Goal: Task Accomplishment & Management: Complete application form

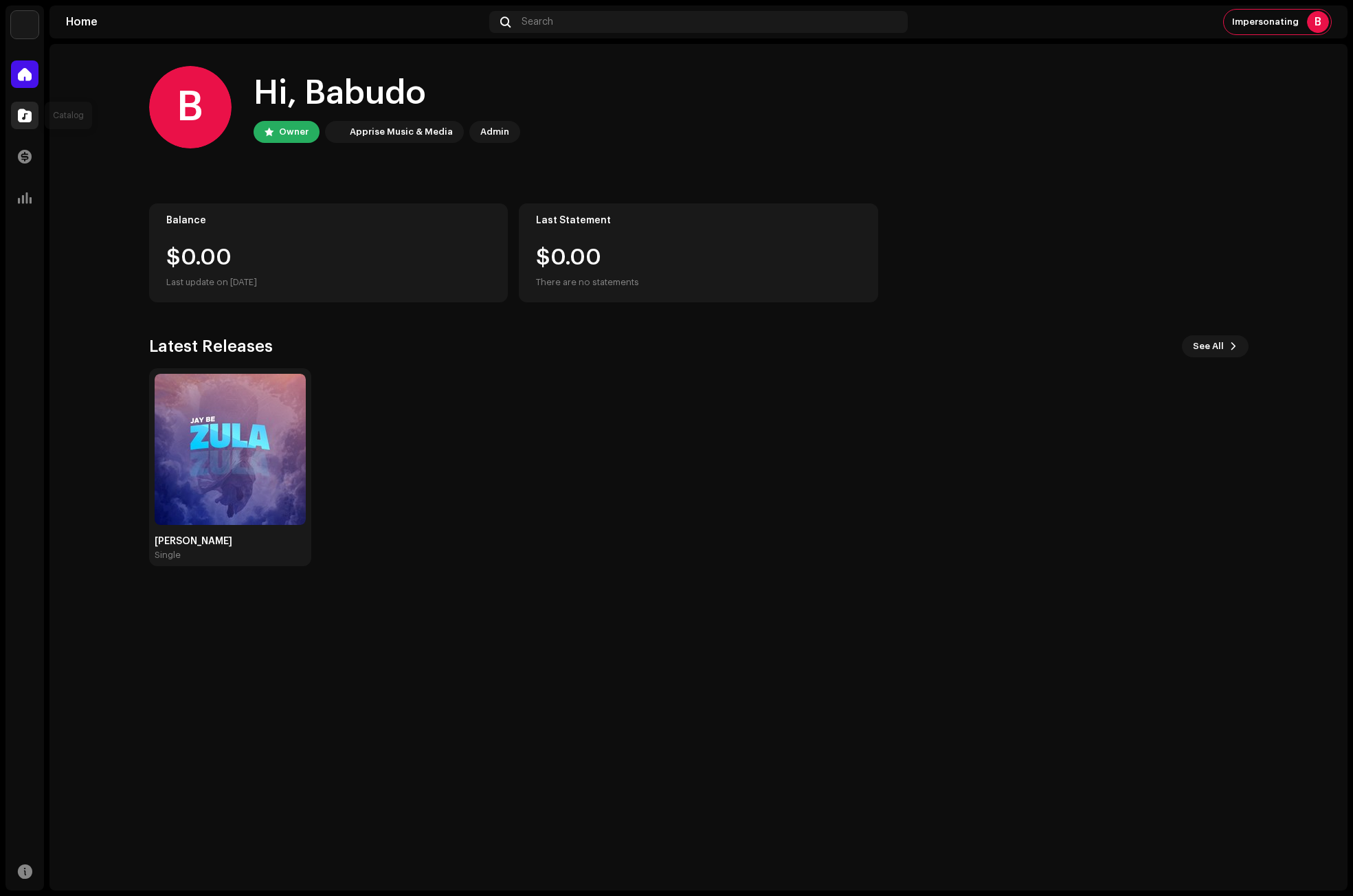
click at [21, 114] on span at bounding box center [25, 115] width 13 height 11
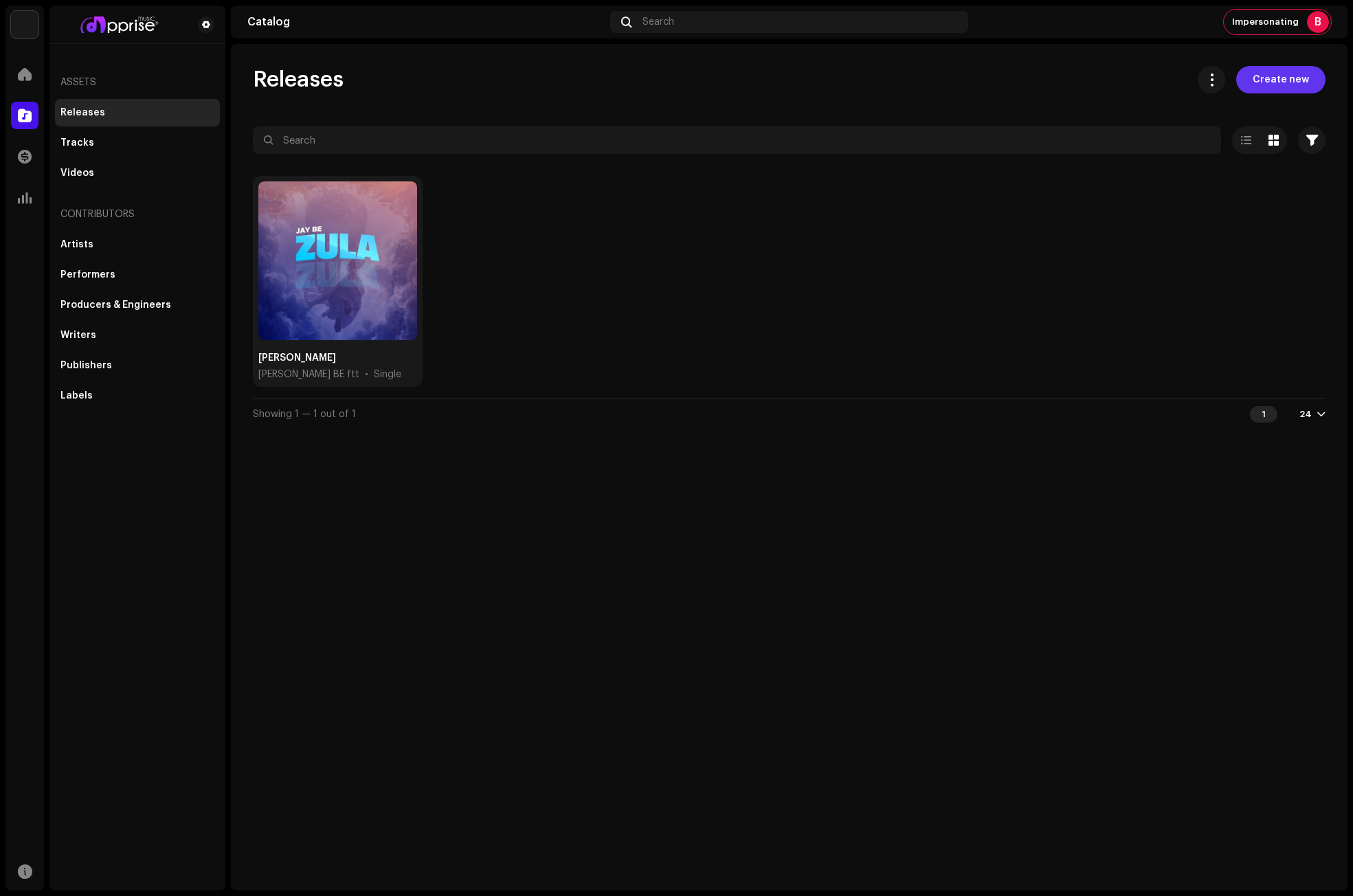
click at [1297, 71] on span "Create new" at bounding box center [1280, 79] width 56 height 28
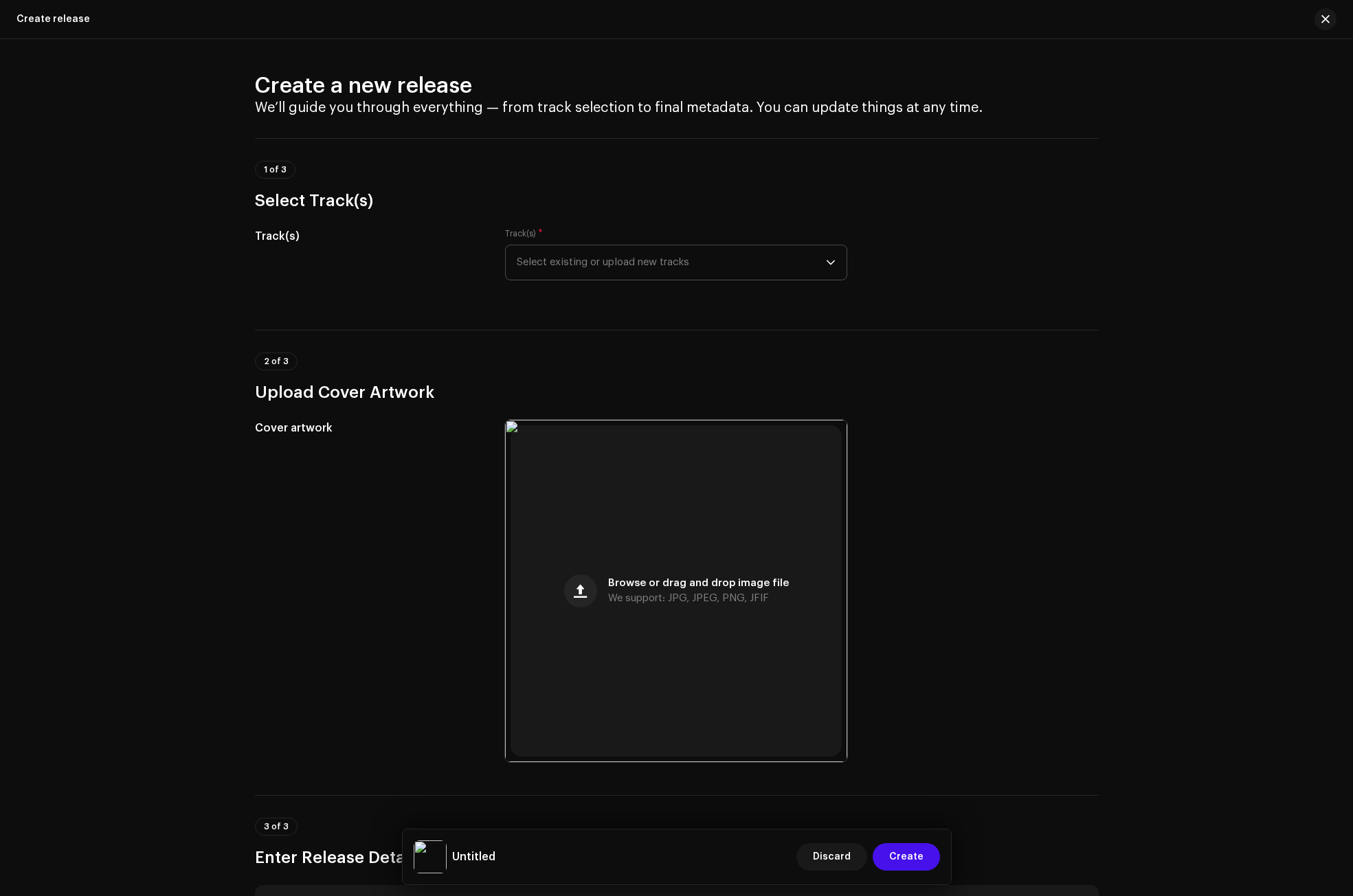
click at [584, 263] on span "Select existing or upload new tracks" at bounding box center [671, 262] width 309 height 34
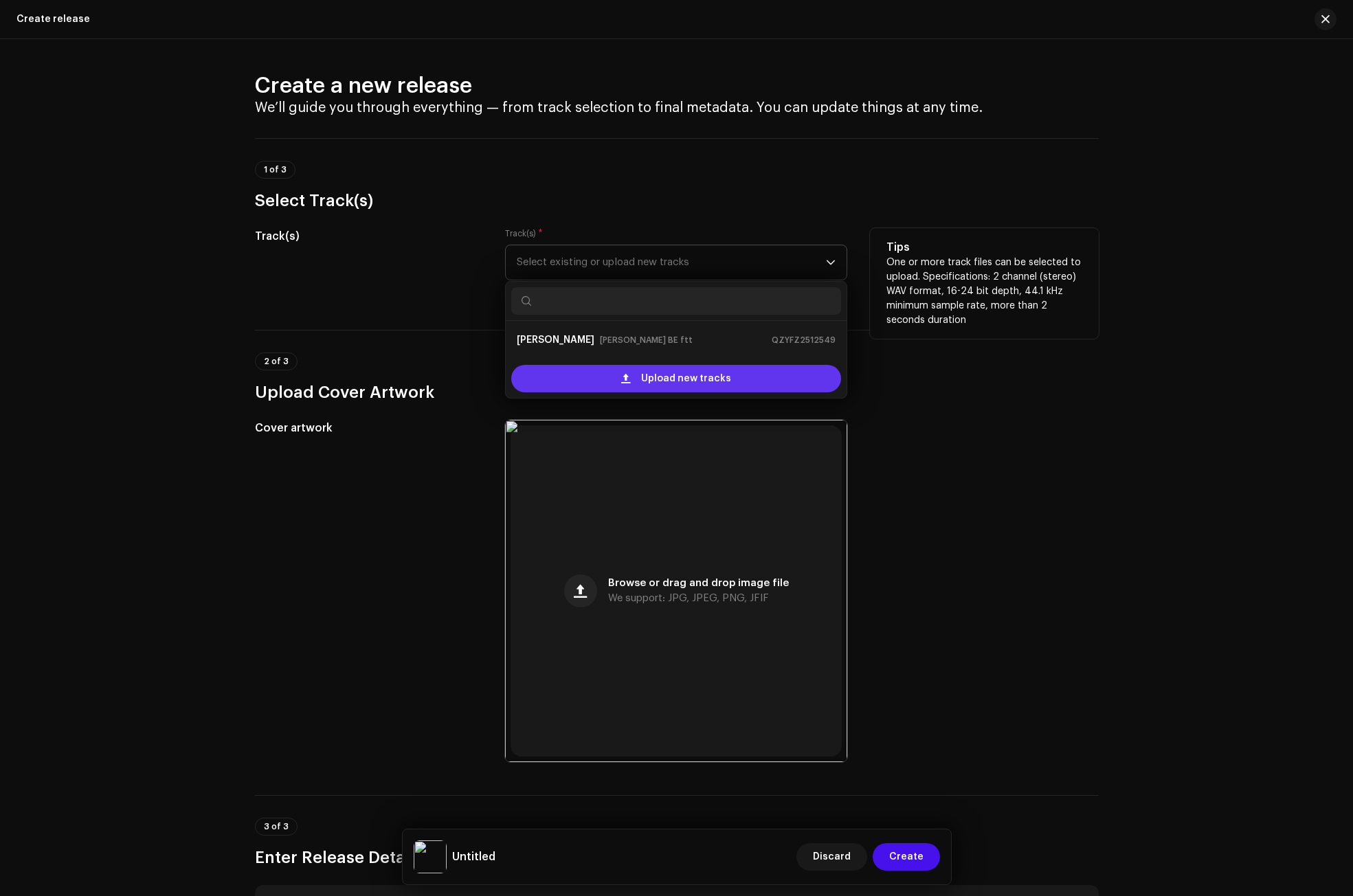
click at [613, 383] on div "Upload new tracks" at bounding box center [676, 378] width 330 height 28
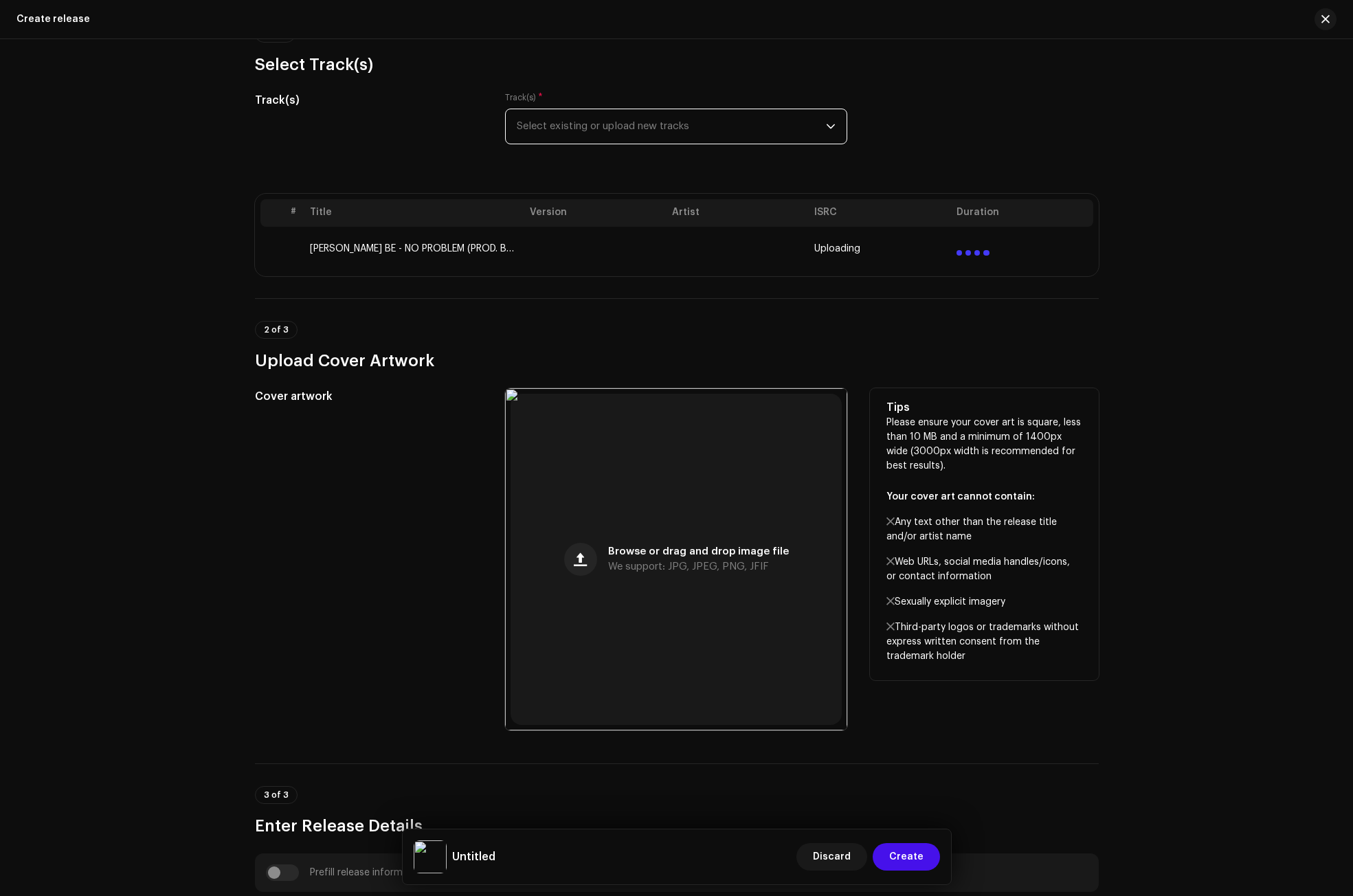
scroll to position [137, 0]
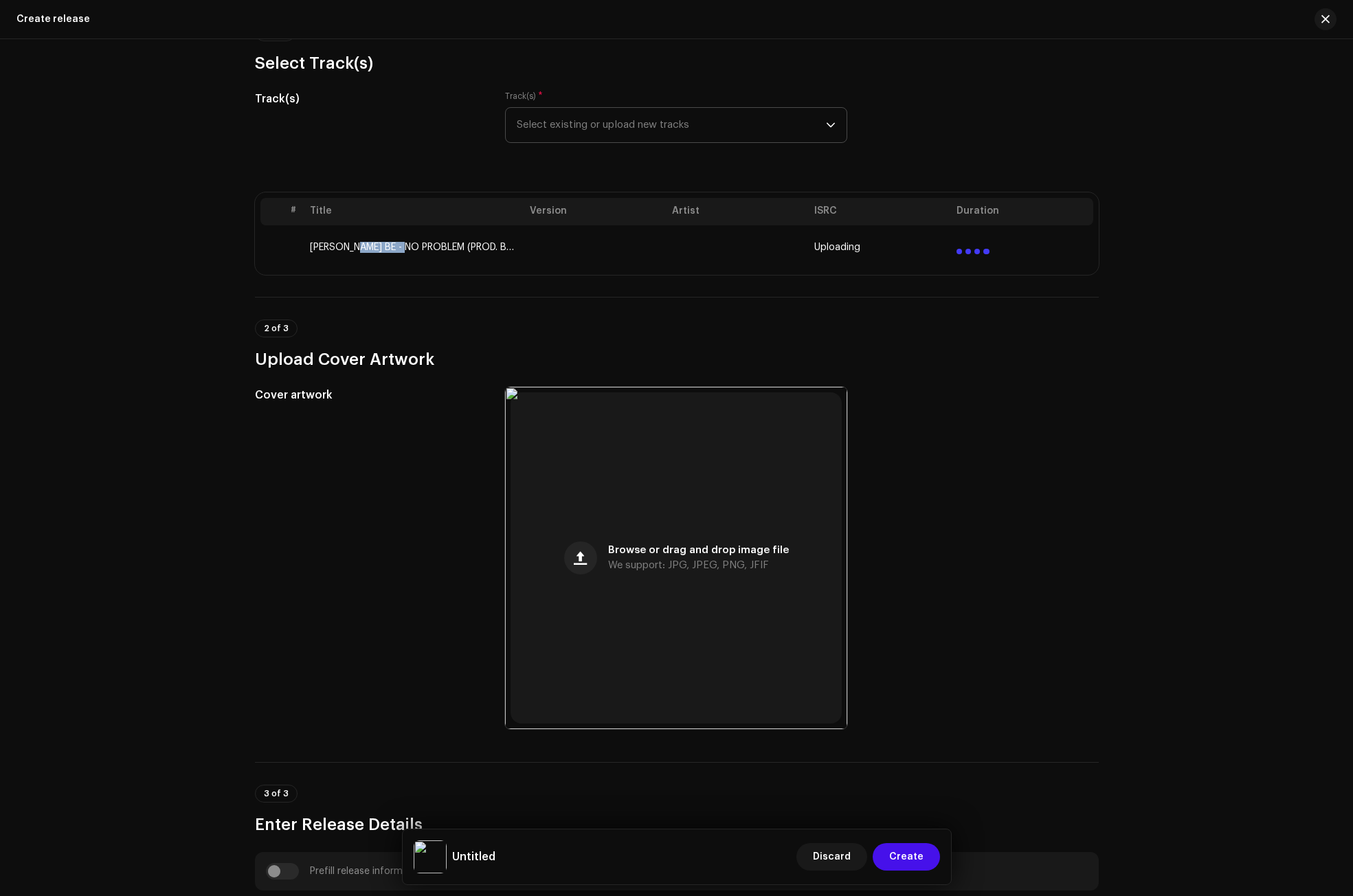
drag, startPoint x: 407, startPoint y: 246, endPoint x: 345, endPoint y: 249, distance: 62.1
click at [345, 249] on td "[PERSON_NAME] BE - NO PROBLEM (PROD. BY [PERSON_NAME]).wav" at bounding box center [414, 247] width 220 height 44
copy td "NO PROBLEM"
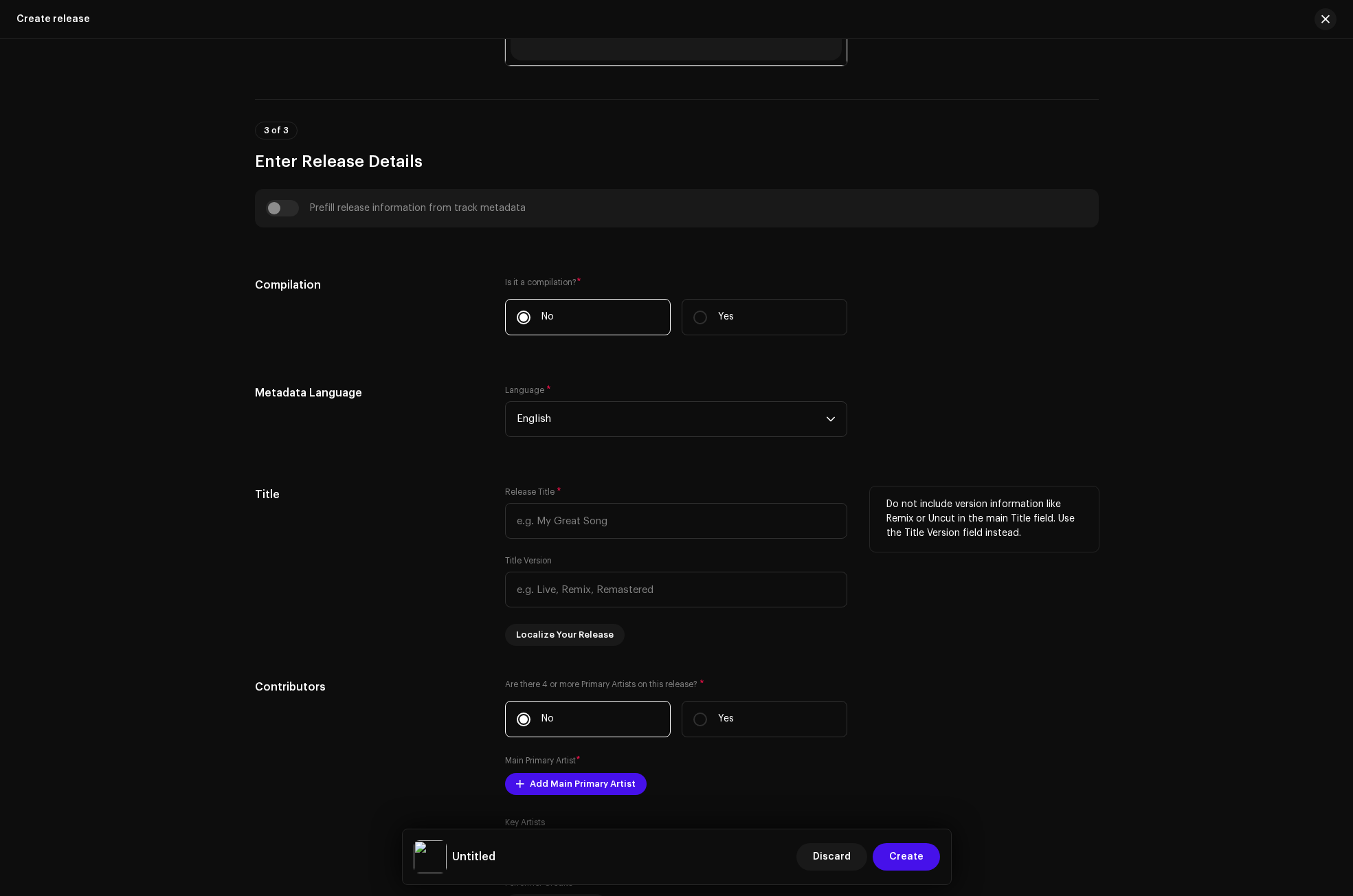
scroll to position [825, 0]
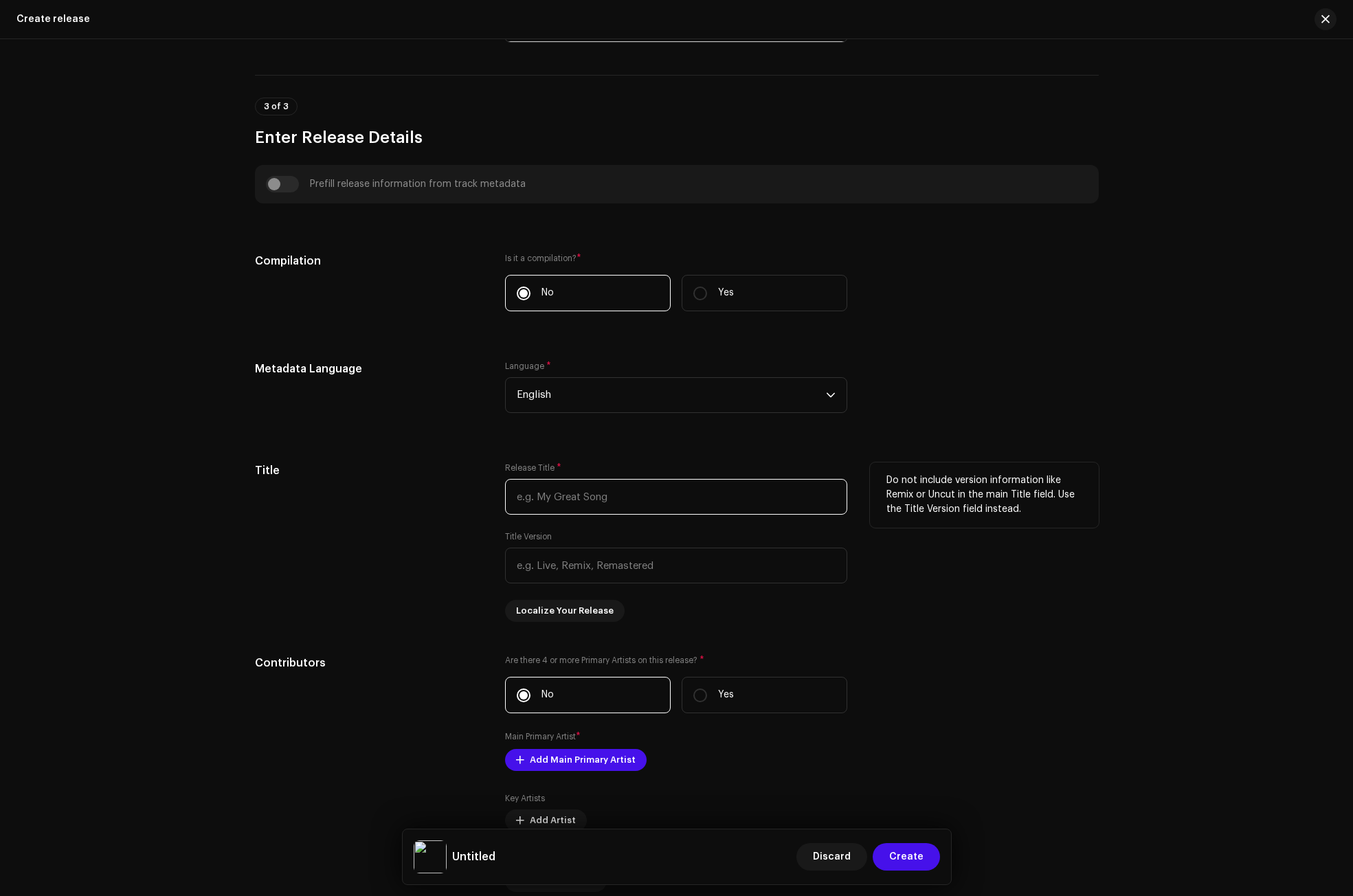
paste input "NO PROBLEM"
type input "NO PROBLEM"
click at [402, 584] on div "Title" at bounding box center [369, 542] width 228 height 160
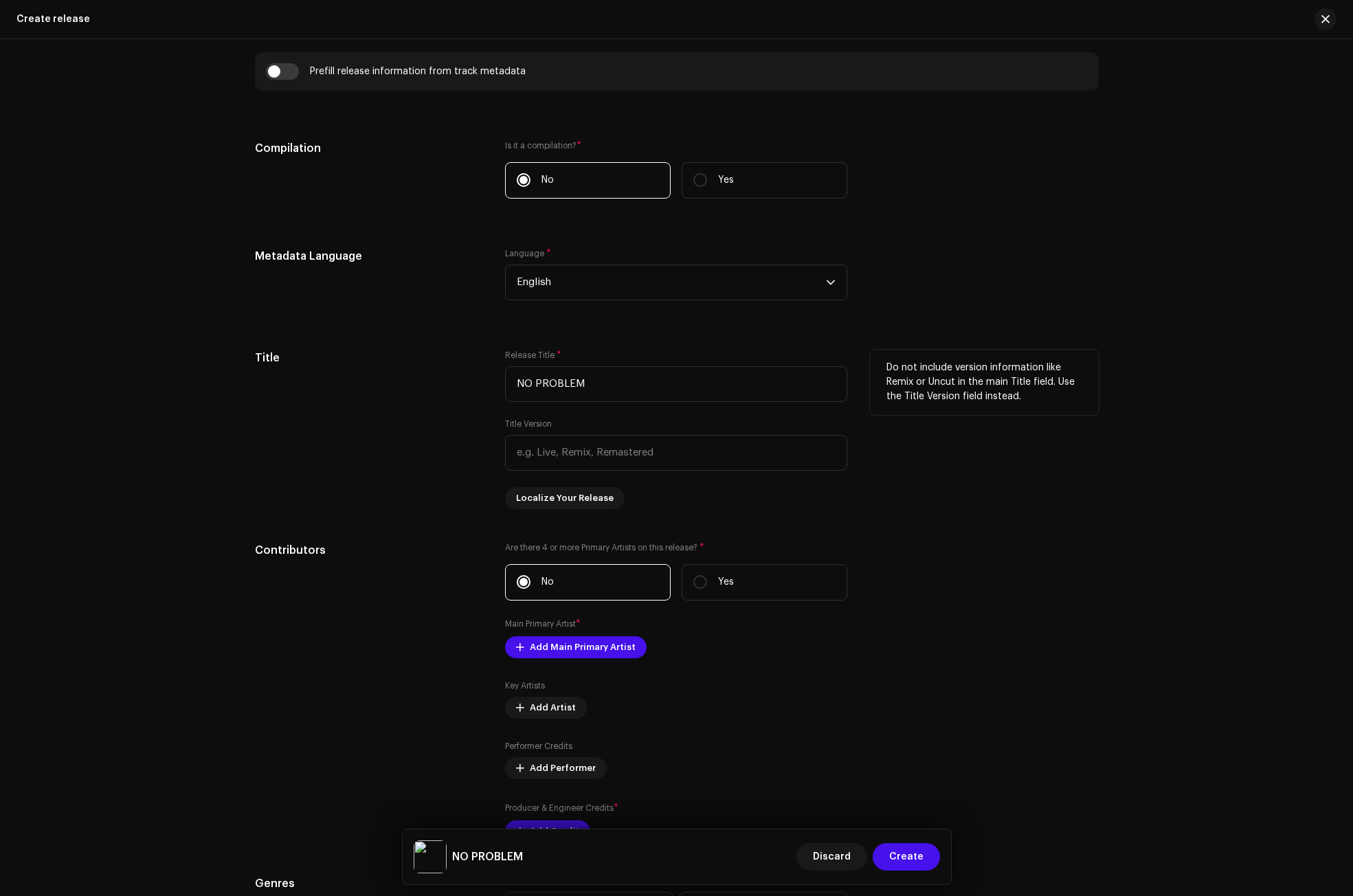
scroll to position [1017, 0]
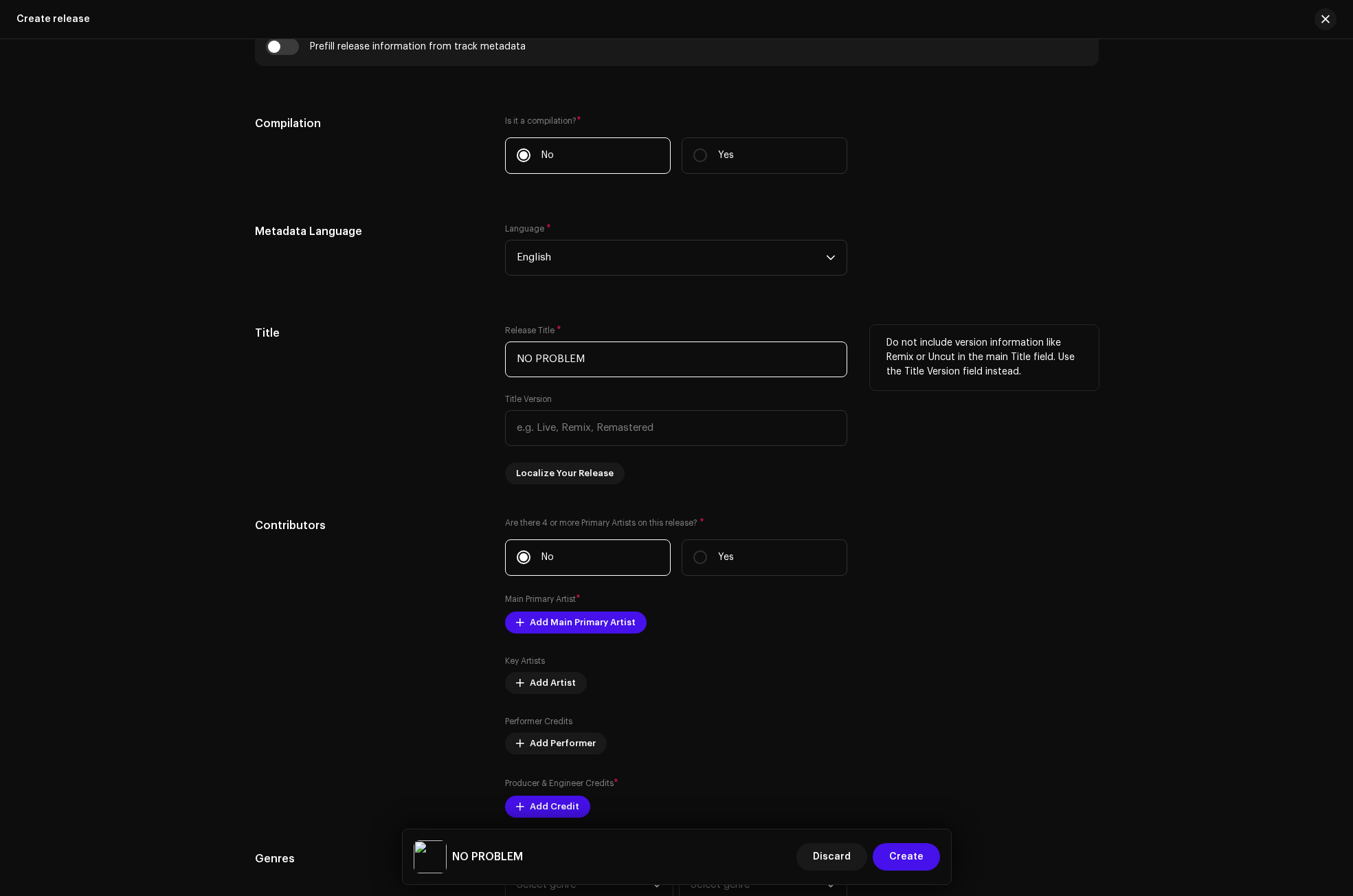
drag, startPoint x: 575, startPoint y: 365, endPoint x: 437, endPoint y: 368, distance: 138.0
click at [437, 368] on div "Title Release Title * NO PROBLEM Title Version Localize Your Release Do not inc…" at bounding box center [676, 405] width 844 height 160
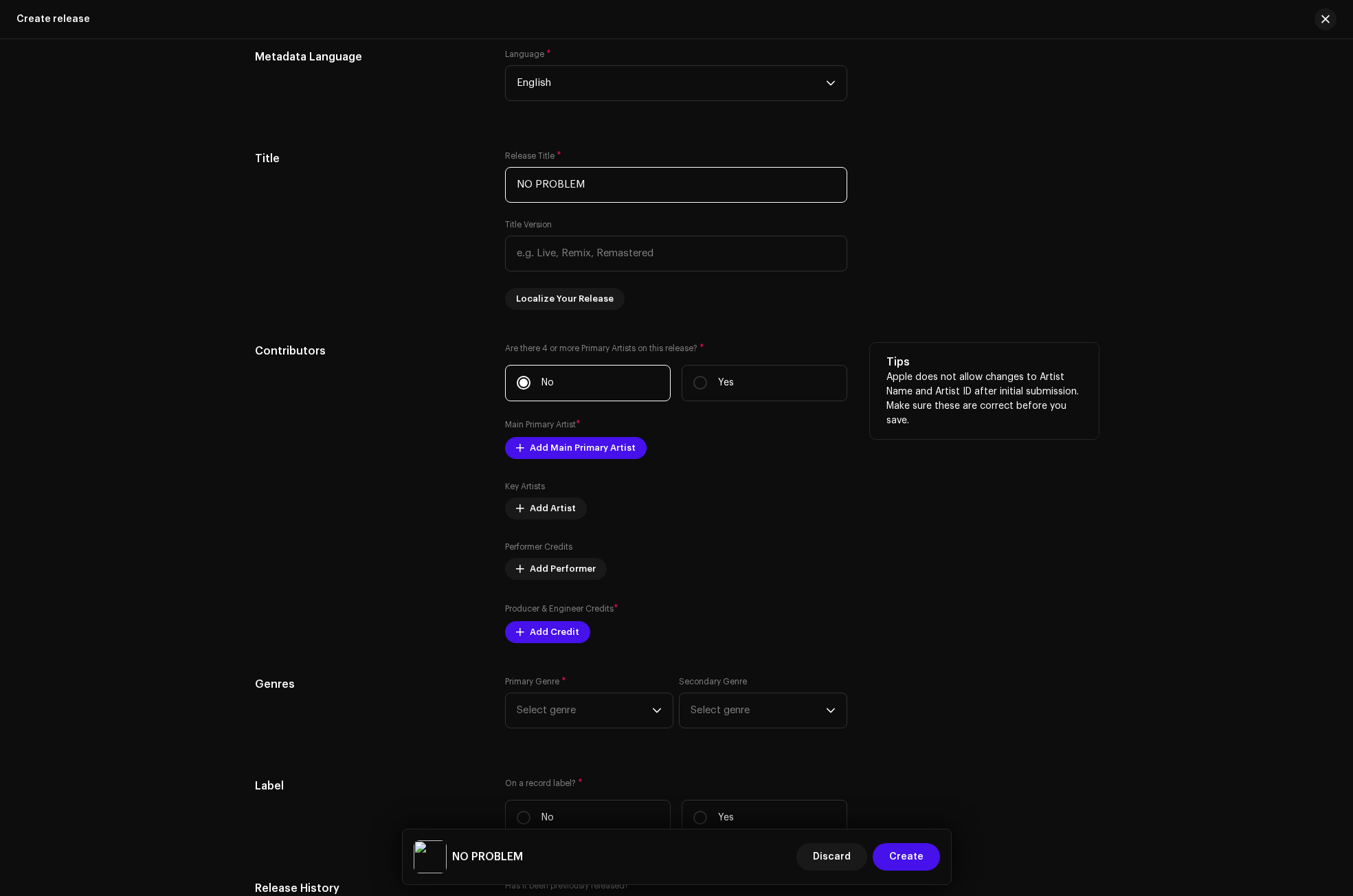
scroll to position [1292, 0]
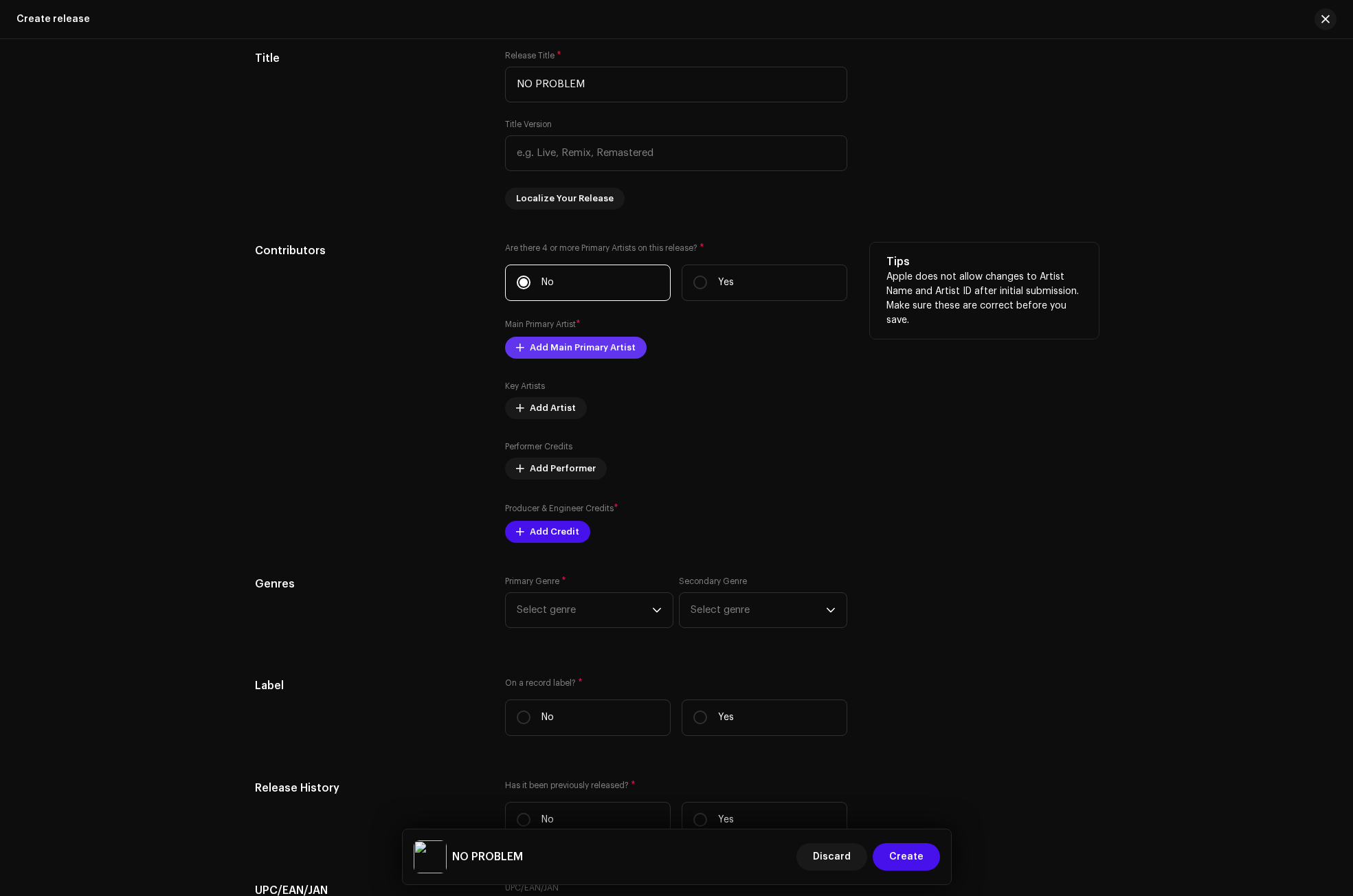
click at [605, 355] on span "Add Main Primary Artist" at bounding box center [582, 348] width 106 height 28
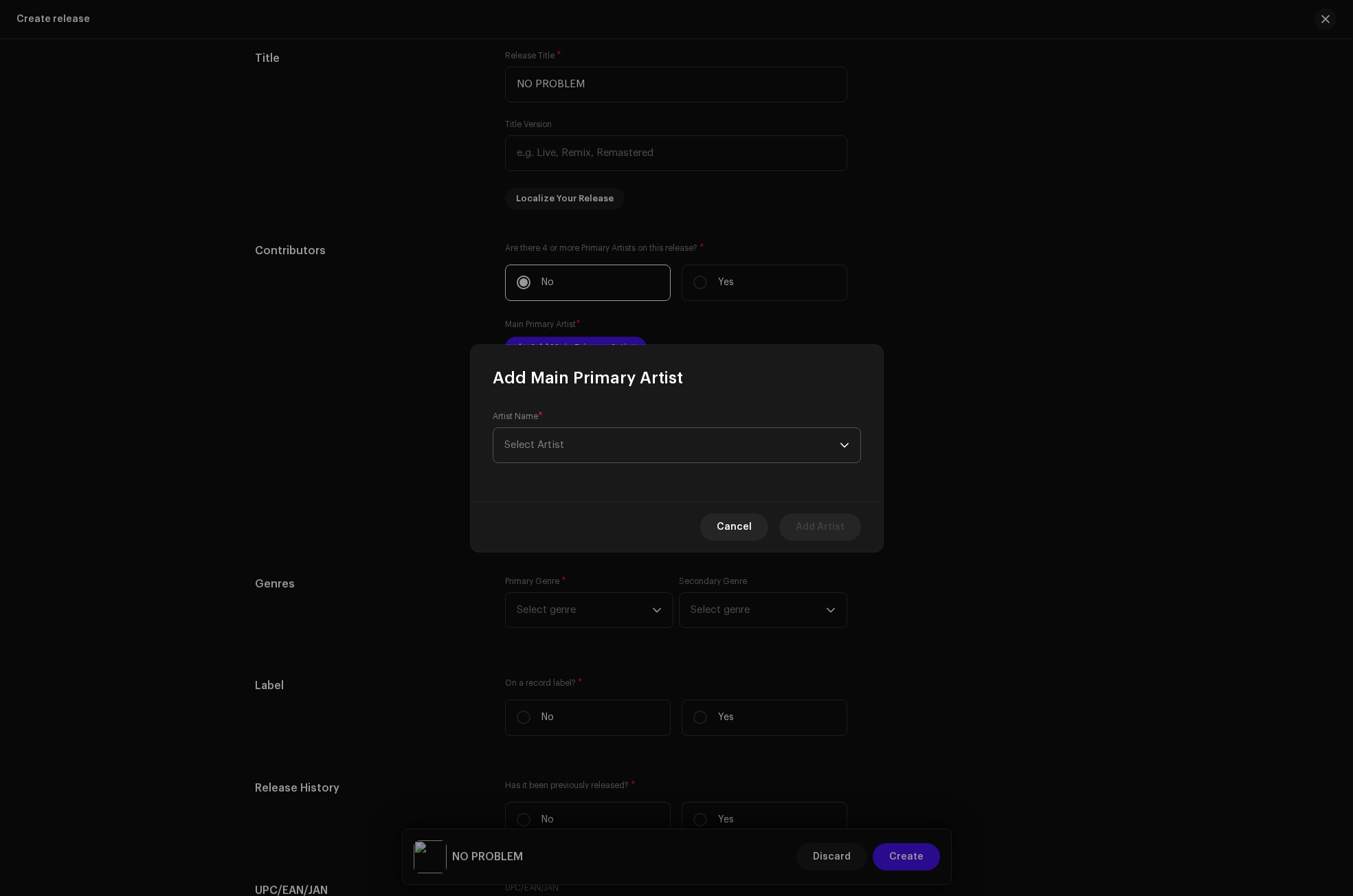
click at [593, 436] on span "Select Artist" at bounding box center [672, 445] width 336 height 34
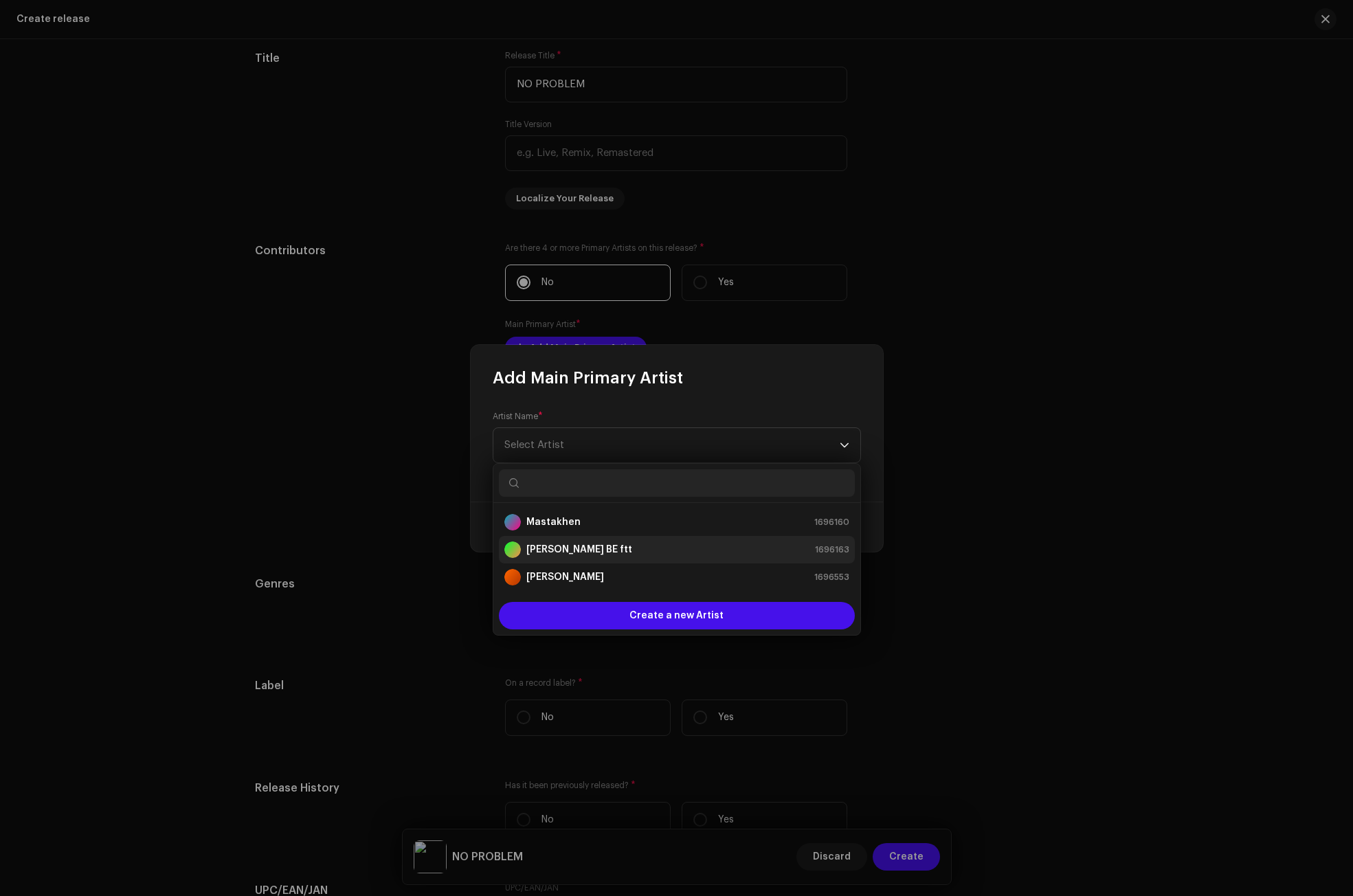
click at [562, 548] on strong "[PERSON_NAME] BE ftt" at bounding box center [579, 550] width 106 height 13
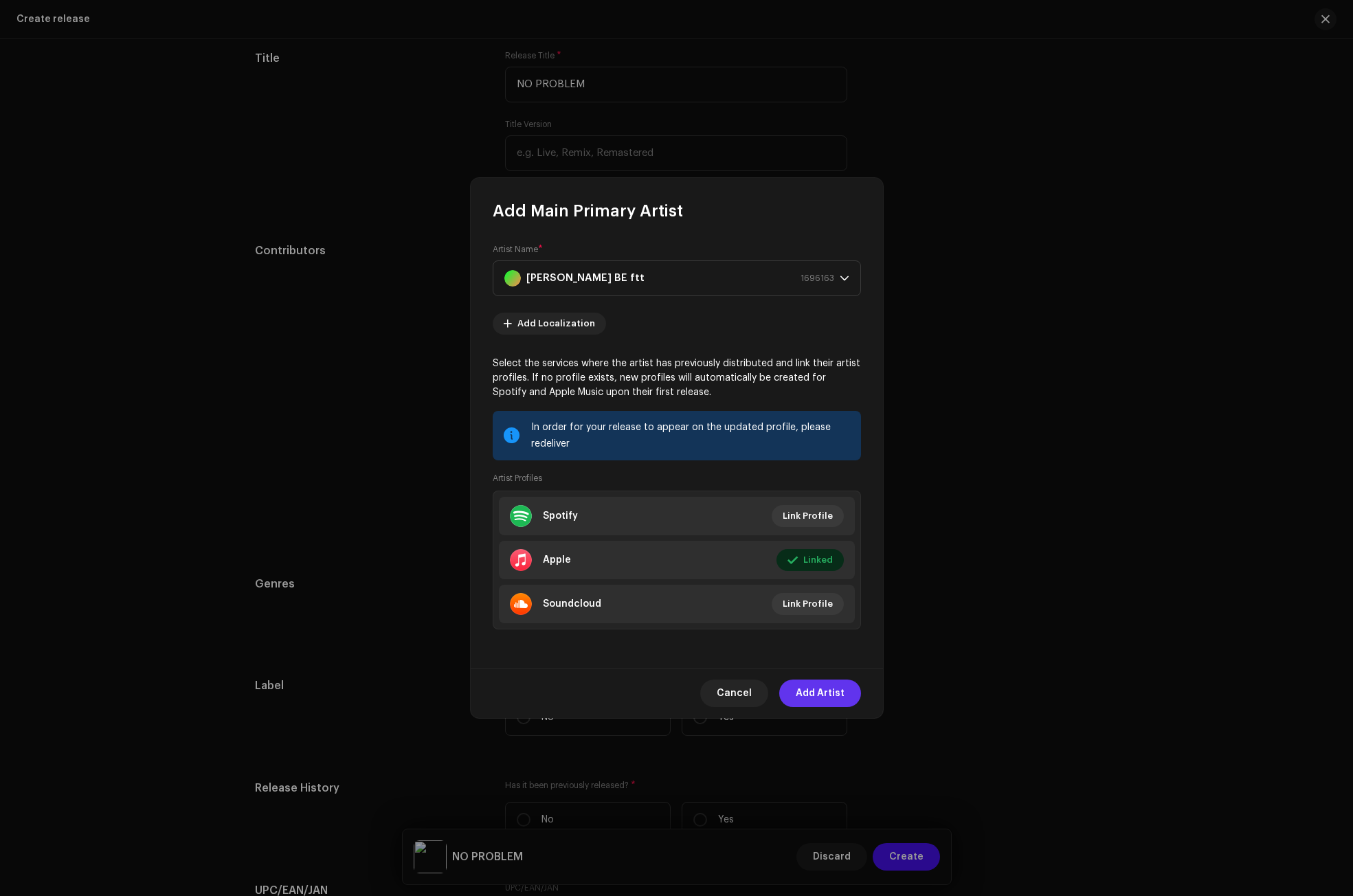
click at [818, 690] on span "Add Artist" at bounding box center [820, 693] width 49 height 28
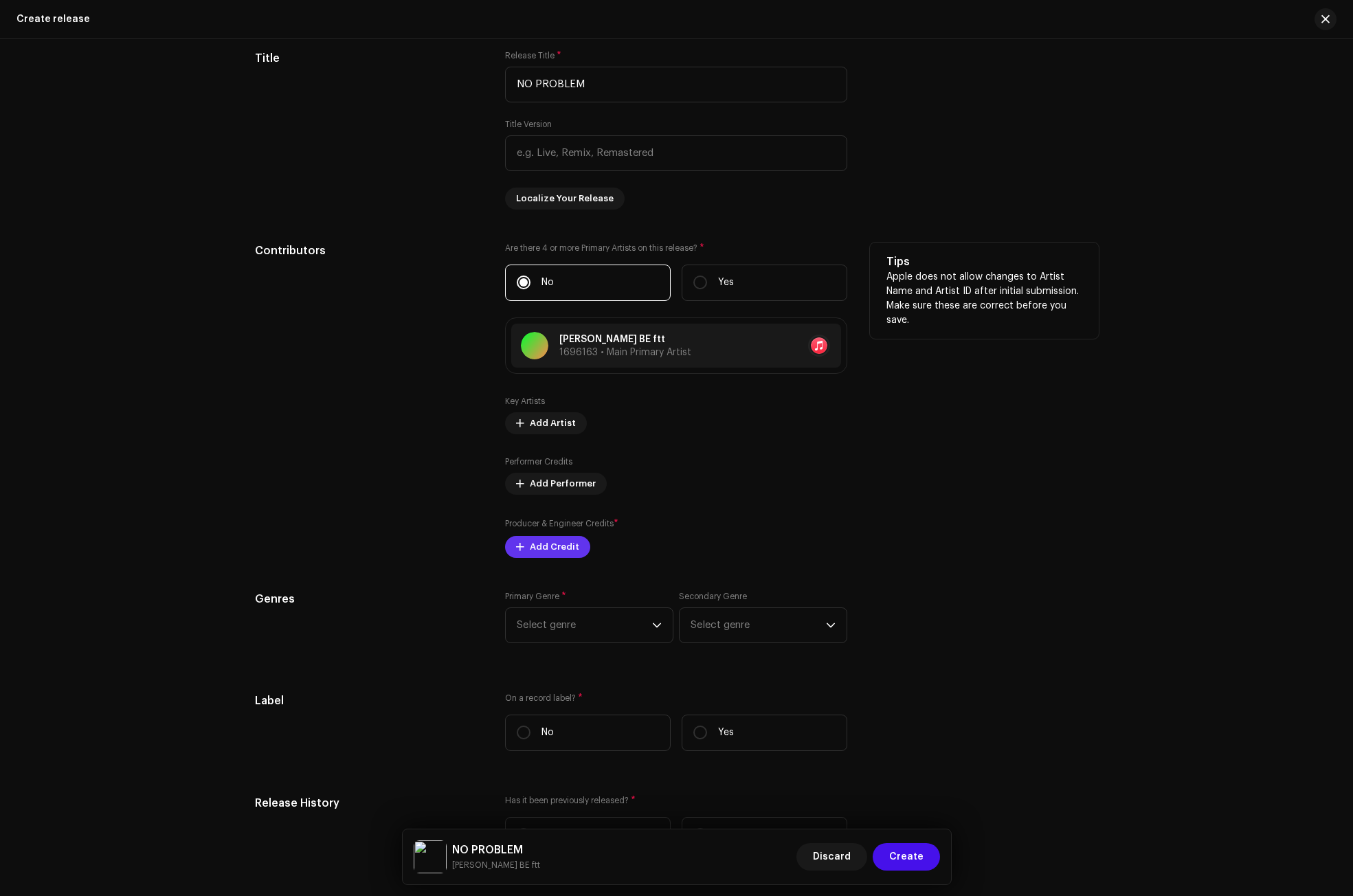
click at [558, 543] on span "Add Credit" at bounding box center [554, 547] width 49 height 28
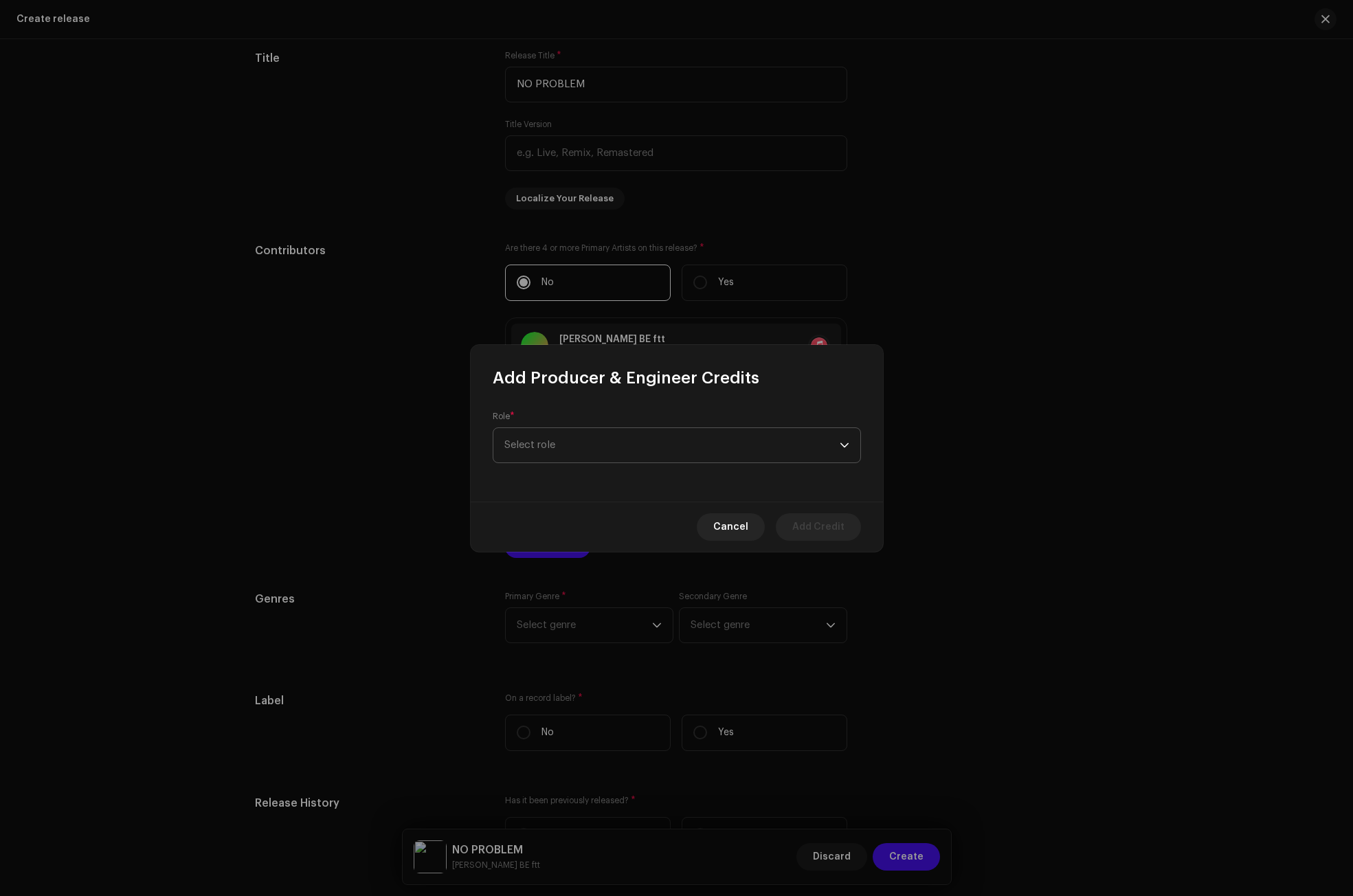
click at [571, 438] on span "Select role" at bounding box center [672, 445] width 336 height 34
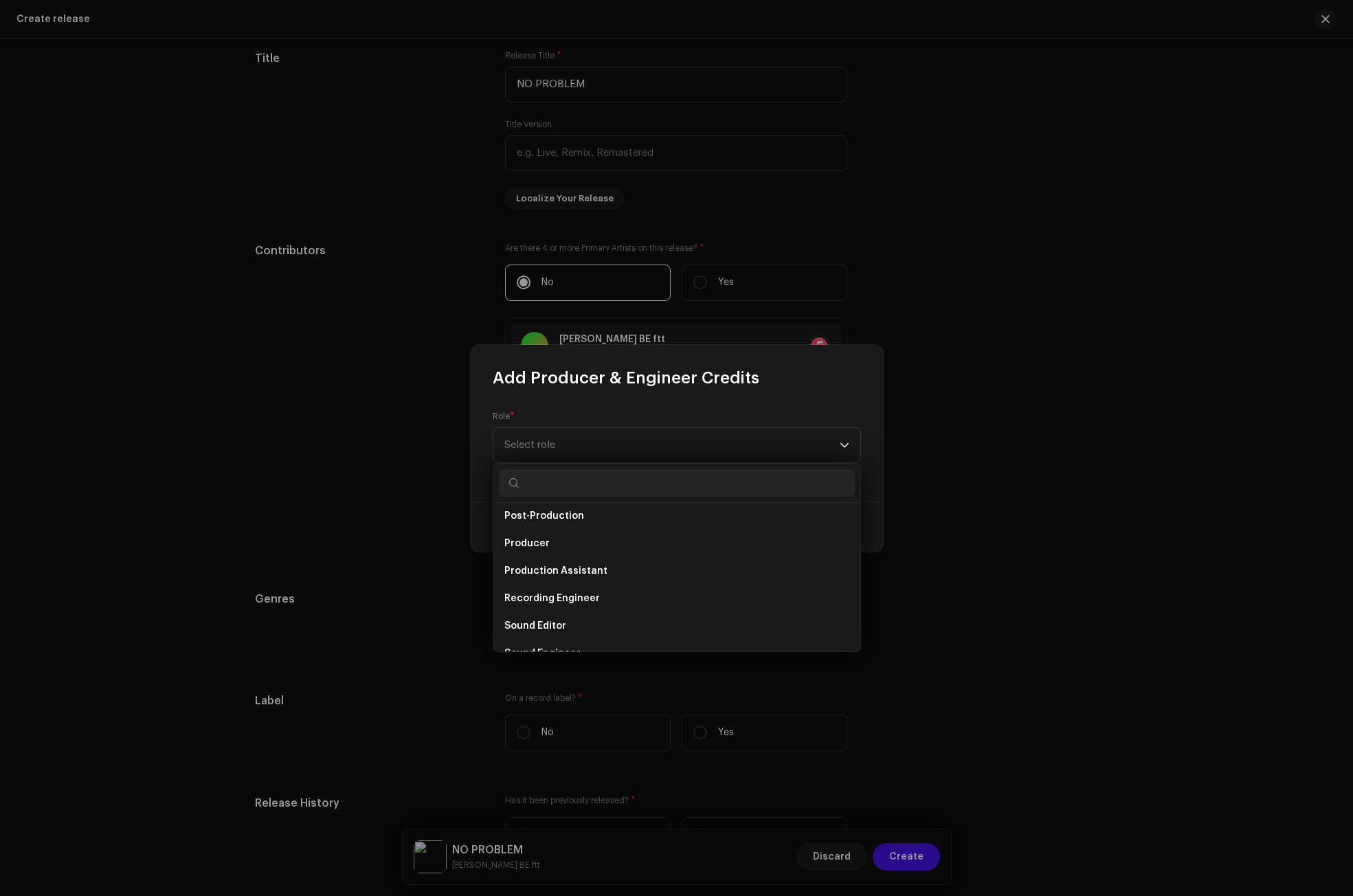
scroll to position [550, 0]
click at [535, 525] on span "Producer" at bounding box center [527, 522] width 46 height 13
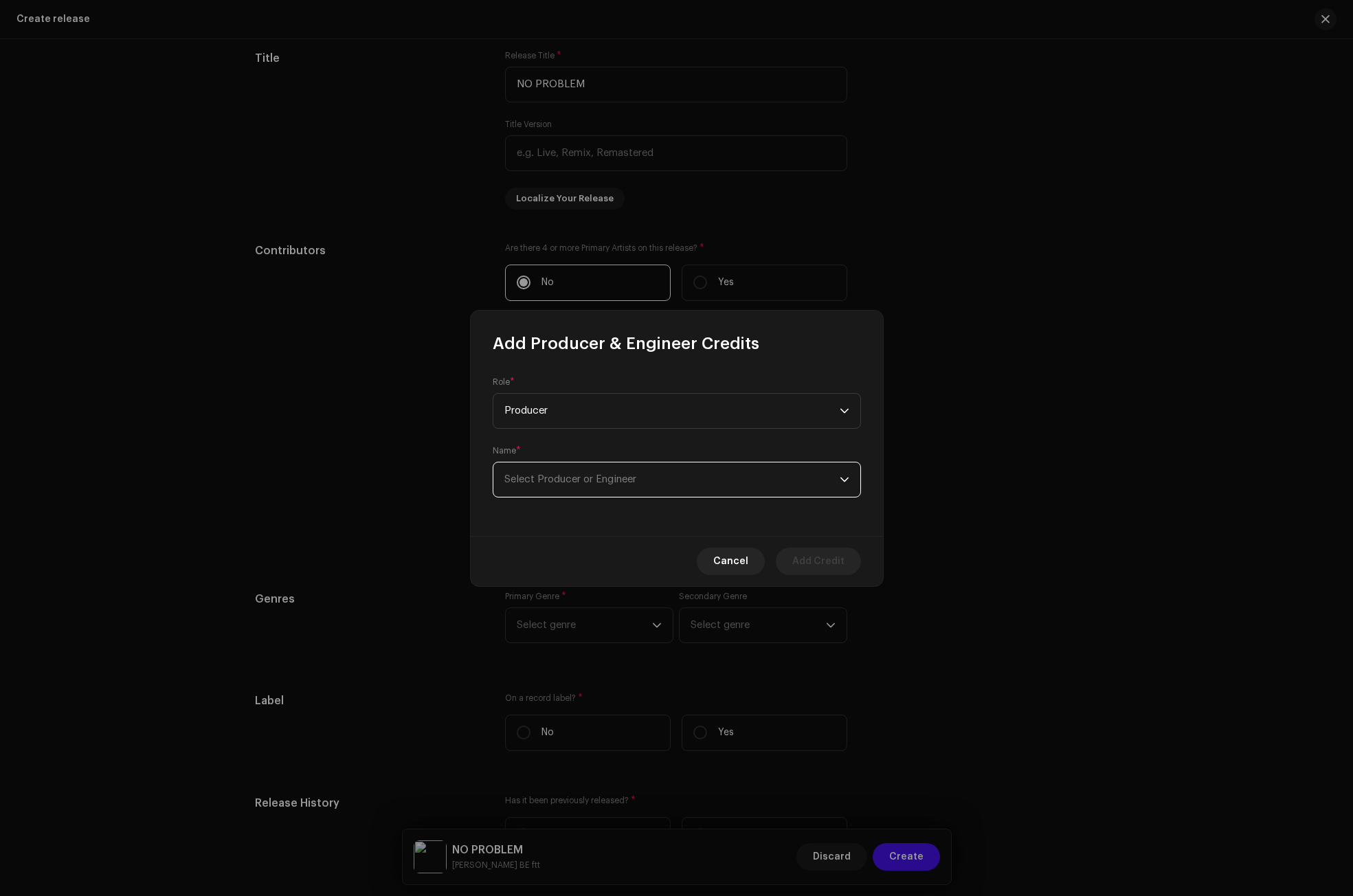
click at [571, 485] on span "Select Producer or Engineer" at bounding box center [672, 479] width 336 height 34
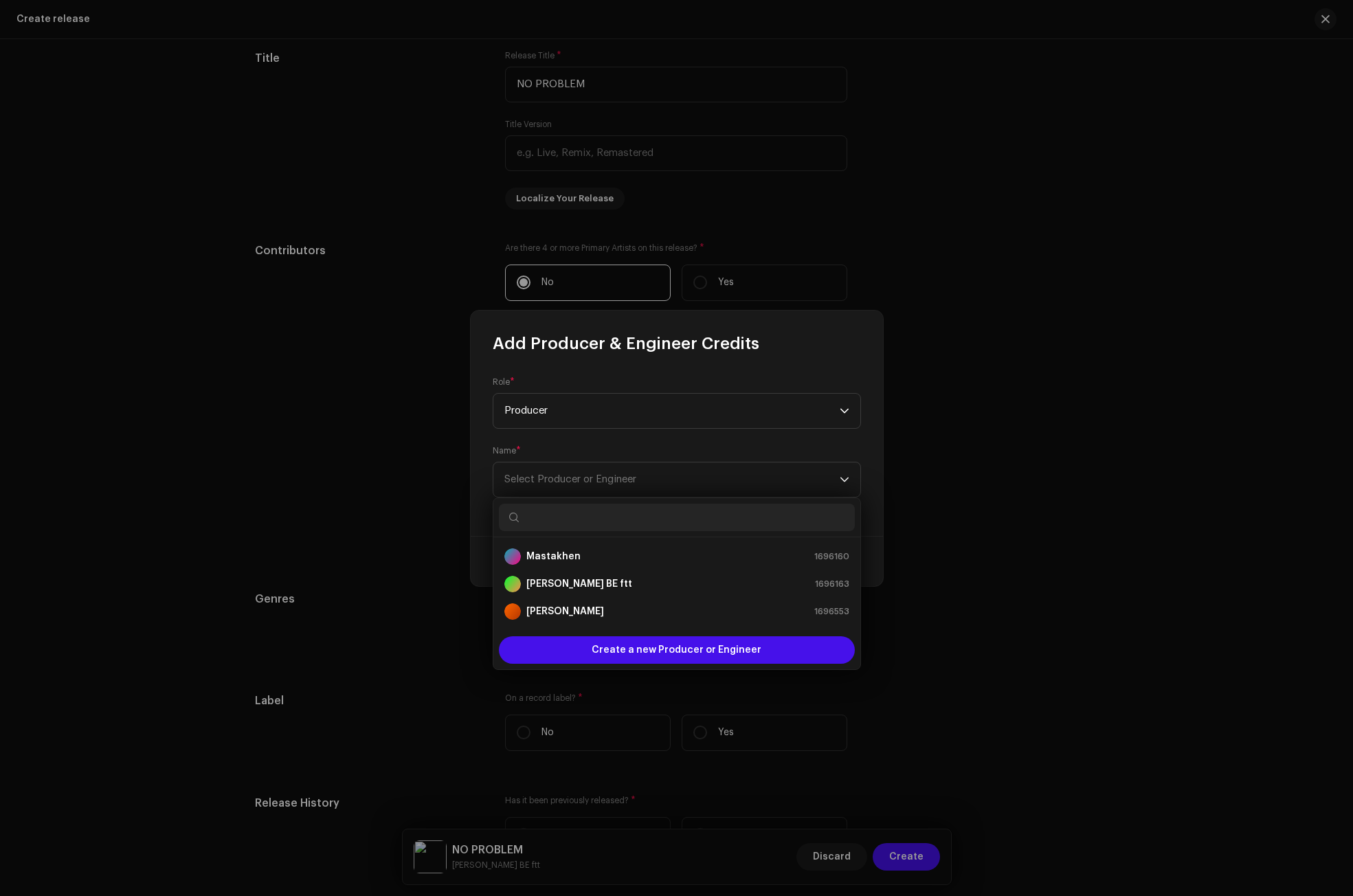
click at [545, 513] on input "text" at bounding box center [676, 517] width 356 height 28
type input "j"
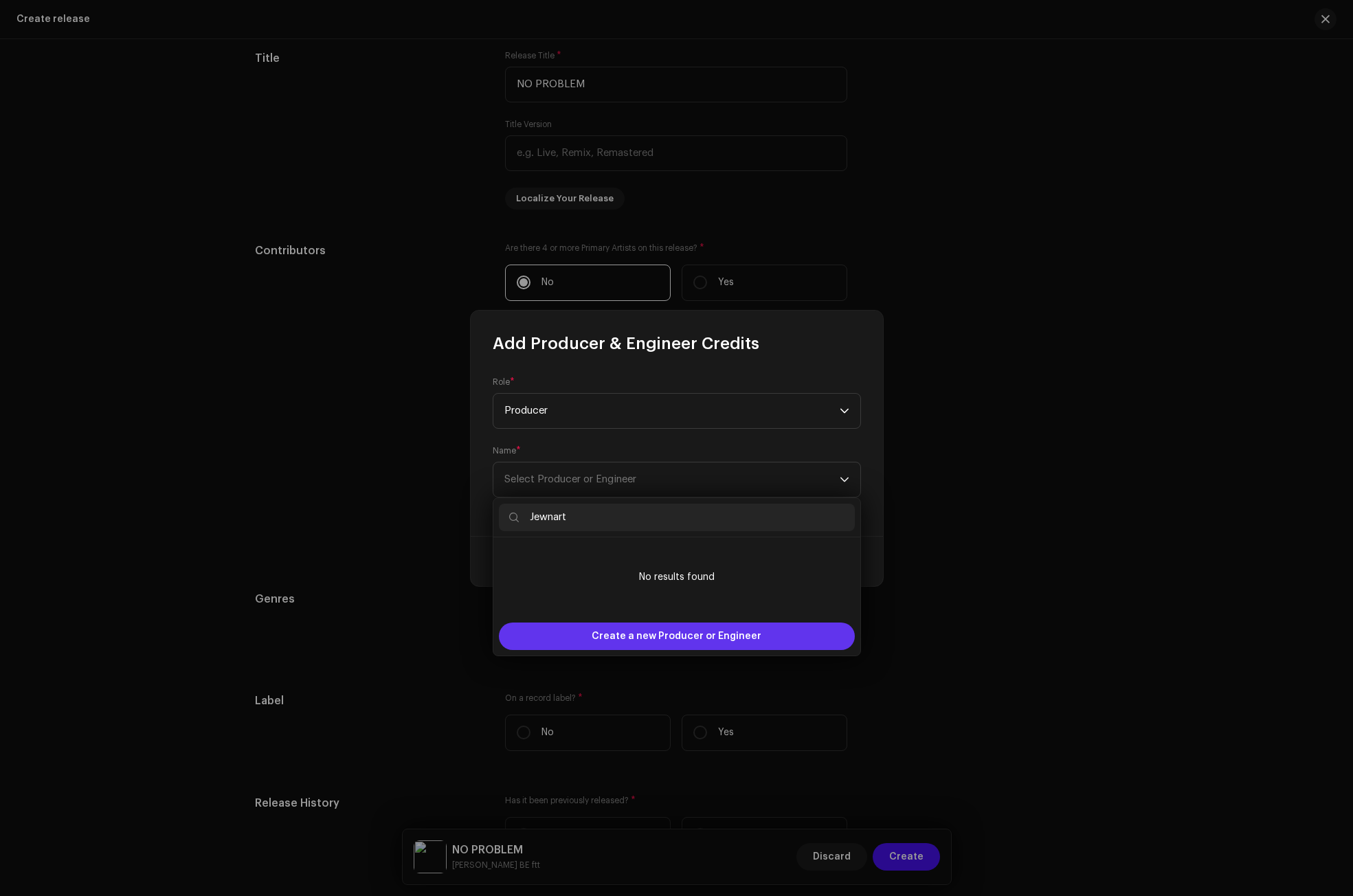
type input "Jewnart"
click at [659, 638] on span "Create a new Producer or Engineer" at bounding box center [676, 636] width 170 height 28
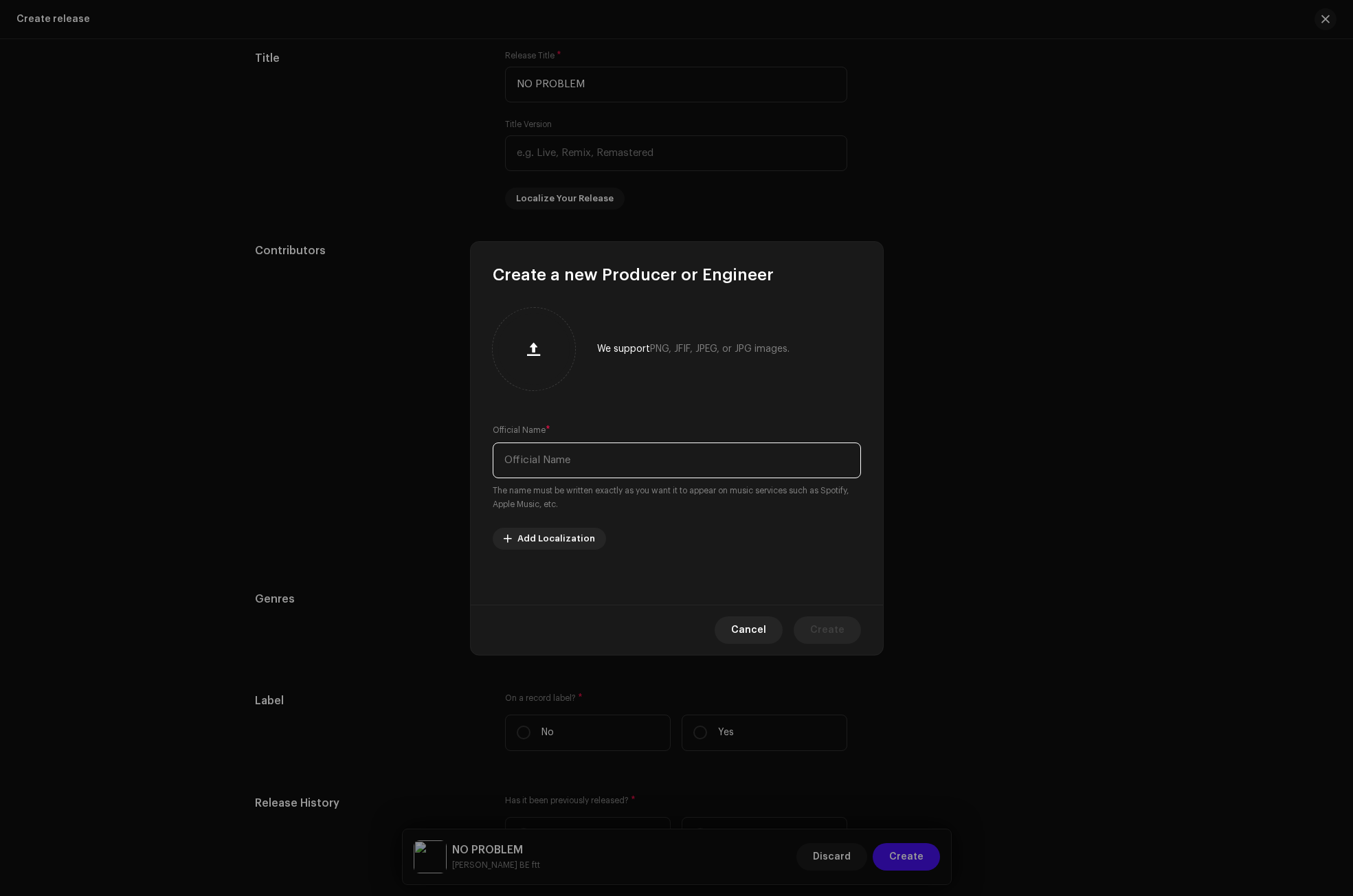
click at [532, 470] on input "text" at bounding box center [677, 461] width 369 height 36
type input "Jewnart"
click at [848, 626] on button "Create" at bounding box center [827, 630] width 67 height 28
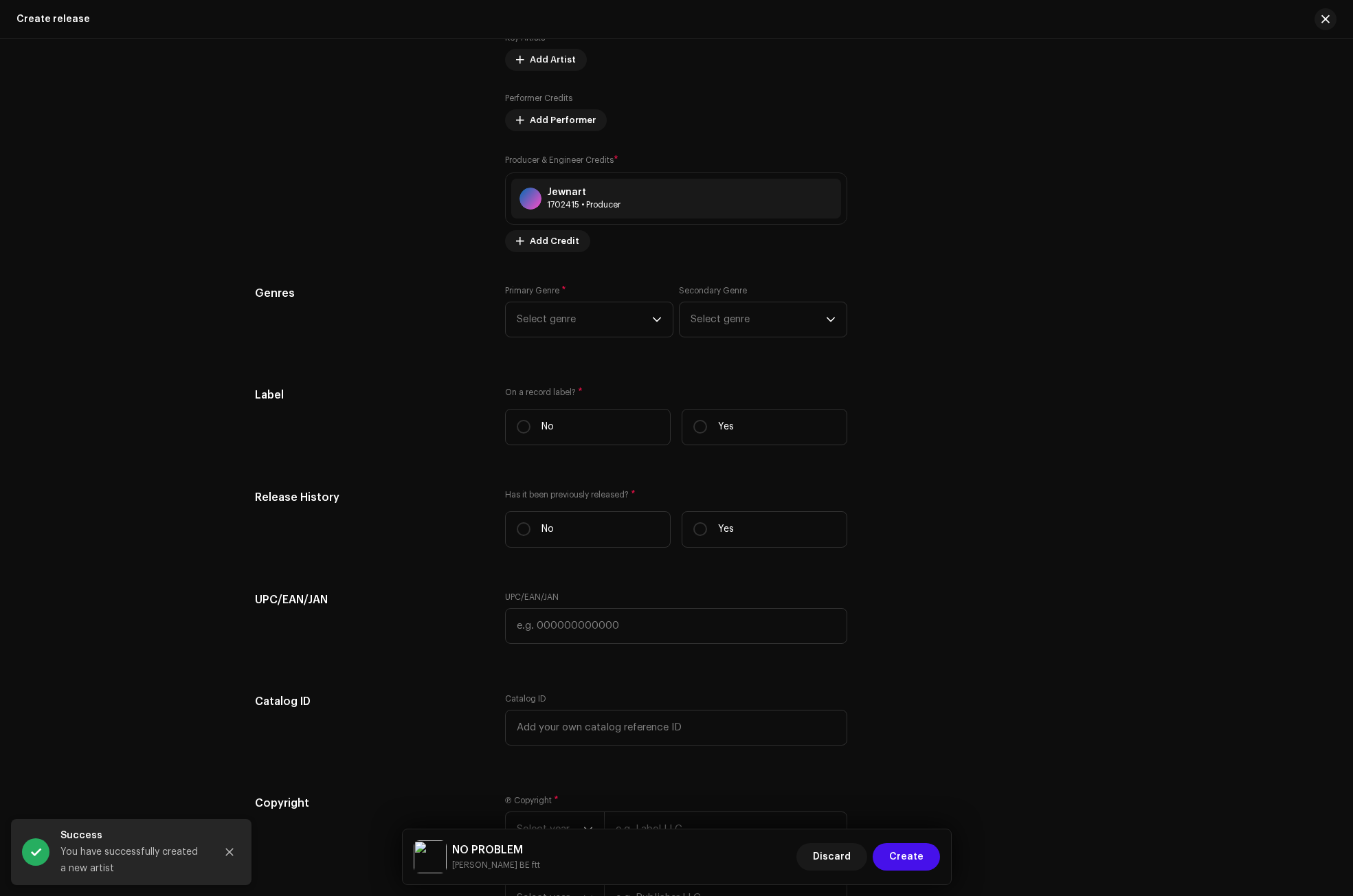
scroll to position [1704, 0]
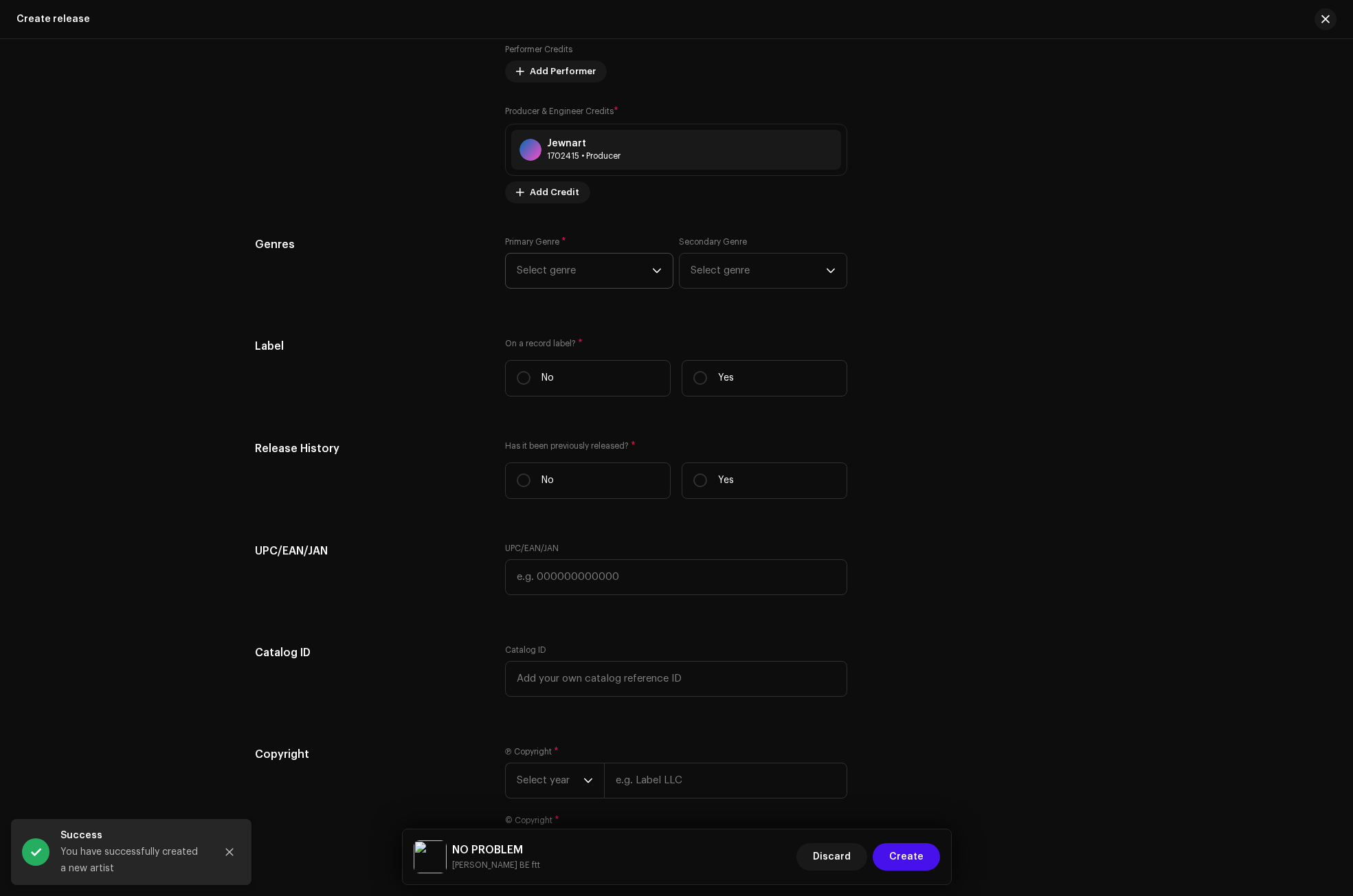
click at [638, 271] on span "Select genre" at bounding box center [584, 270] width 136 height 34
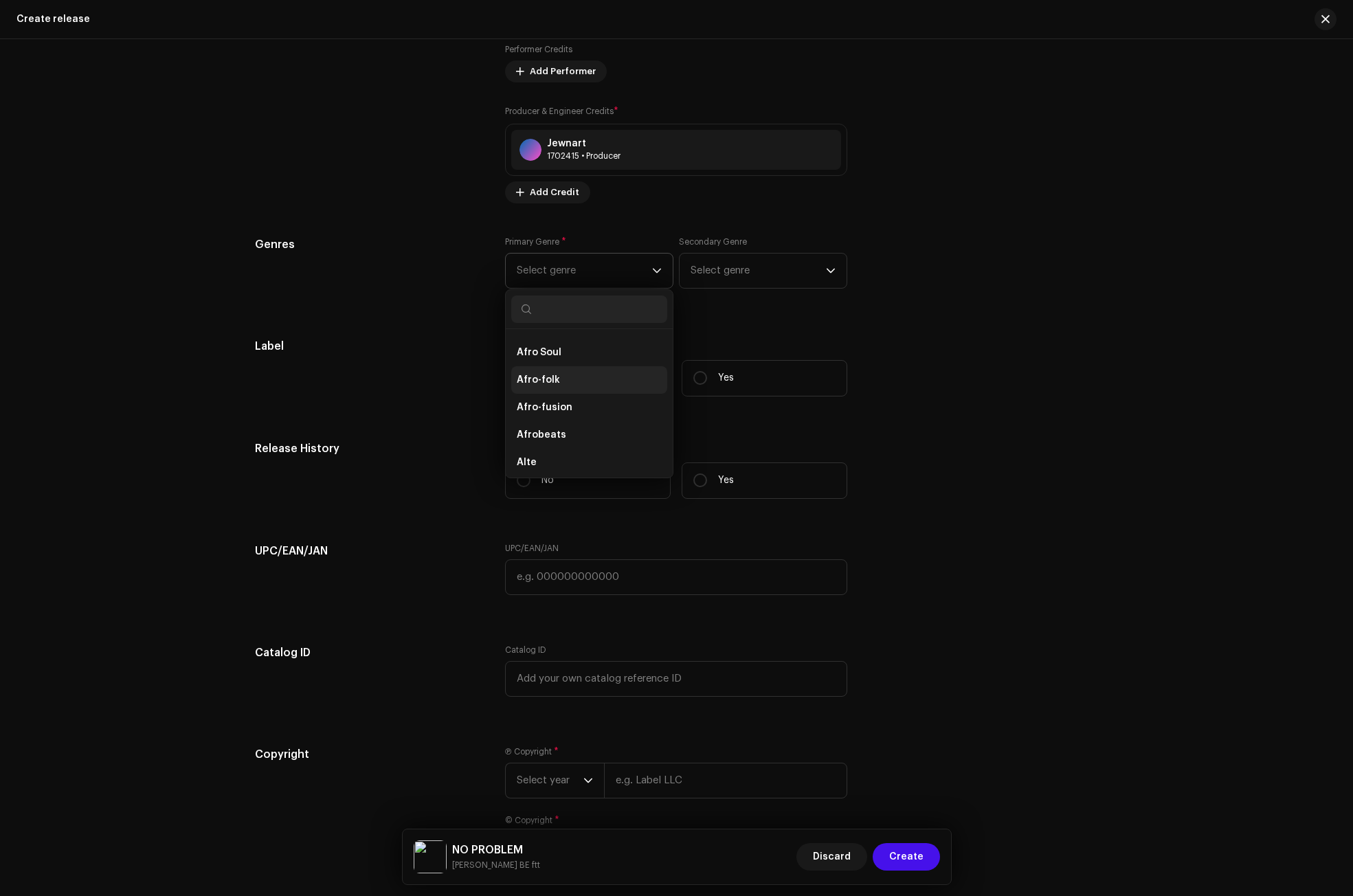
scroll to position [137, 0]
click at [557, 400] on span "Afro-fusion" at bounding box center [545, 403] width 55 height 13
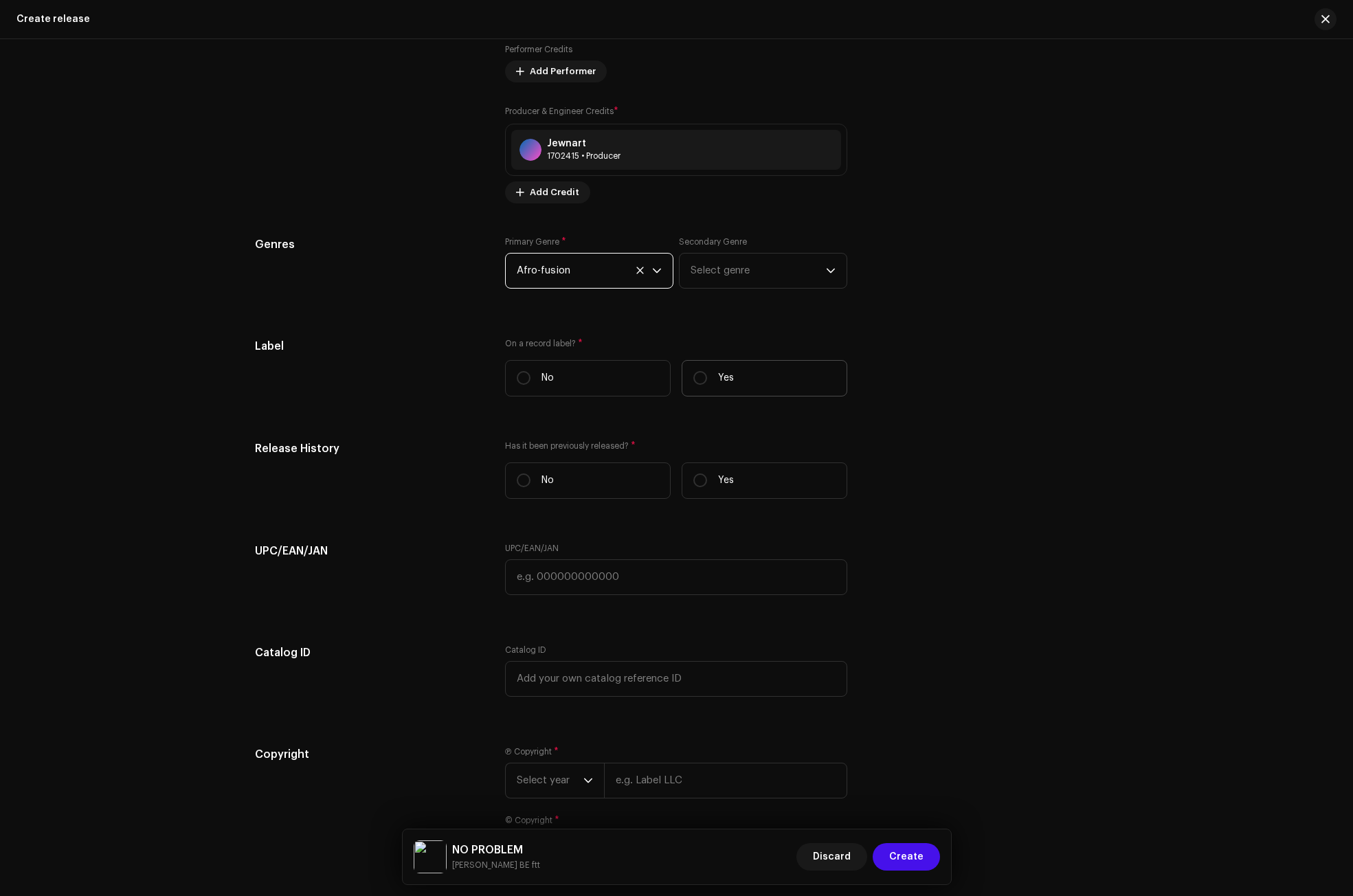
click at [728, 377] on p "Yes" at bounding box center [725, 378] width 16 height 14
click at [707, 377] on input "Yes" at bounding box center [700, 378] width 13 height 13
radio input "true"
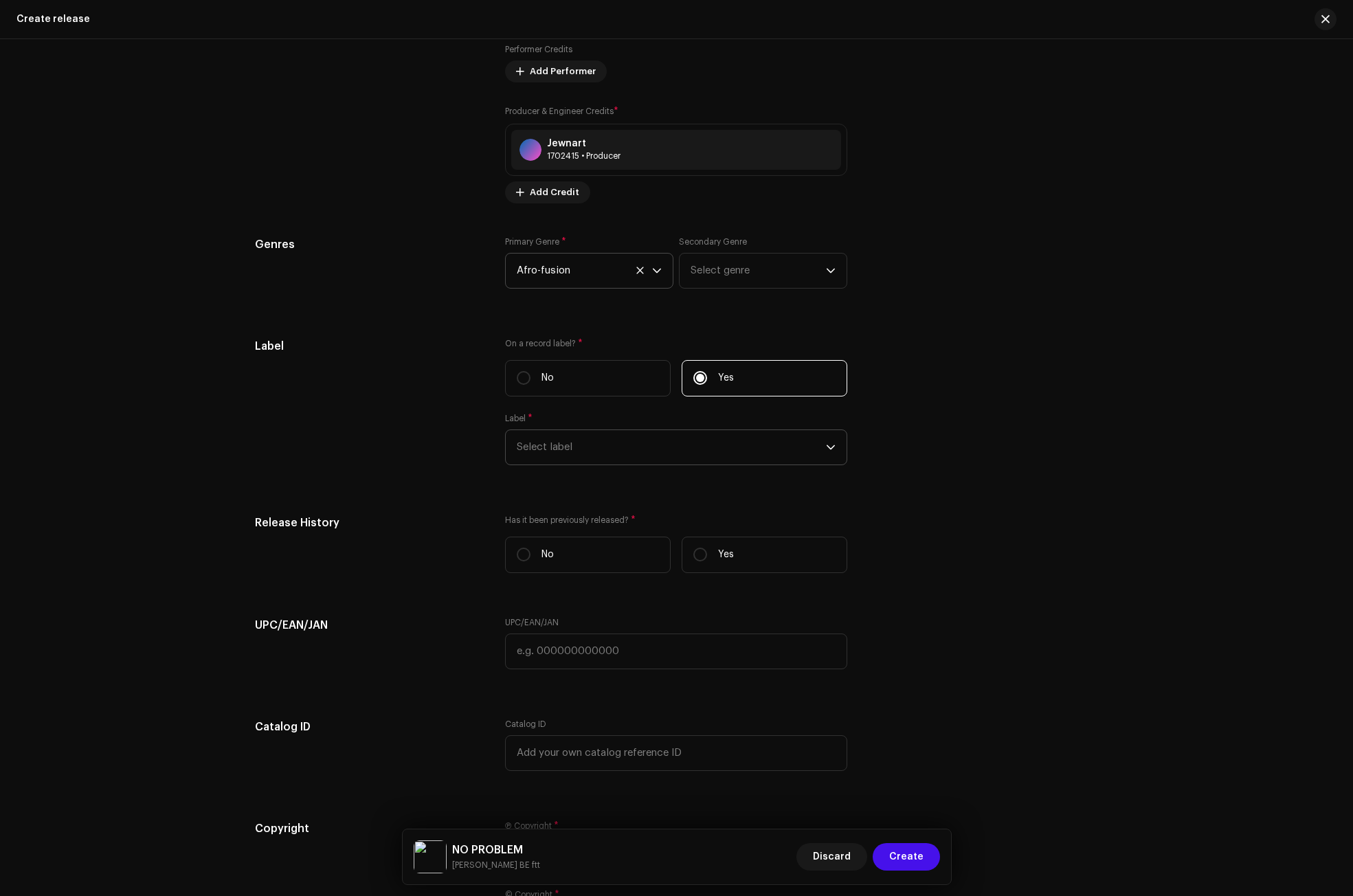
click at [631, 452] on span "Select label" at bounding box center [671, 447] width 309 height 34
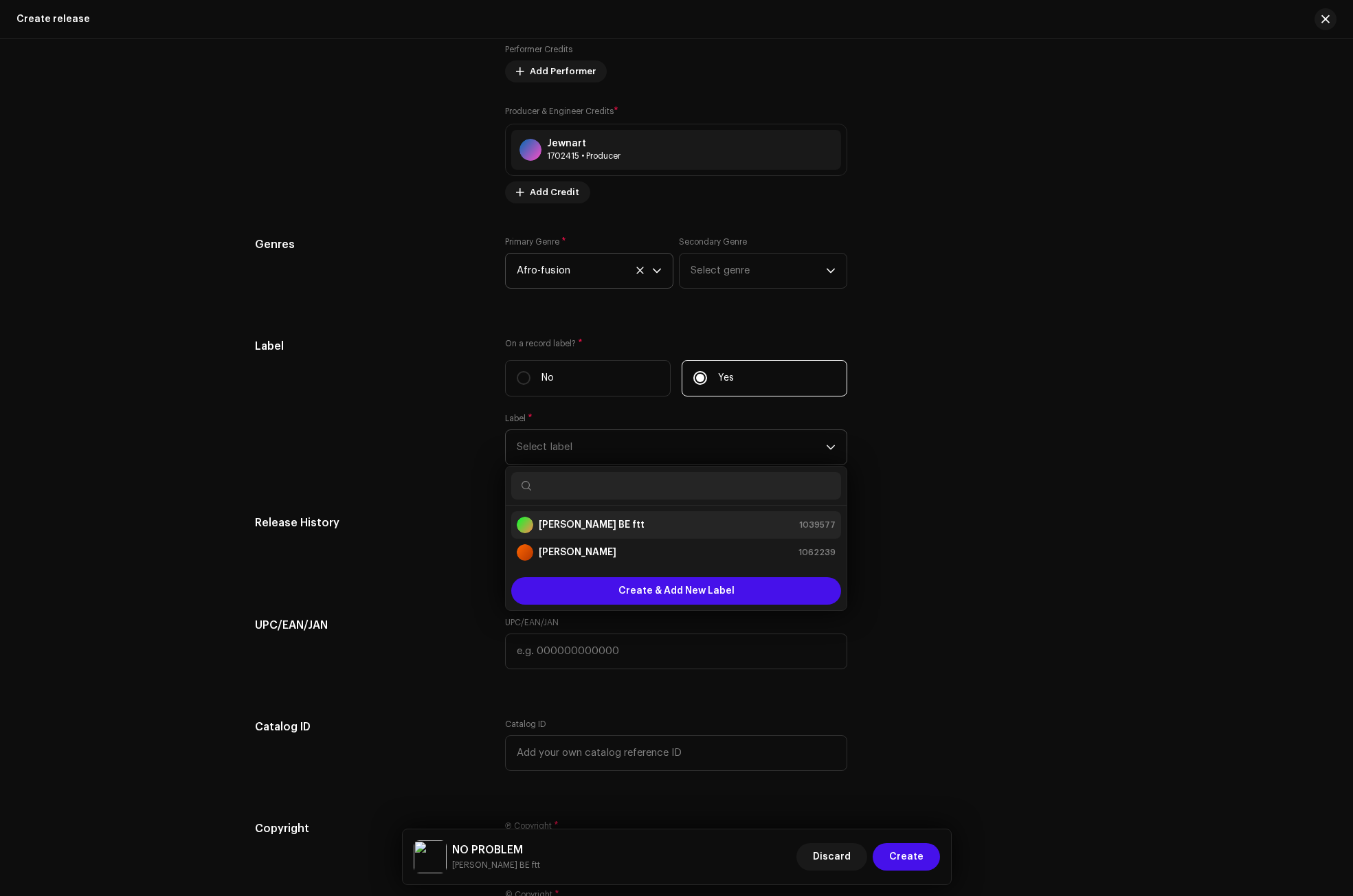
click at [576, 523] on strong "[PERSON_NAME] BE ftt" at bounding box center [591, 525] width 106 height 13
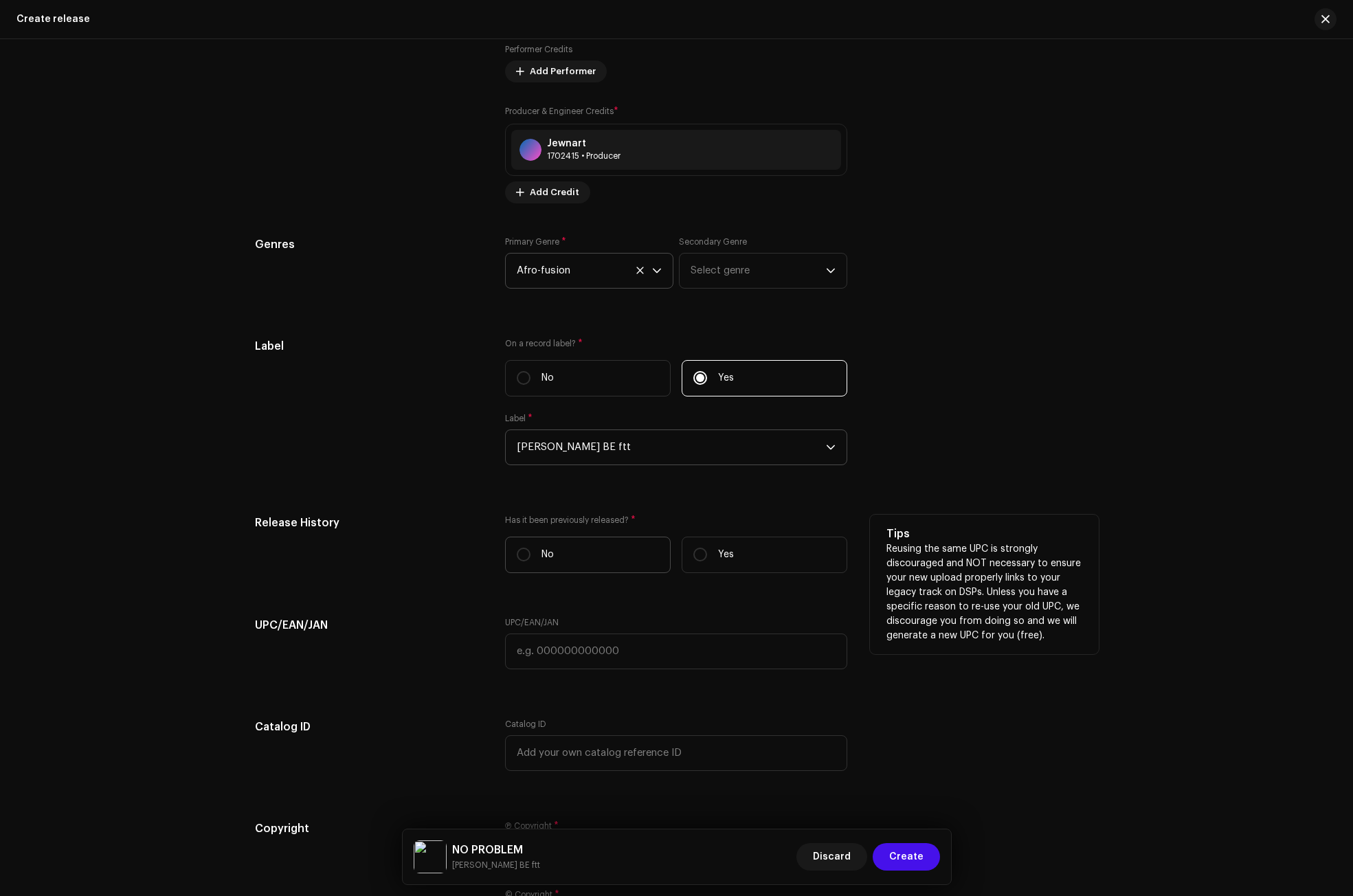
click at [548, 555] on p "No" at bounding box center [548, 554] width 13 height 14
click at [530, 555] on input "No" at bounding box center [524, 554] width 13 height 13
radio input "true"
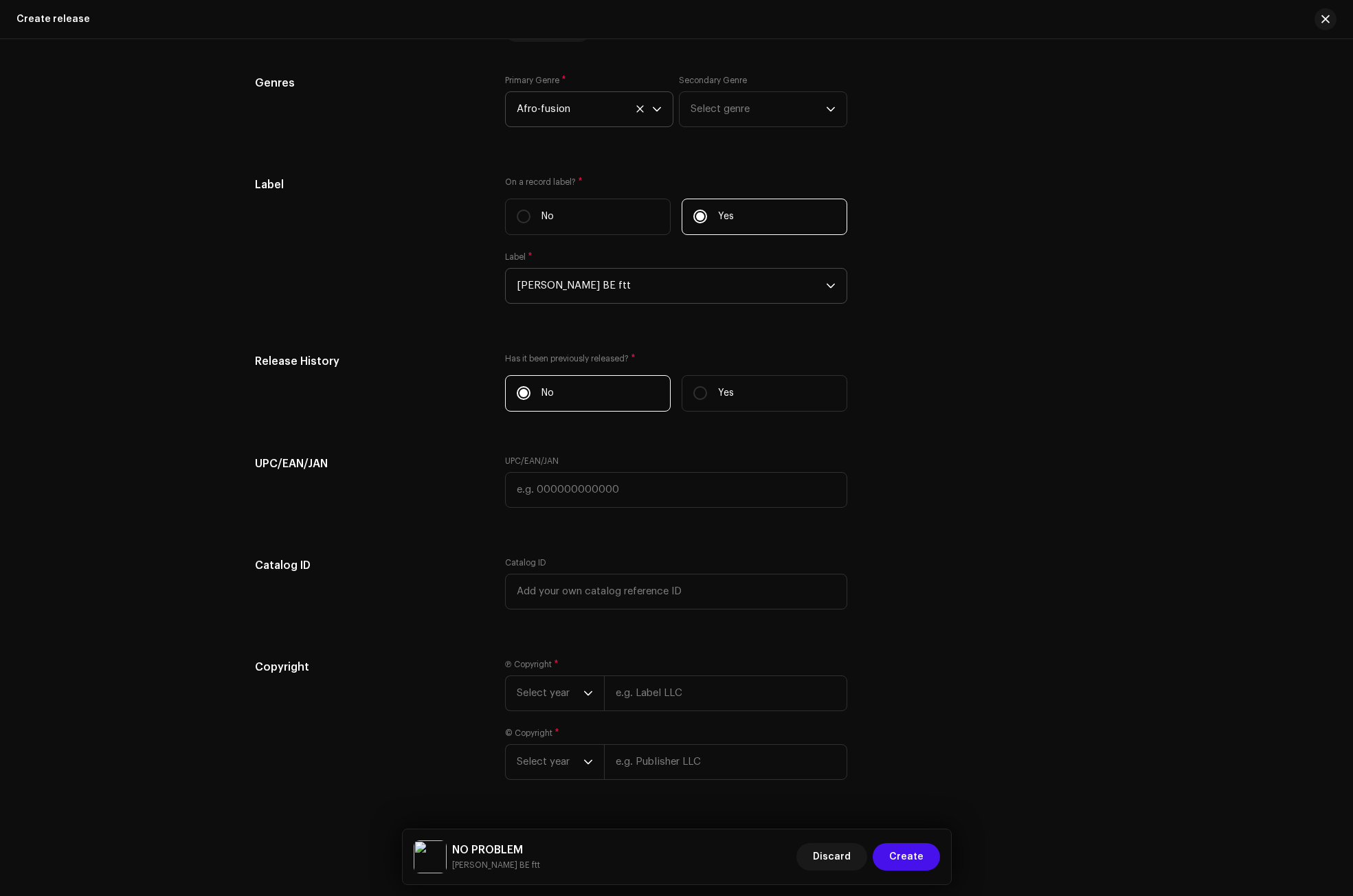
scroll to position [1898, 0]
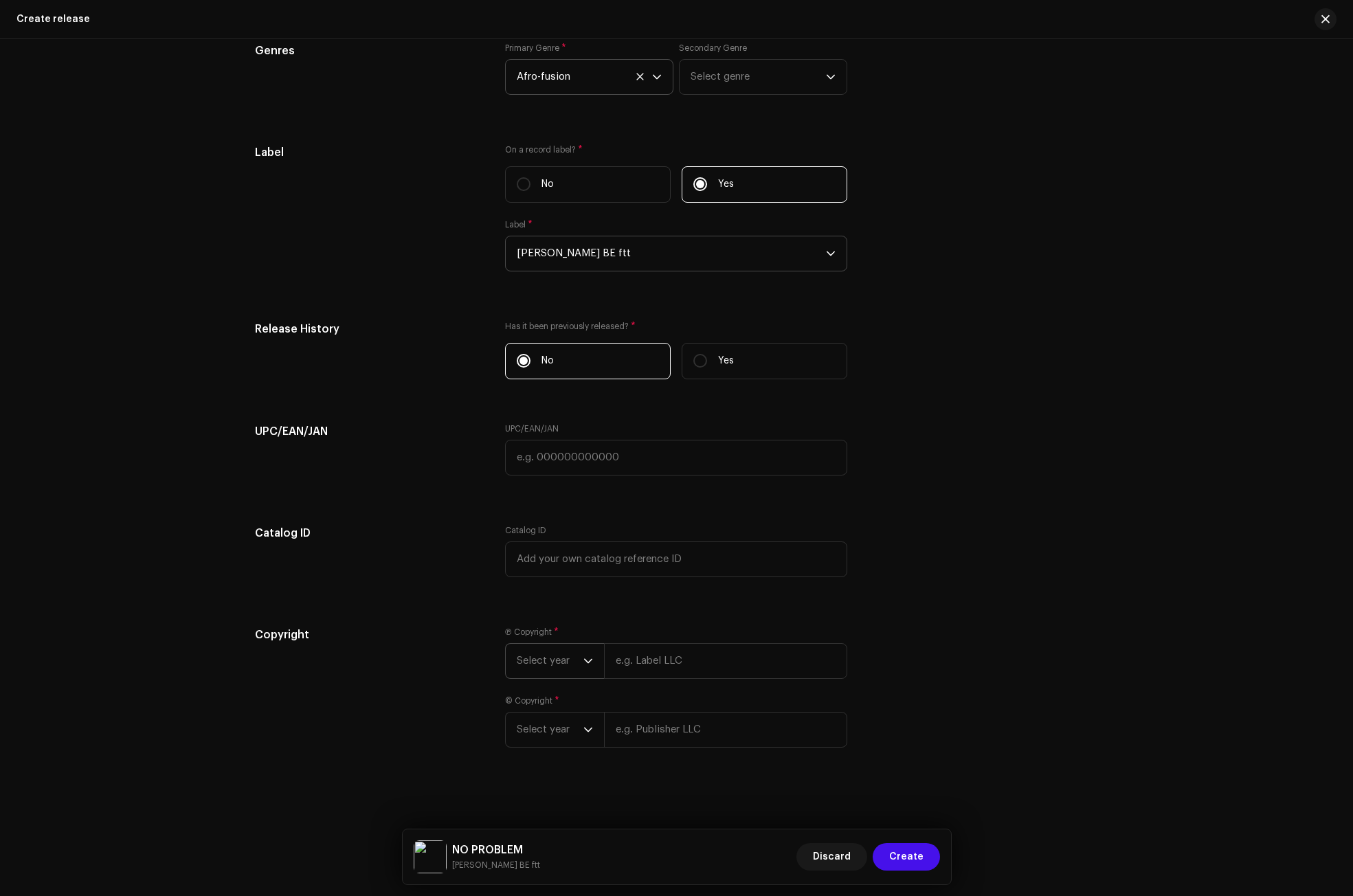
click at [586, 662] on icon "dropdown trigger" at bounding box center [588, 661] width 8 height 4
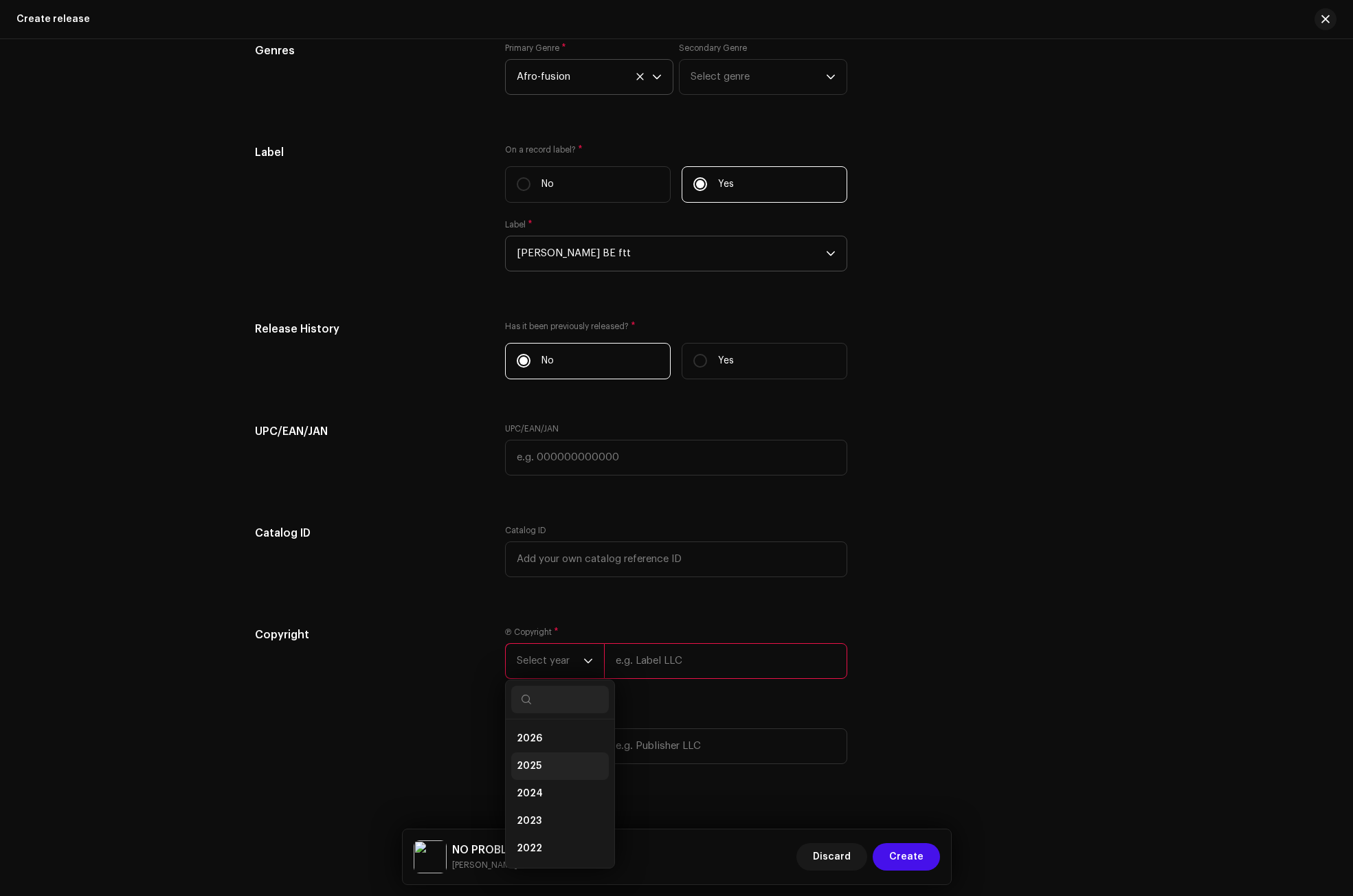
click at [545, 757] on li "2025" at bounding box center [560, 766] width 97 height 28
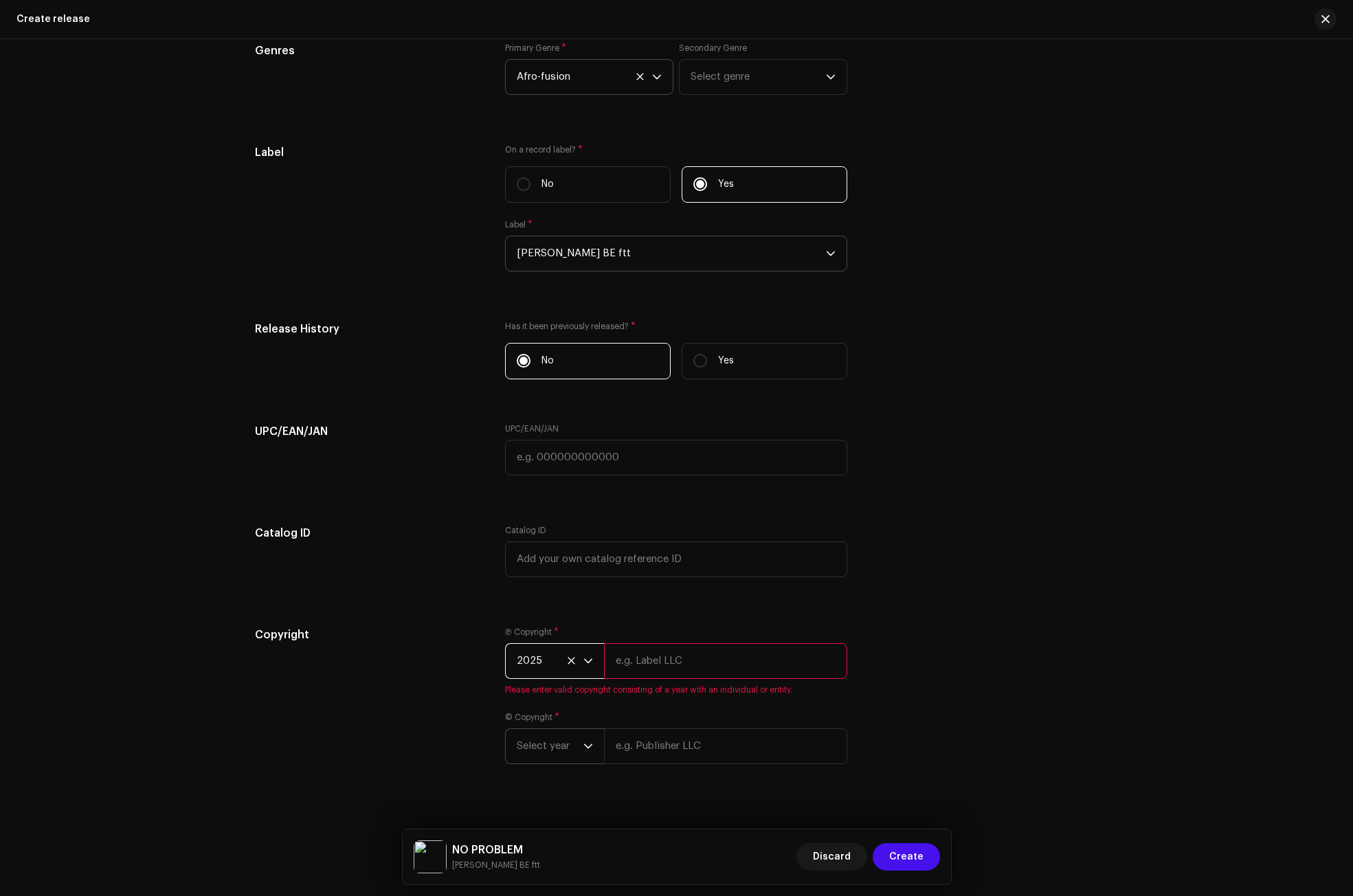
click at [565, 740] on span "Select year" at bounding box center [550, 746] width 67 height 34
click at [527, 631] on span "2024" at bounding box center [530, 631] width 26 height 13
click at [568, 745] on icon at bounding box center [572, 746] width 9 height 9
click at [568, 745] on span "Select year" at bounding box center [550, 746] width 67 height 34
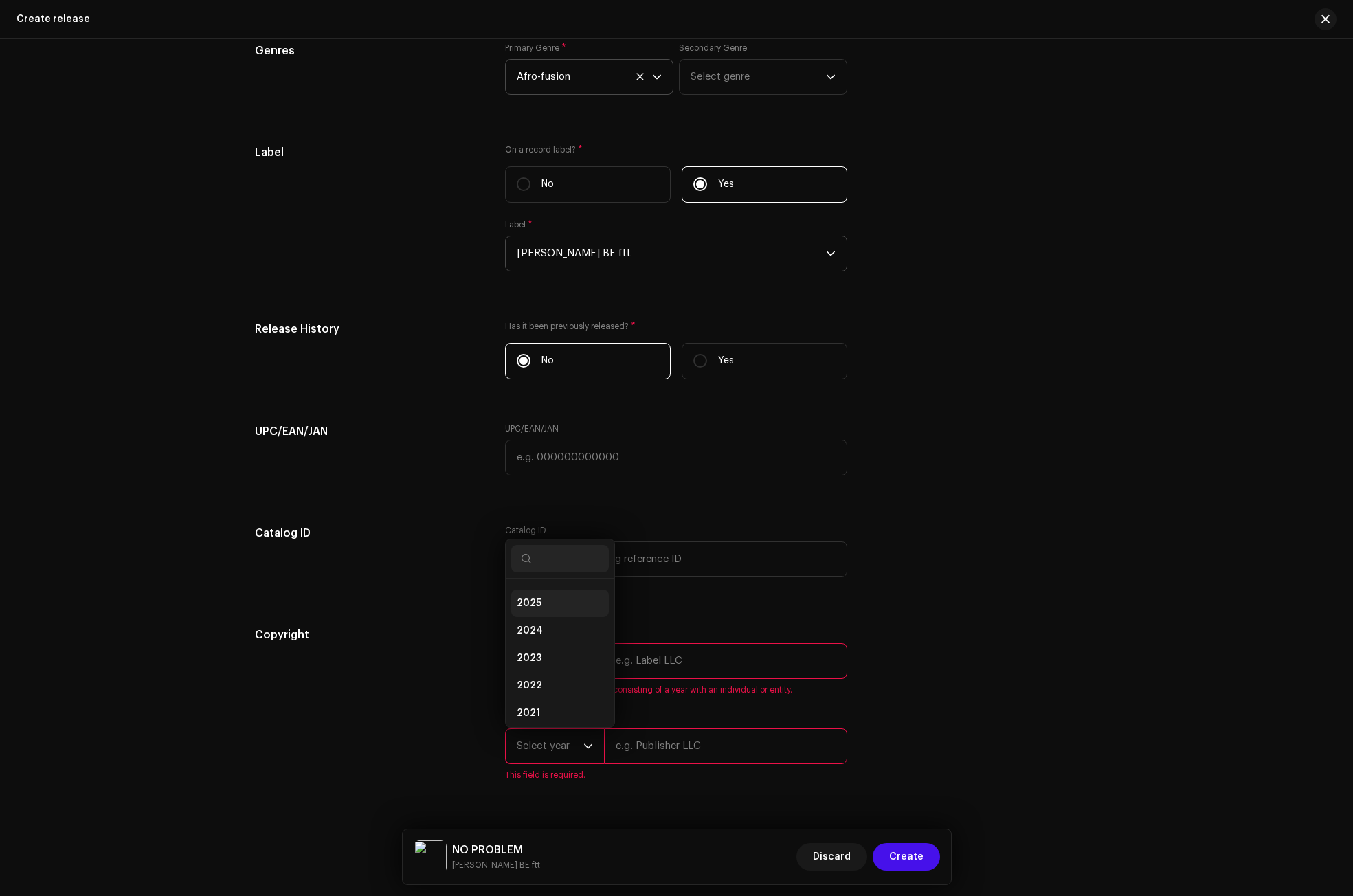
click at [530, 603] on span "2025" at bounding box center [529, 603] width 25 height 13
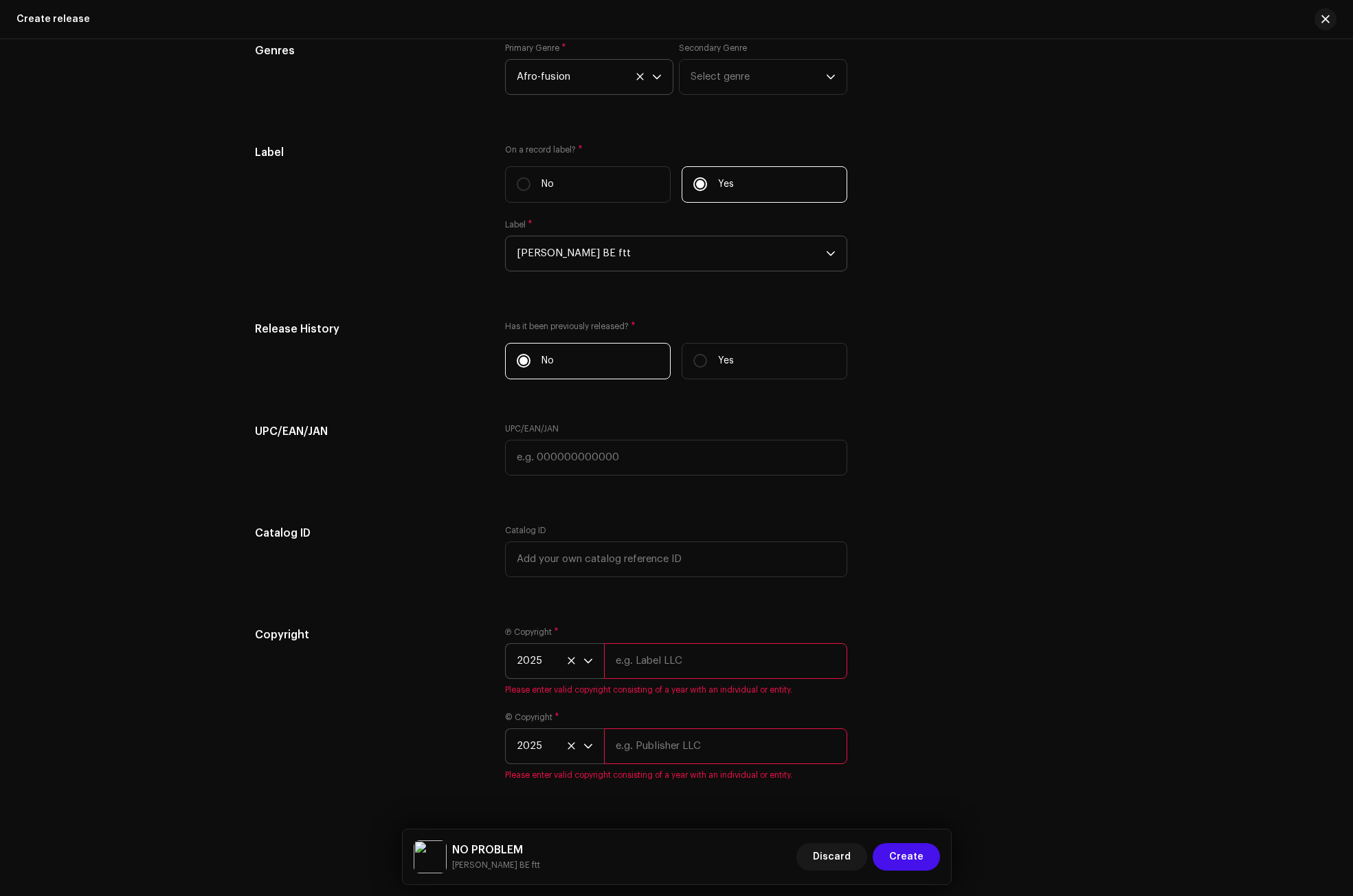
click at [452, 688] on div "Copyright" at bounding box center [369, 711] width 228 height 170
click at [659, 665] on input "text" at bounding box center [725, 661] width 243 height 36
paste input "[PERSON_NAME] BE ftt"
type input "[PERSON_NAME] BE ftt"
click at [627, 753] on div "© Copyright * 2025 Please enter valid copyright consisting of a year with an in…" at bounding box center [676, 746] width 342 height 69
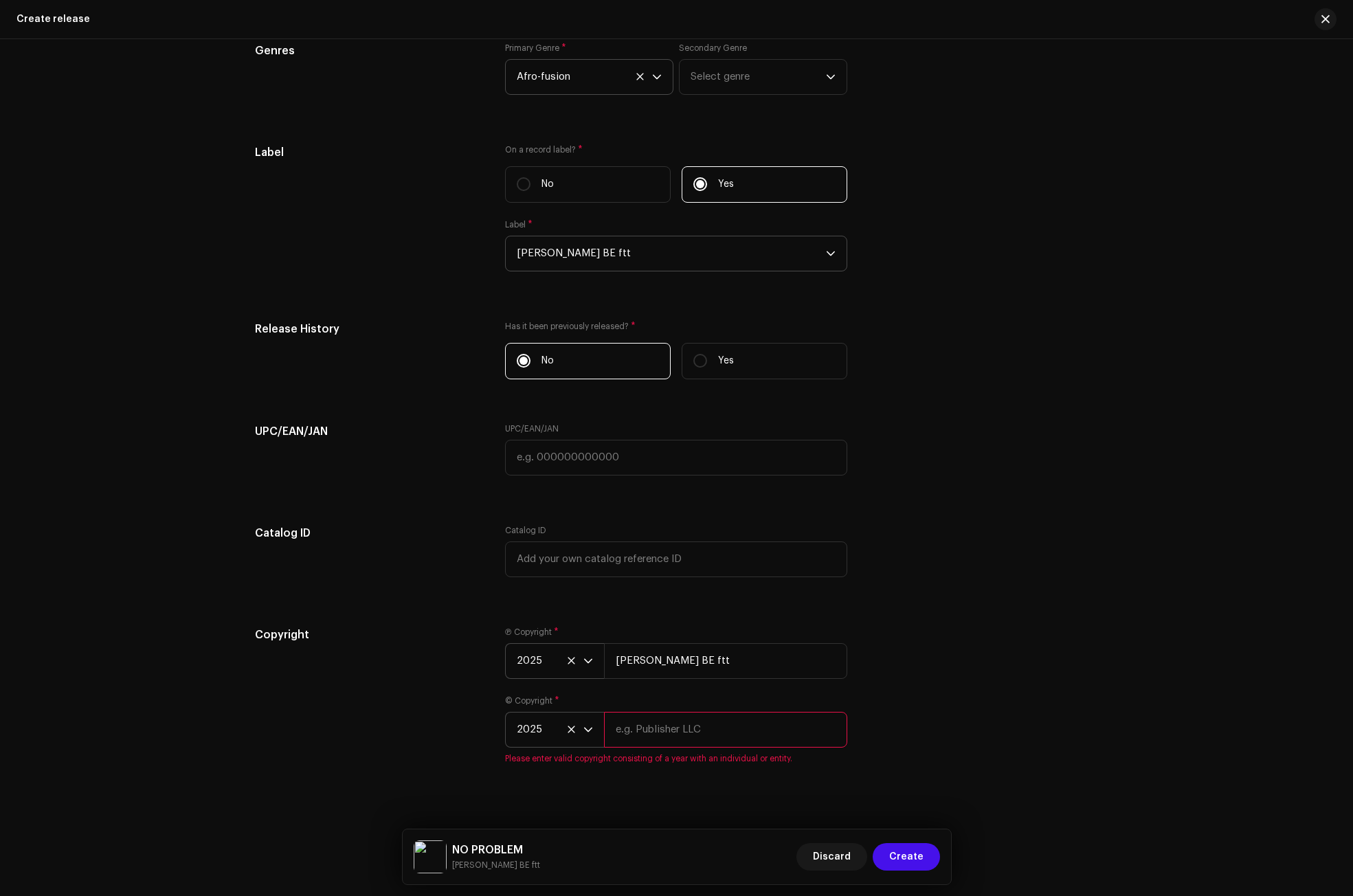
paste input "[PERSON_NAME] BE ftt"
type input "[PERSON_NAME] BE ftt"
click at [352, 718] on div "Copyright" at bounding box center [369, 694] width 228 height 137
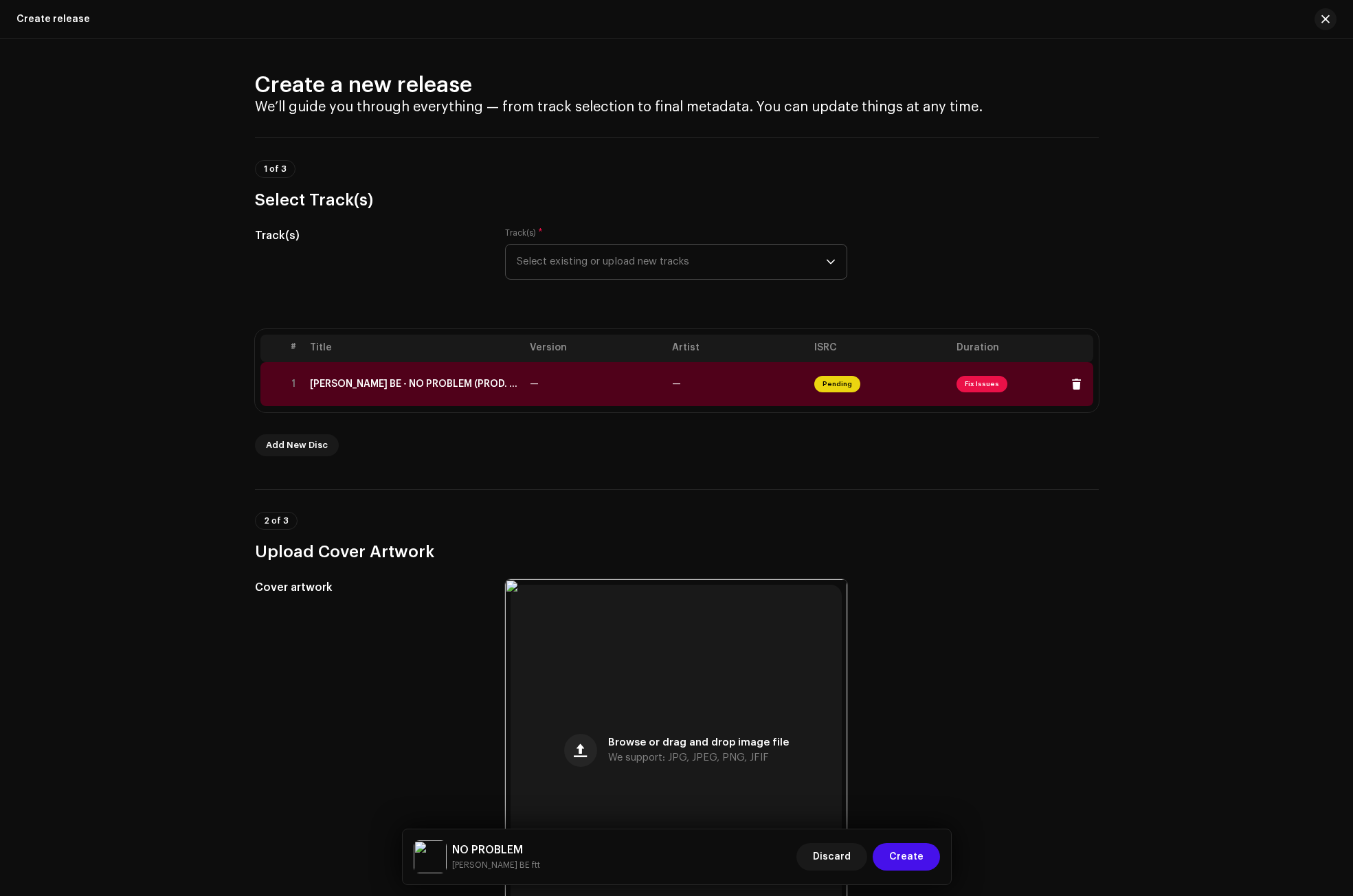
scroll to position [0, 0]
click at [465, 391] on td "[PERSON_NAME] BE - NO PROBLEM (PROD. BY [PERSON_NAME]).wav" at bounding box center [414, 384] width 220 height 44
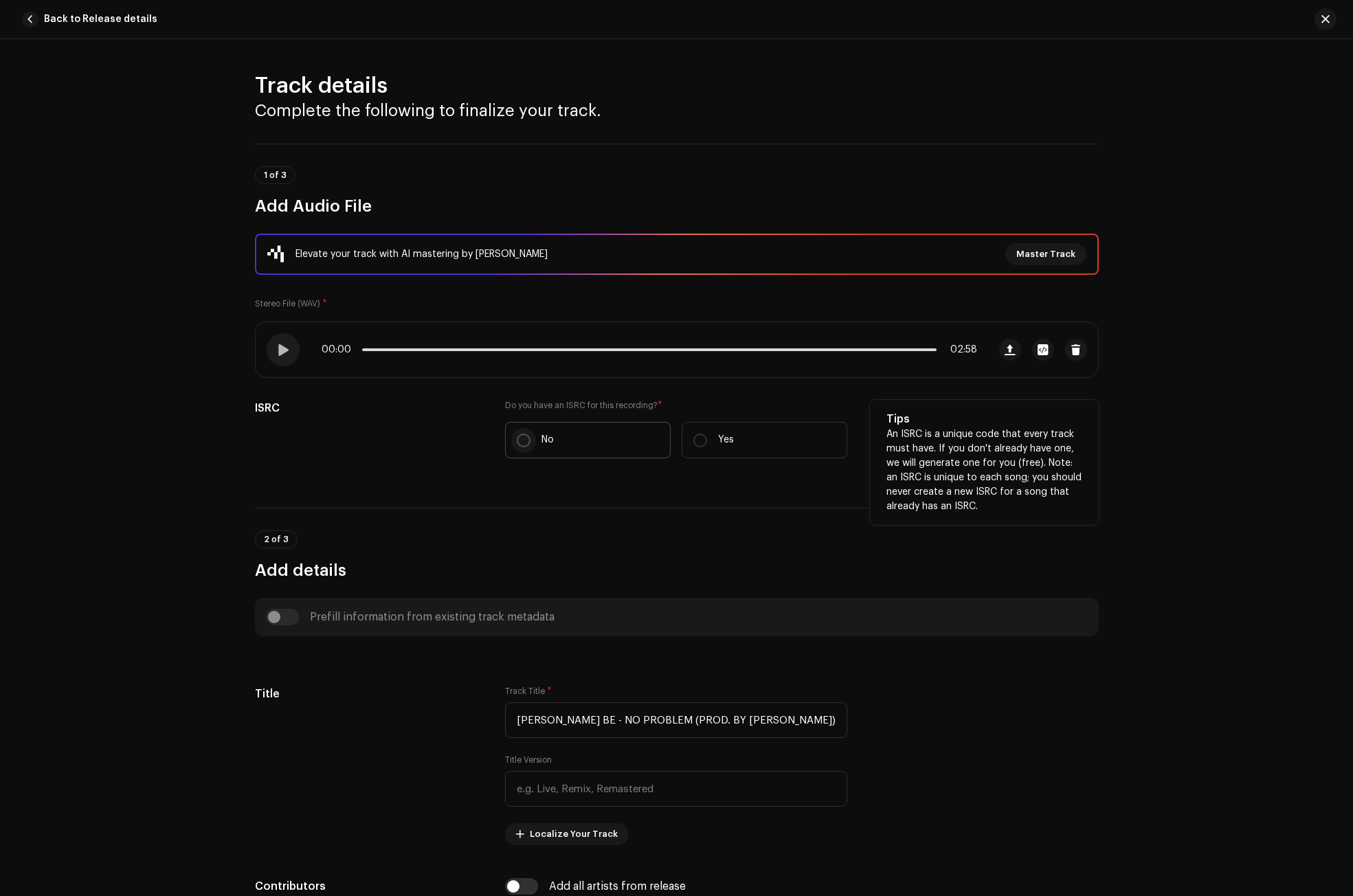
click at [518, 440] on input "No" at bounding box center [524, 441] width 13 height 13
radio input "true"
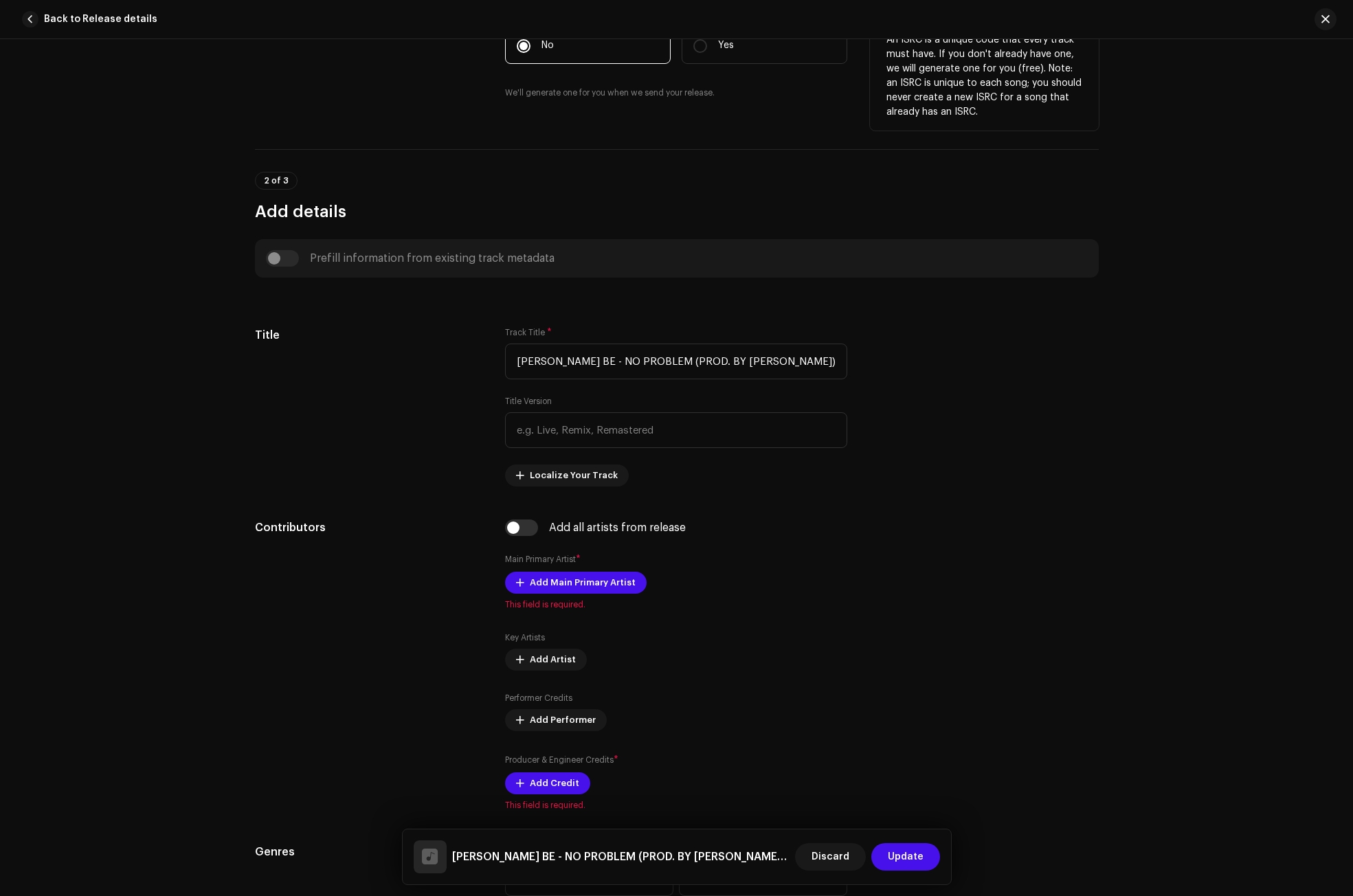
scroll to position [481, 0]
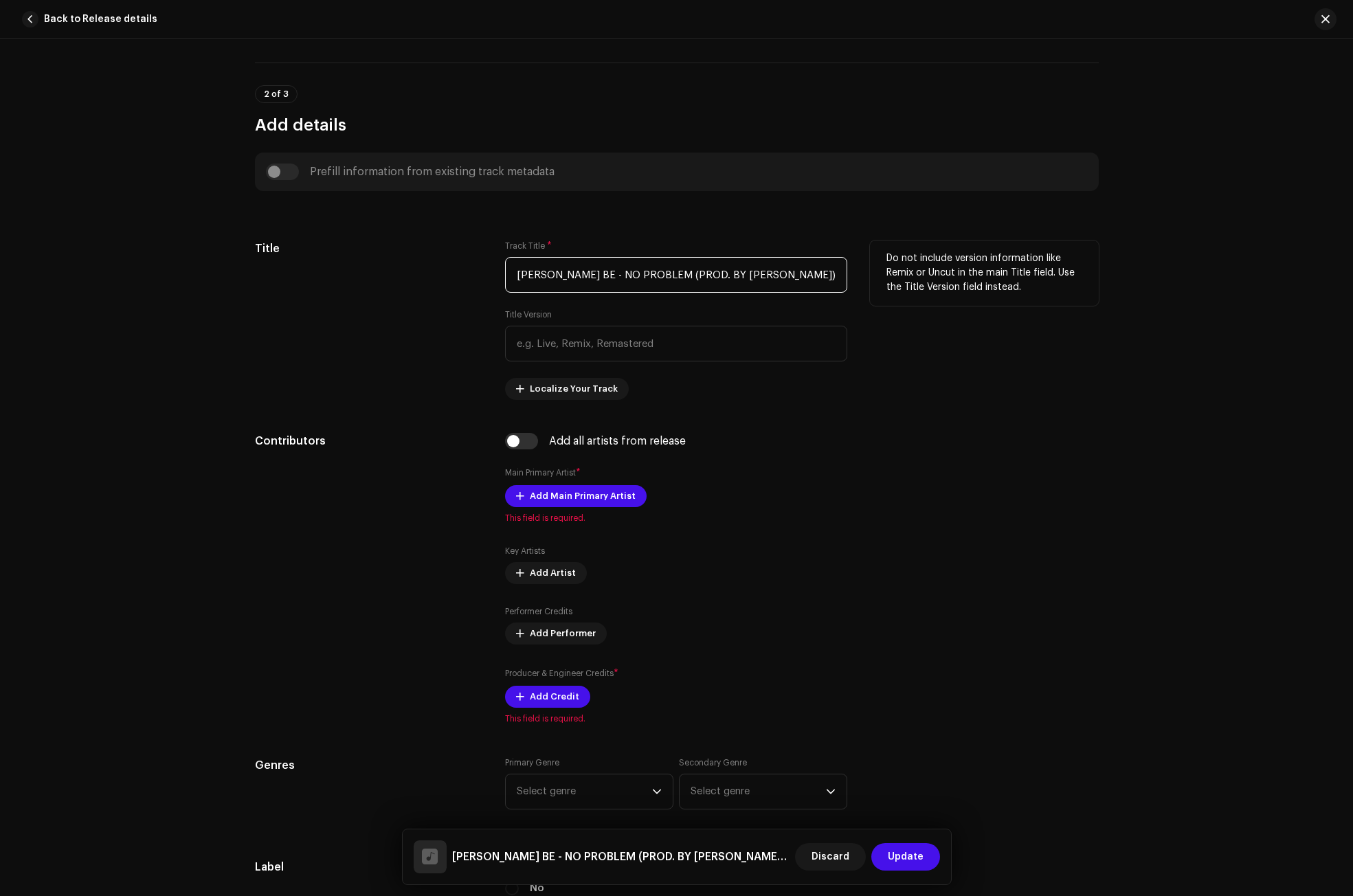
drag, startPoint x: 558, startPoint y: 272, endPoint x: 468, endPoint y: 277, distance: 90.1
click at [468, 277] on div "Title Track Title * [PERSON_NAME] BE - NO PROBLEM (PROD. BY [PERSON_NAME]).wav …" at bounding box center [676, 320] width 844 height 160
drag, startPoint x: 580, startPoint y: 273, endPoint x: 739, endPoint y: 284, distance: 159.4
click at [739, 284] on input "NO PROBLEM (PROD. BY [PERSON_NAME]).wav" at bounding box center [676, 275] width 342 height 36
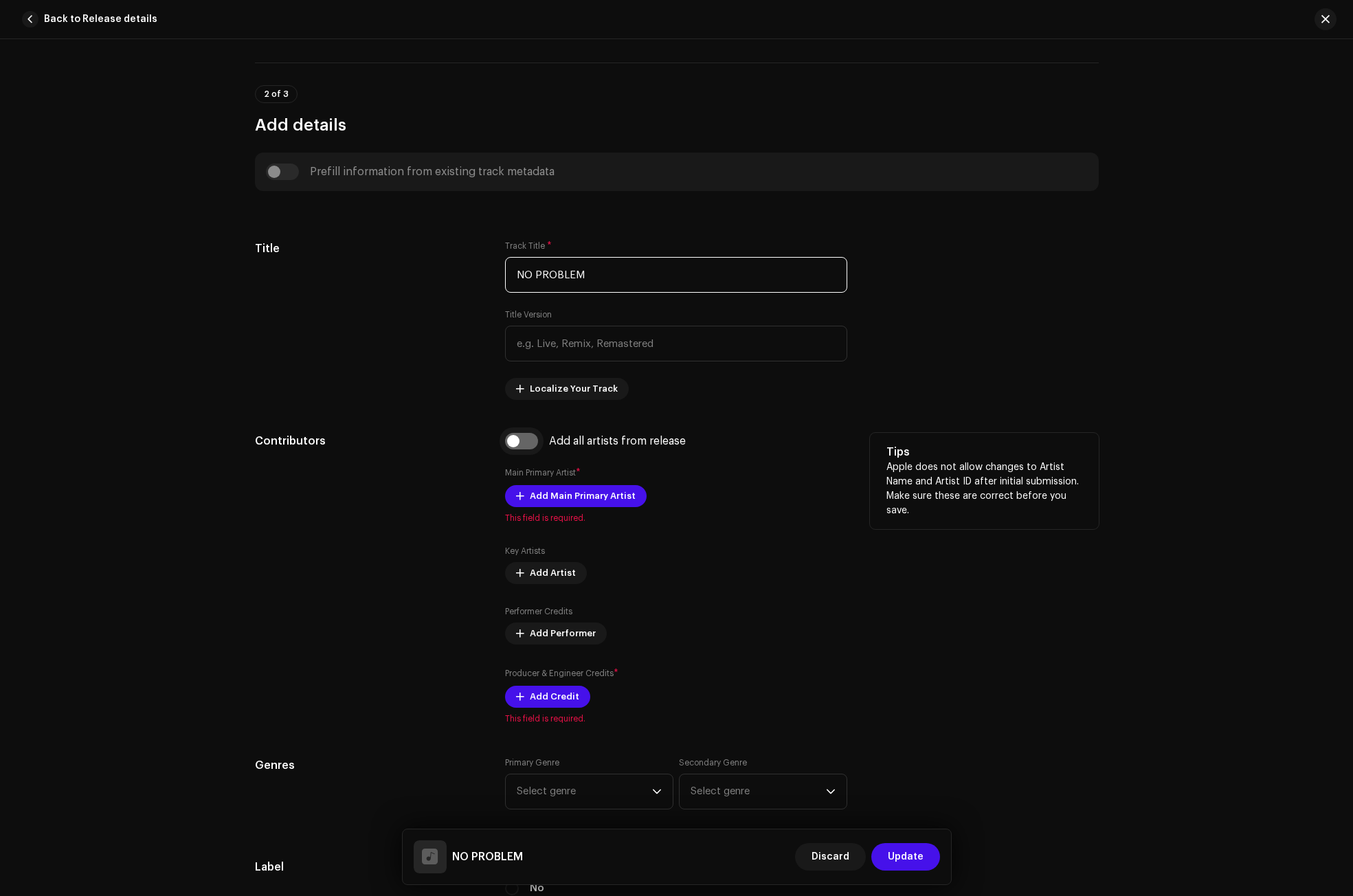
type input "NO PROBLEM"
click at [530, 438] on input "checkbox" at bounding box center [521, 441] width 33 height 16
checkbox input "true"
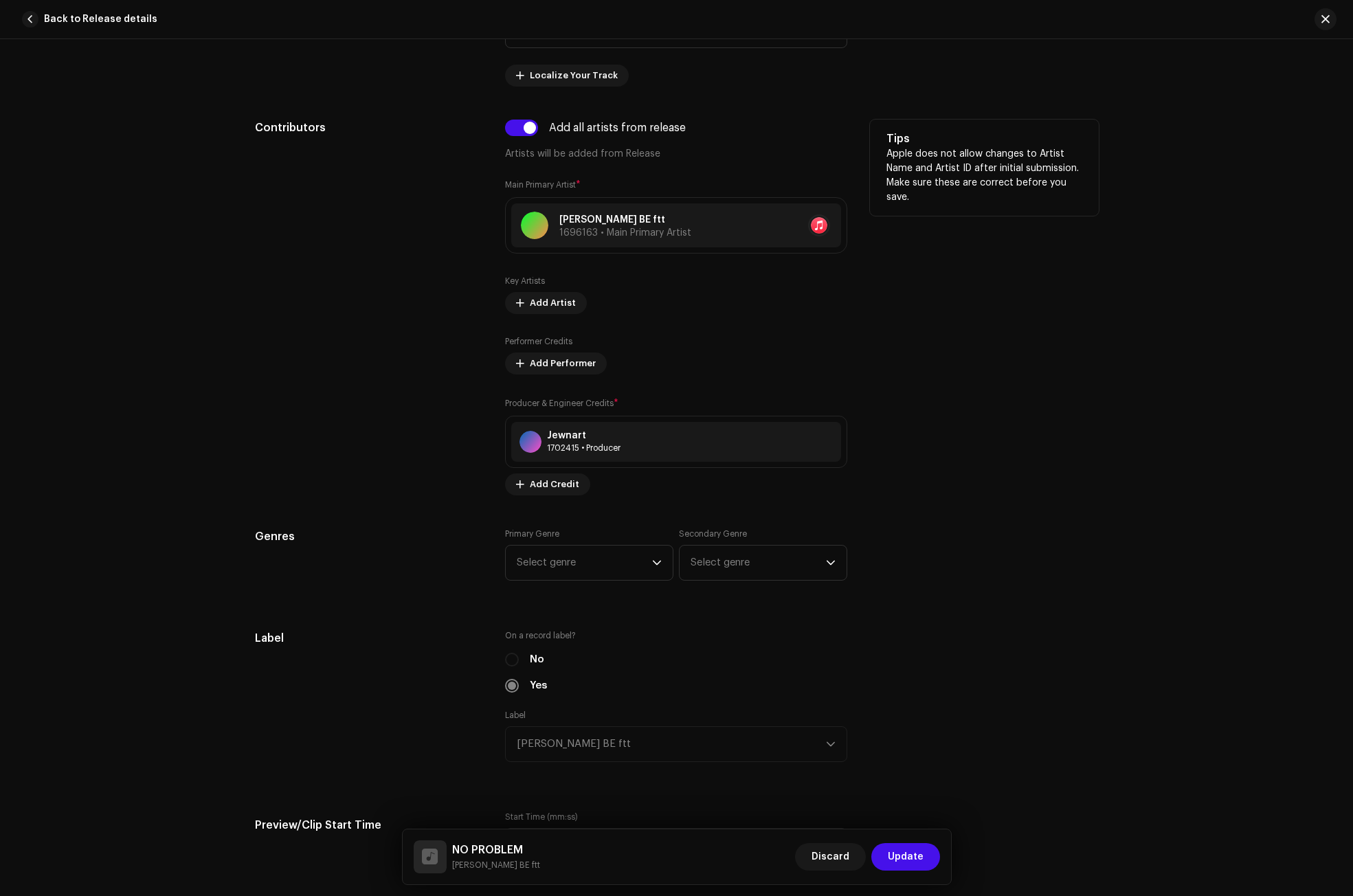
scroll to position [1031, 0]
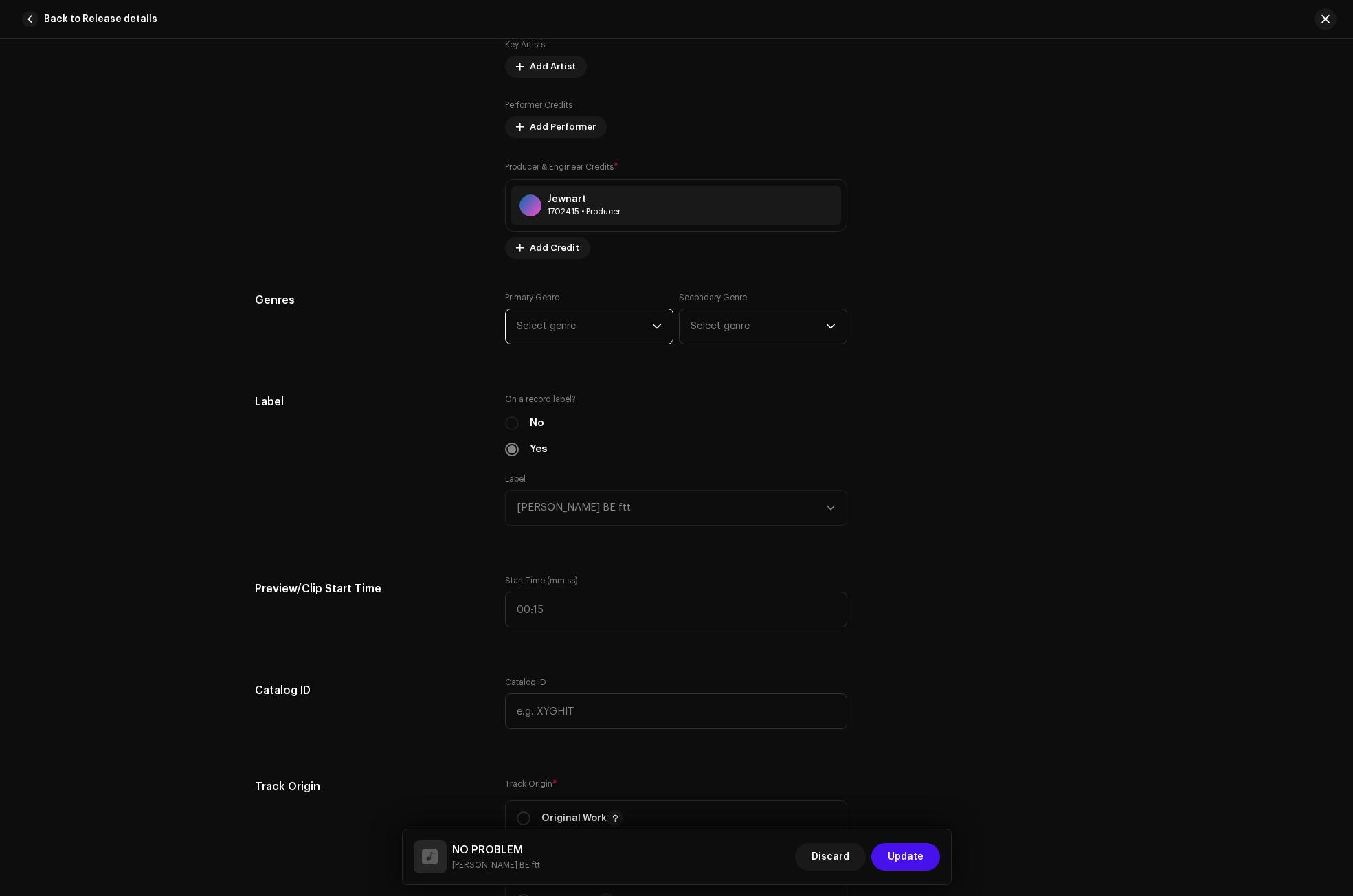
click at [593, 330] on span "Select genre" at bounding box center [584, 327] width 136 height 34
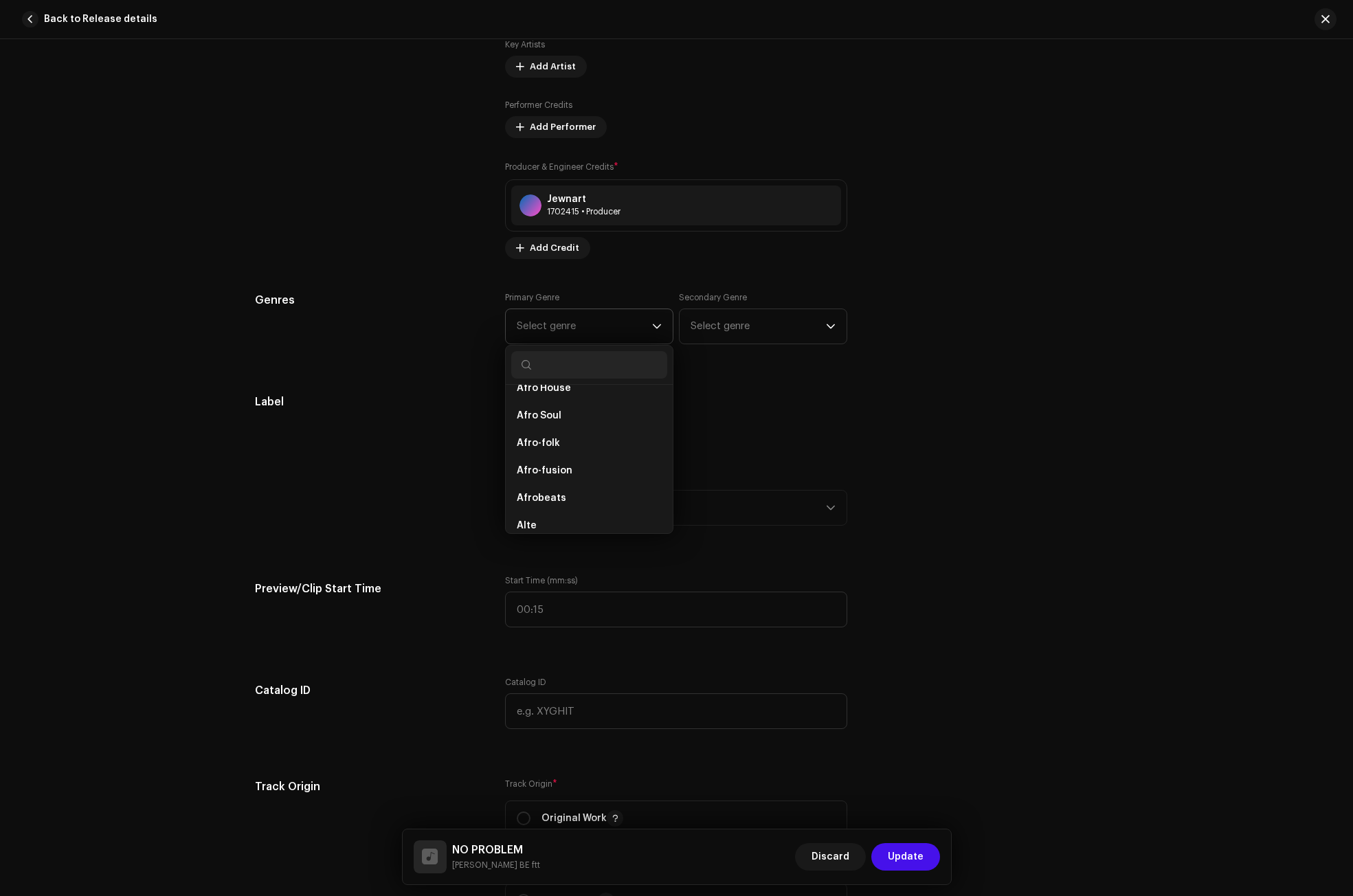
scroll to position [137, 0]
click at [550, 455] on span "Afro-fusion" at bounding box center [545, 458] width 55 height 13
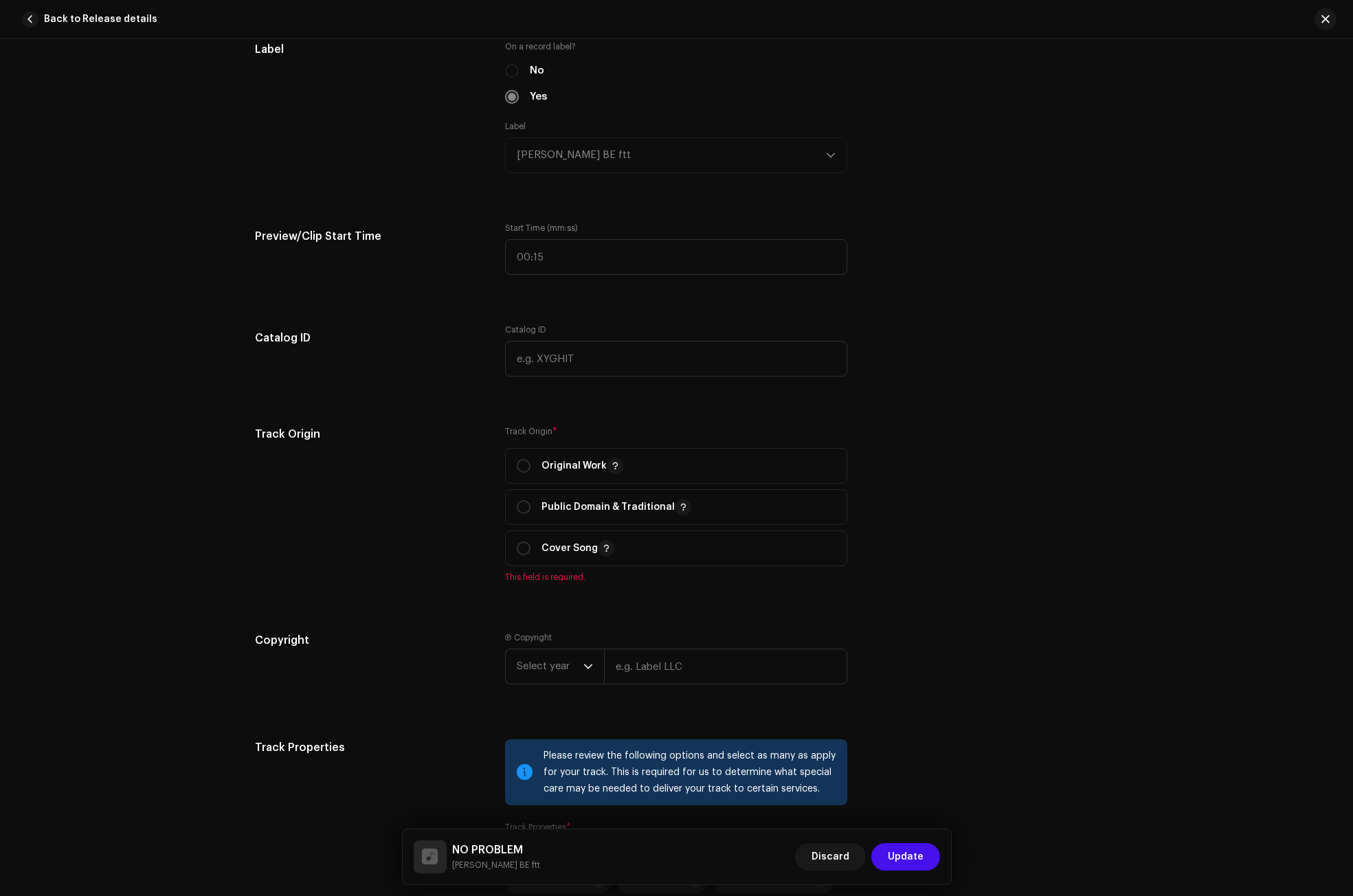
scroll to position [1443, 0]
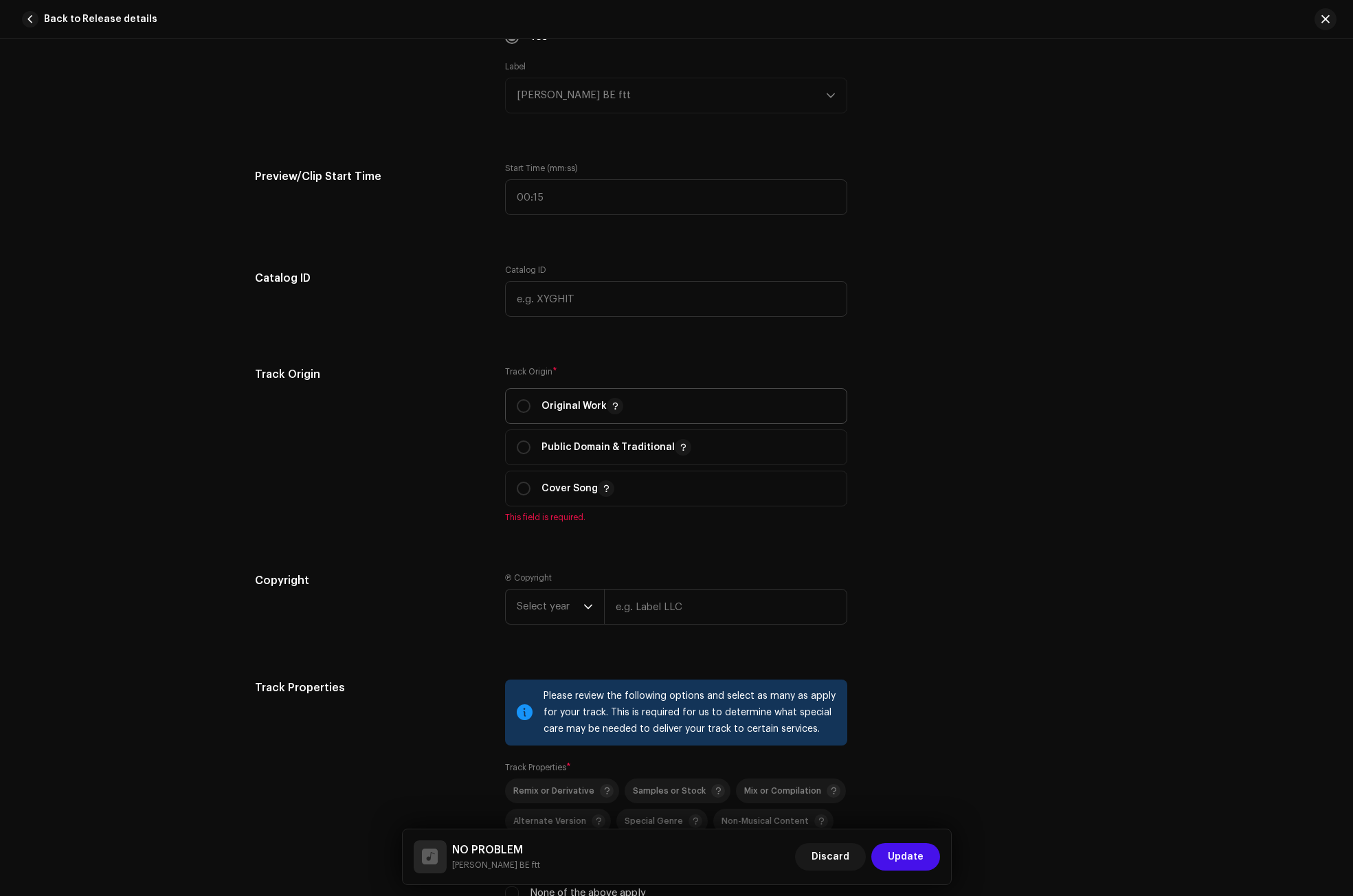
click at [527, 414] on span "Original Work" at bounding box center [676, 406] width 319 height 34
radio input "true"
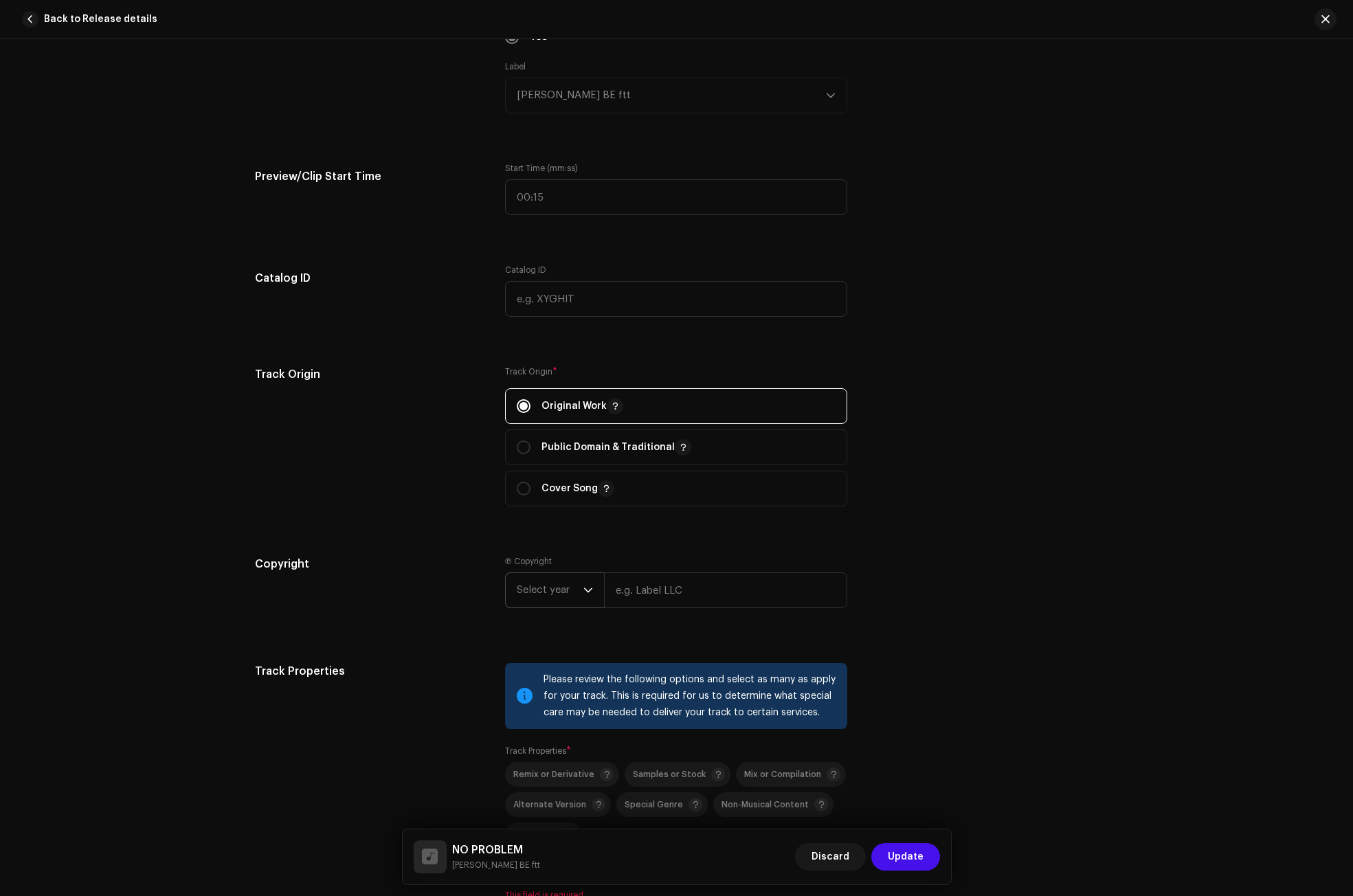
click at [584, 593] on icon "dropdown trigger" at bounding box center [588, 590] width 10 height 10
click at [548, 684] on li "2025" at bounding box center [560, 695] width 97 height 28
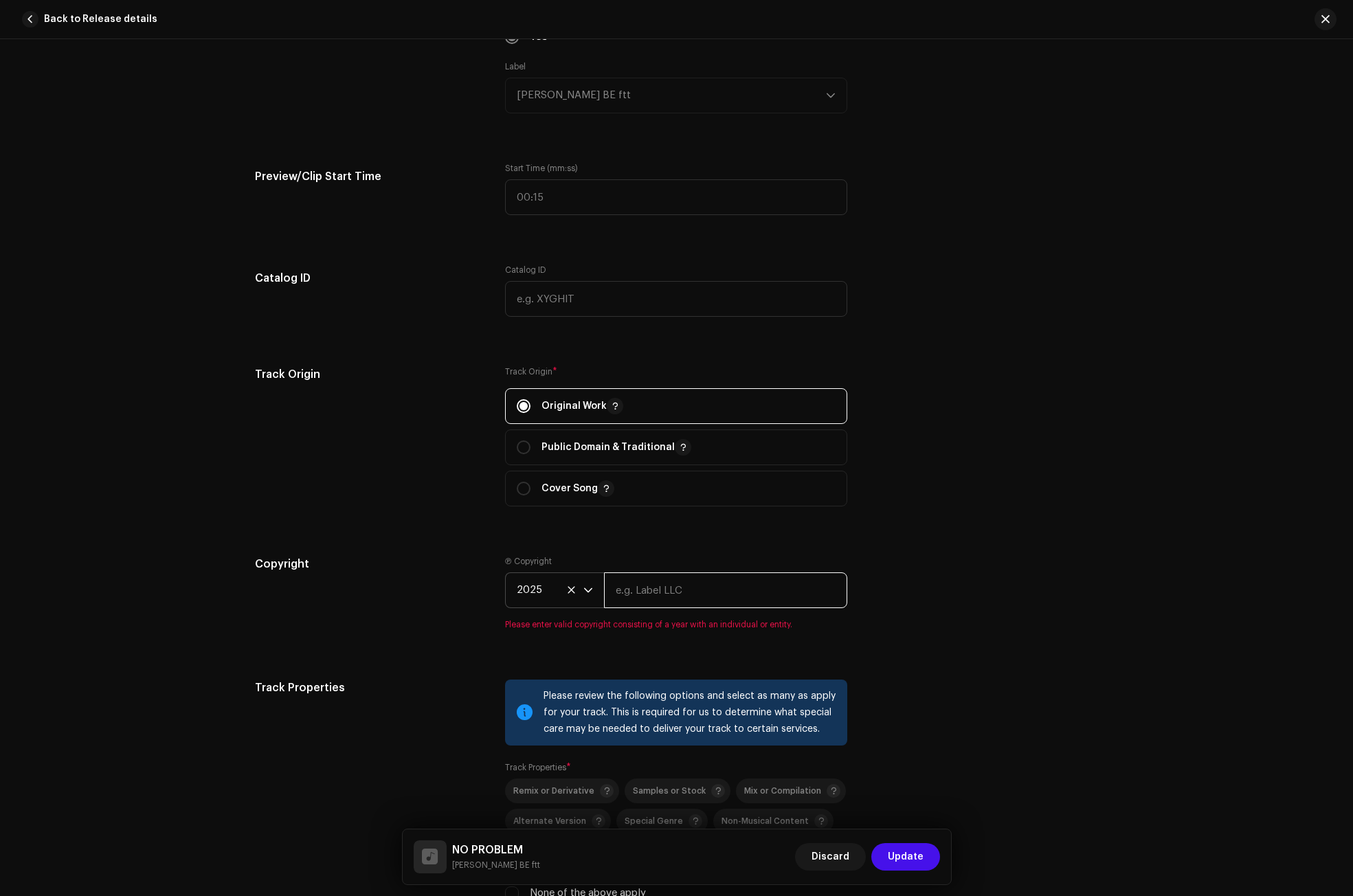
paste input "[PERSON_NAME] BE ftt"
type input "[PERSON_NAME] BE ftt"
click at [926, 551] on div "Track details Complete the following to finalize your track. 1 of 3 Add Audio F…" at bounding box center [676, 193] width 888 height 3129
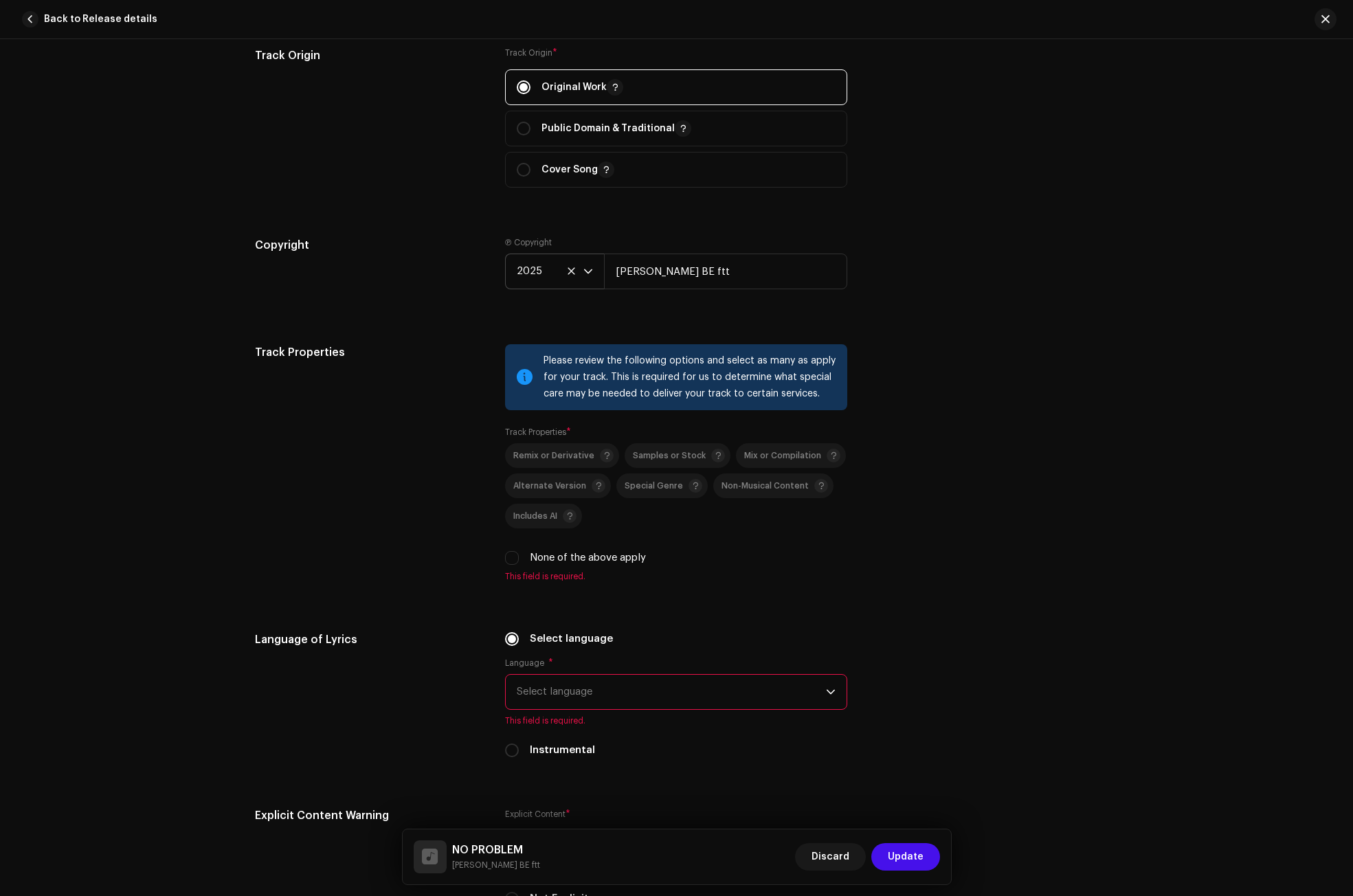
scroll to position [1993, 0]
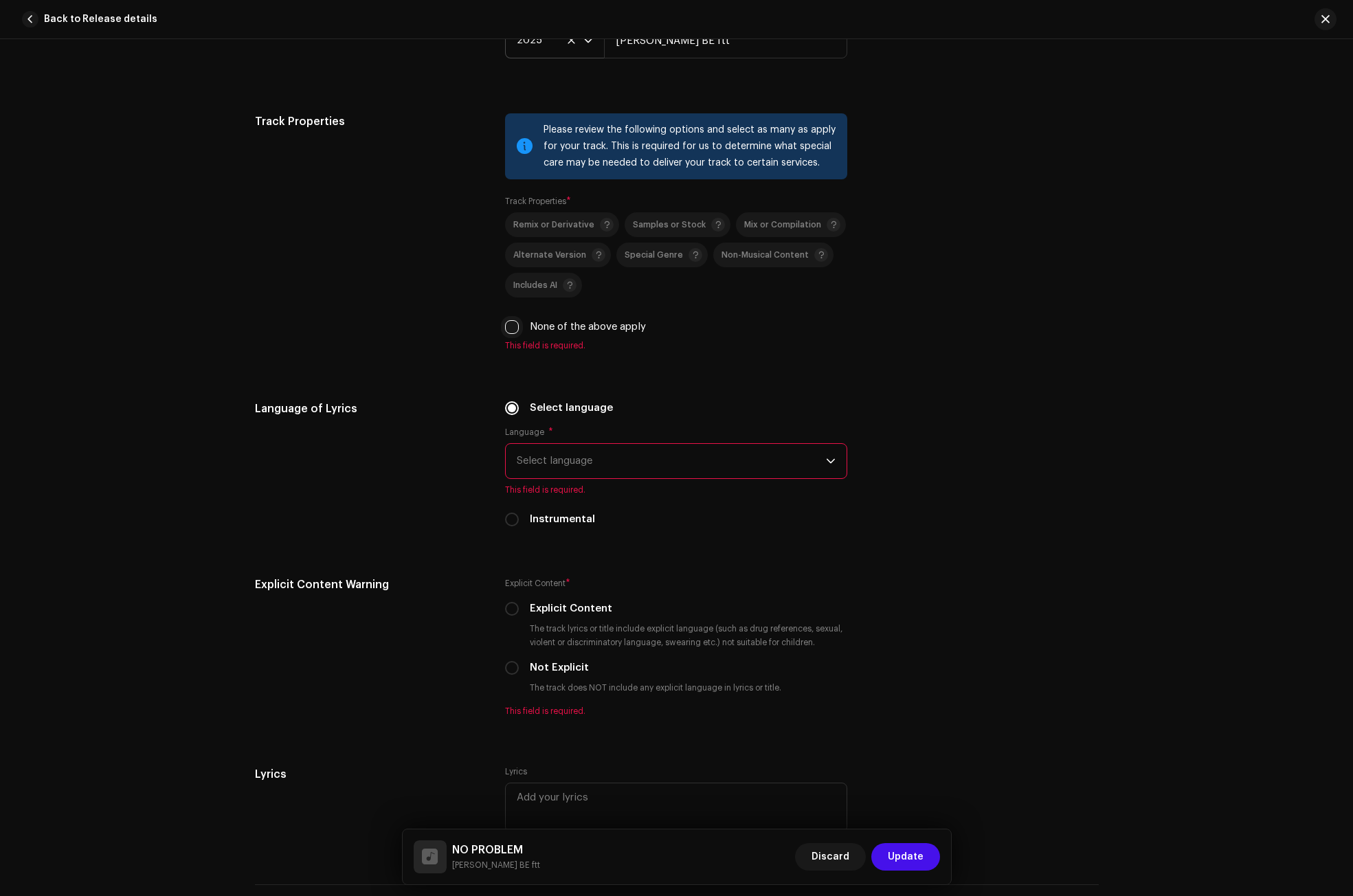
click at [512, 327] on input "None of the above apply" at bounding box center [512, 327] width 13 height 13
checkbox input "true"
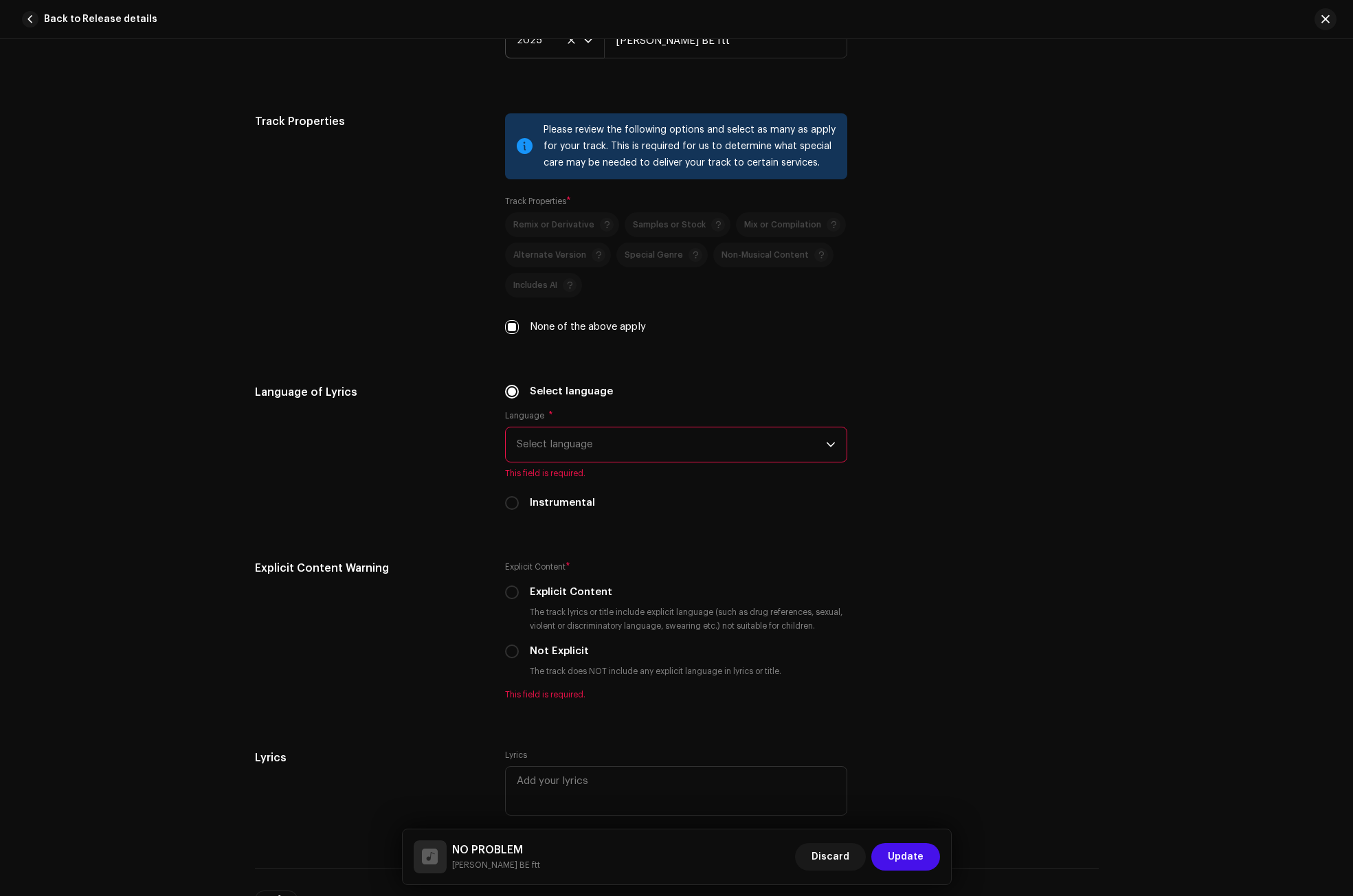
click at [554, 450] on span "Select language" at bounding box center [671, 444] width 309 height 34
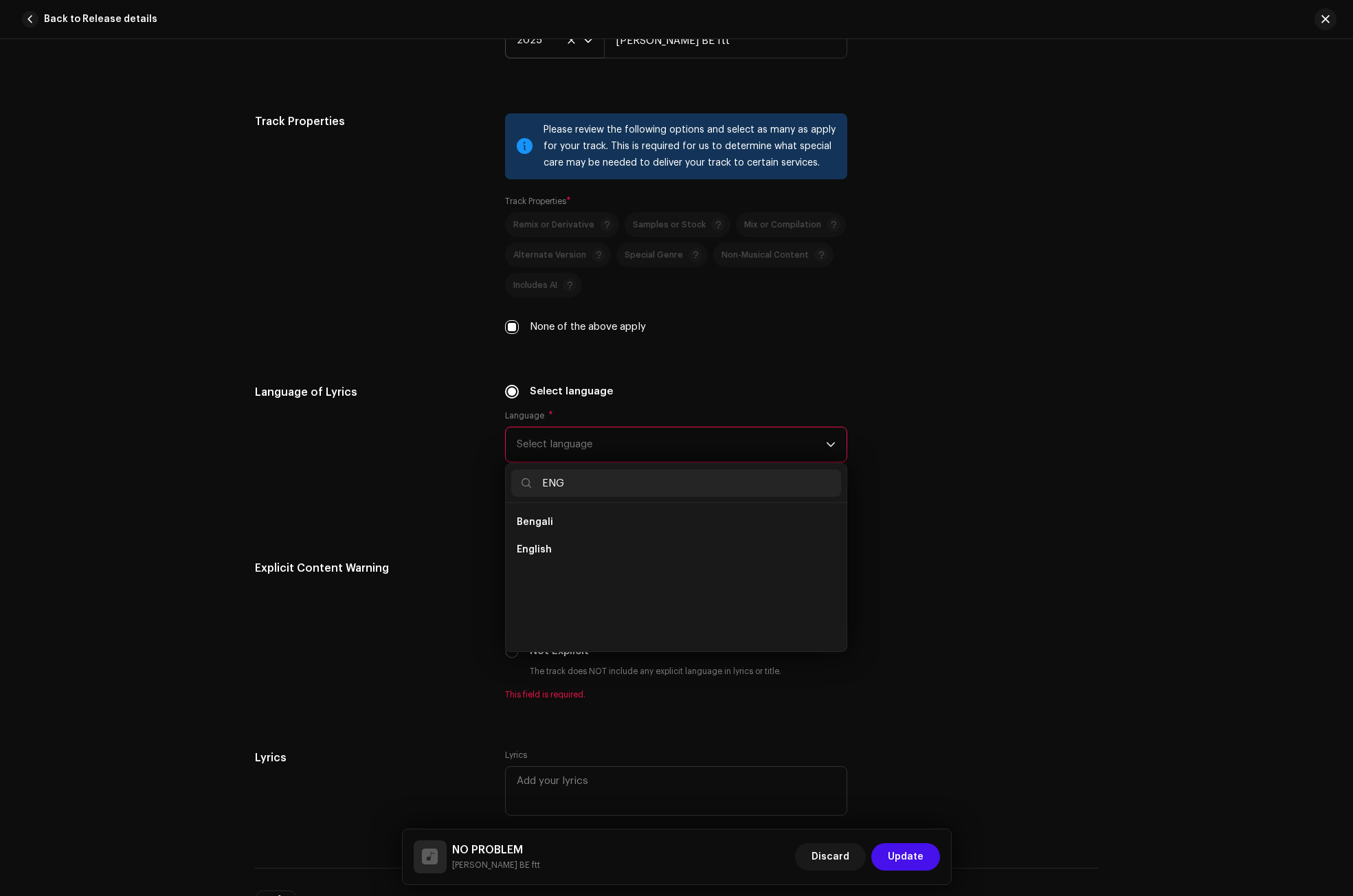
scroll to position [0, 0]
type input "ENG"
click at [528, 544] on span "English" at bounding box center [534, 550] width 35 height 13
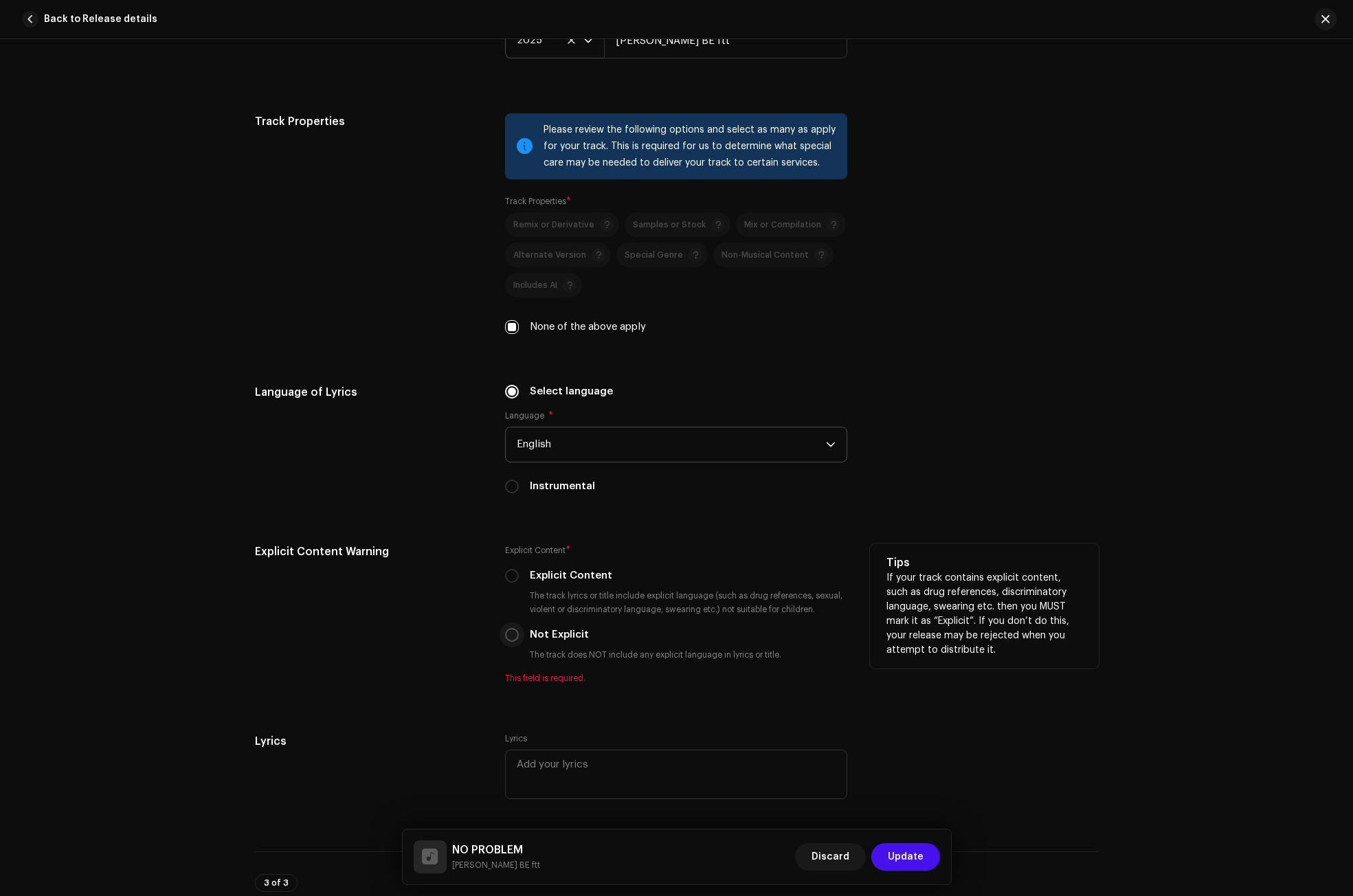
click at [513, 633] on input "Not Explicit" at bounding box center [512, 635] width 13 height 13
radio input "true"
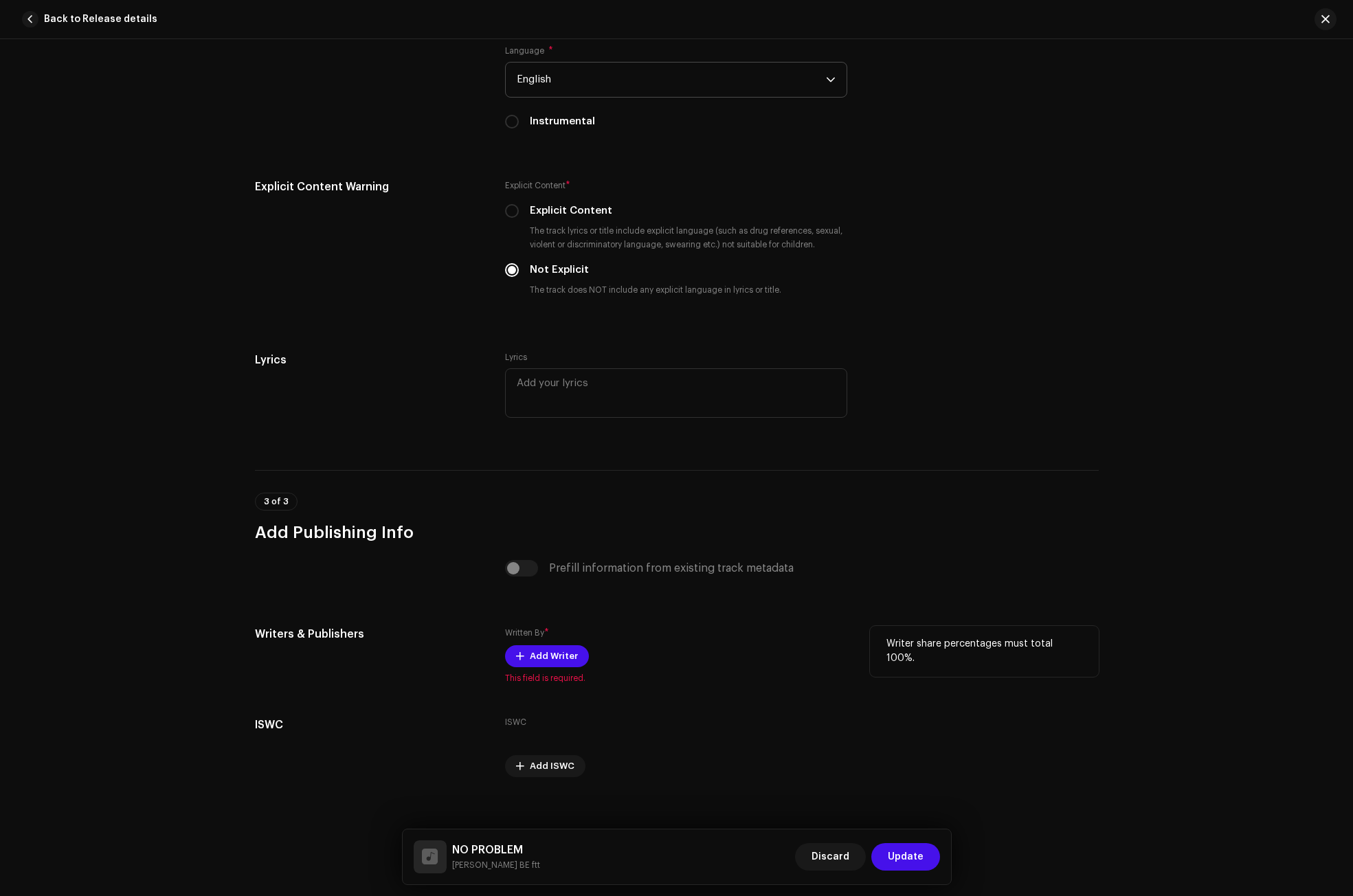
scroll to position [2370, 0]
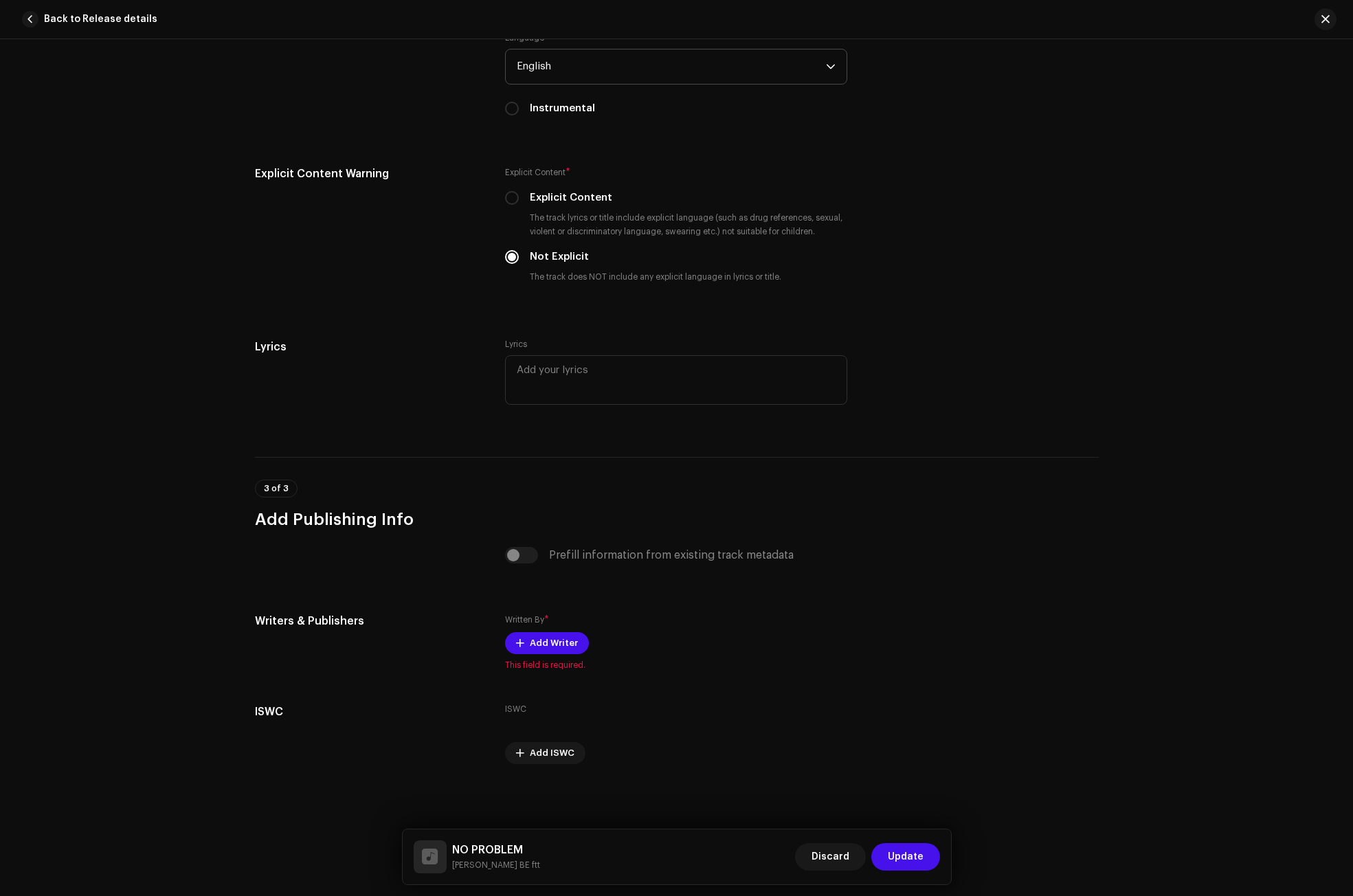
click at [518, 556] on div "Prefill information from existing track metadata" at bounding box center [676, 555] width 342 height 16
click at [534, 630] on div "Written By * Add Writer This field is required." at bounding box center [676, 641] width 342 height 58
click at [537, 637] on span "Add Writer" at bounding box center [554, 643] width 48 height 28
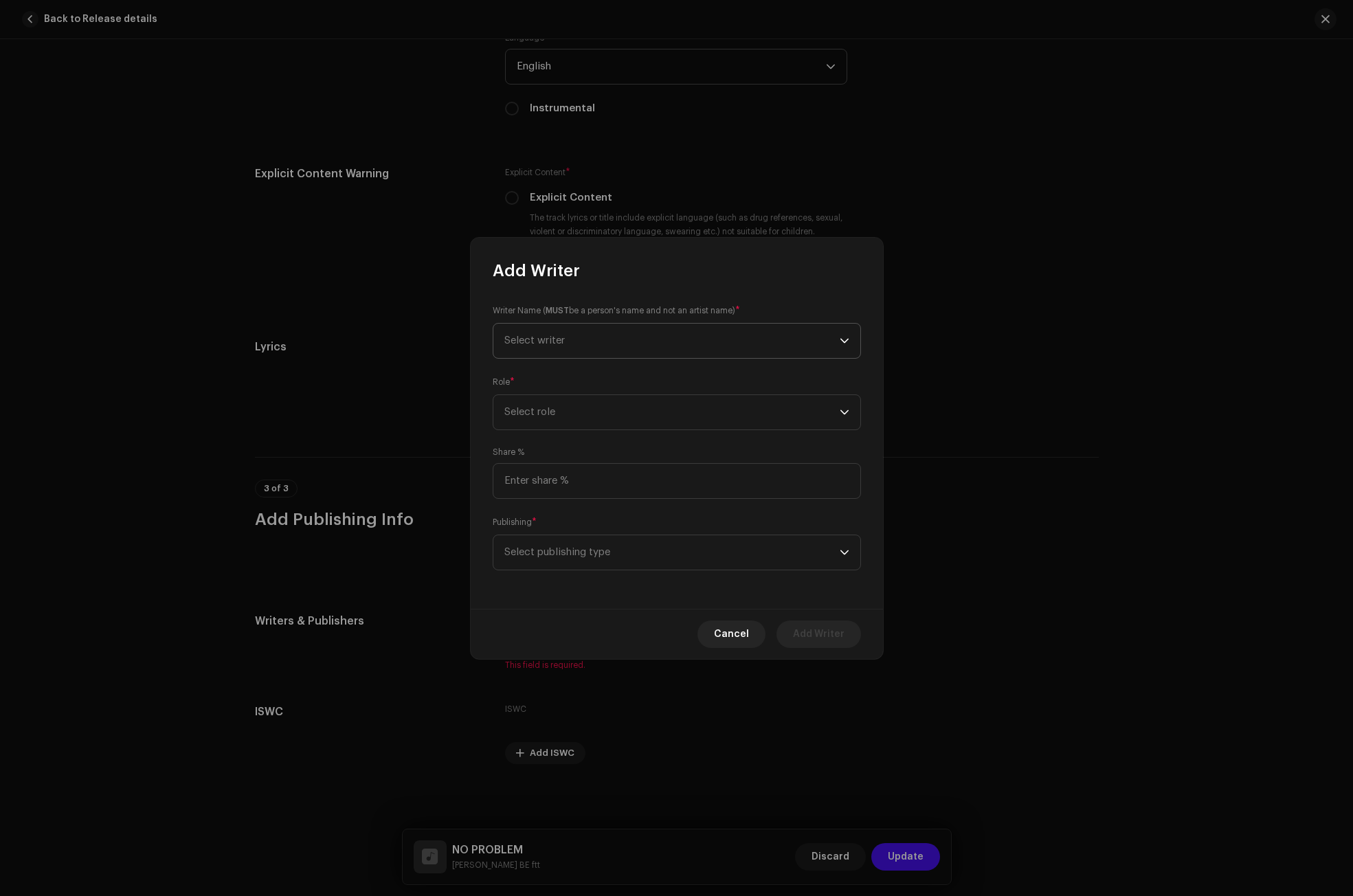
click at [544, 331] on span "Select writer" at bounding box center [672, 341] width 336 height 34
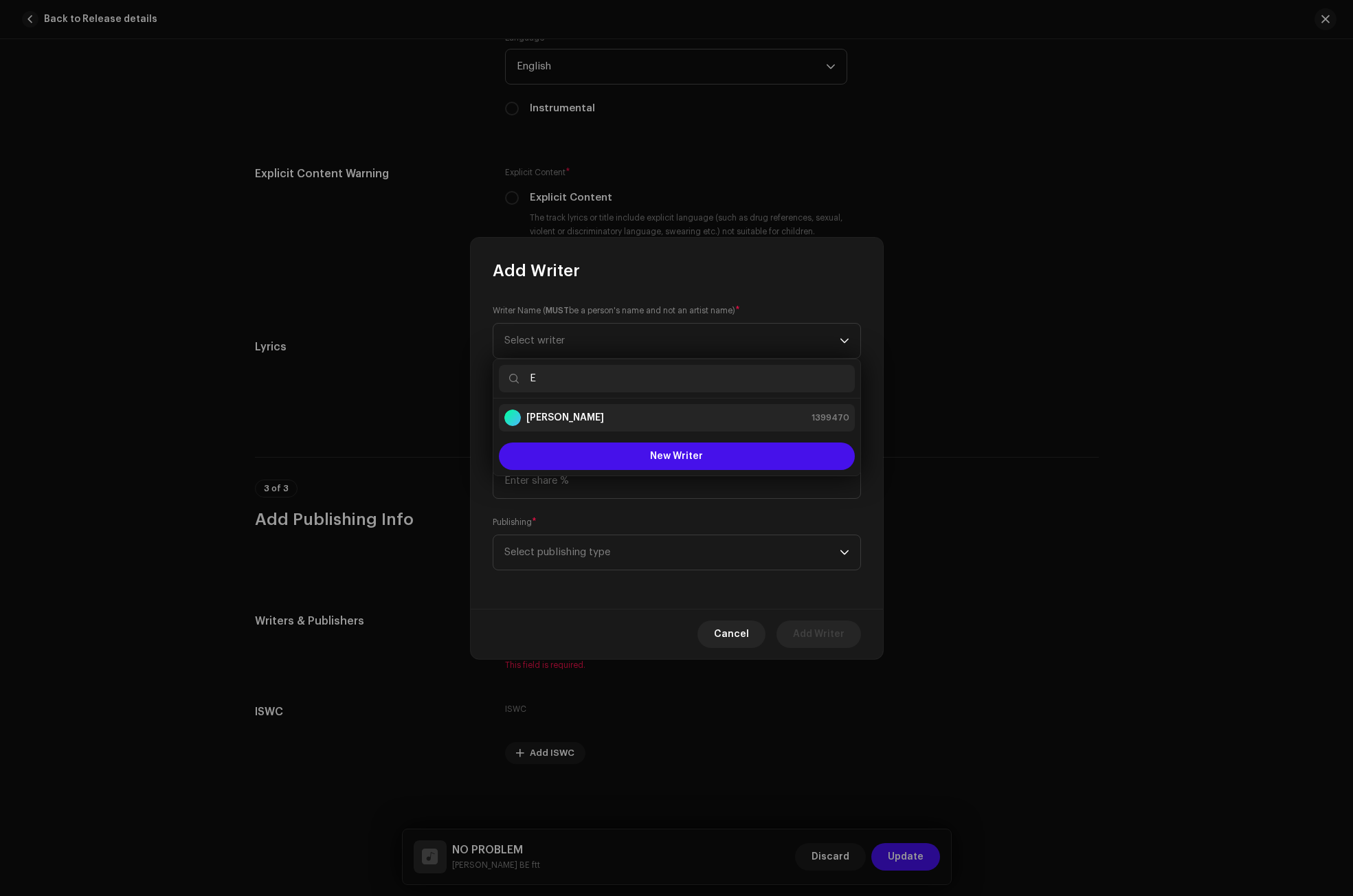
type input "E"
click at [576, 410] on div "[PERSON_NAME]" at bounding box center [554, 418] width 100 height 16
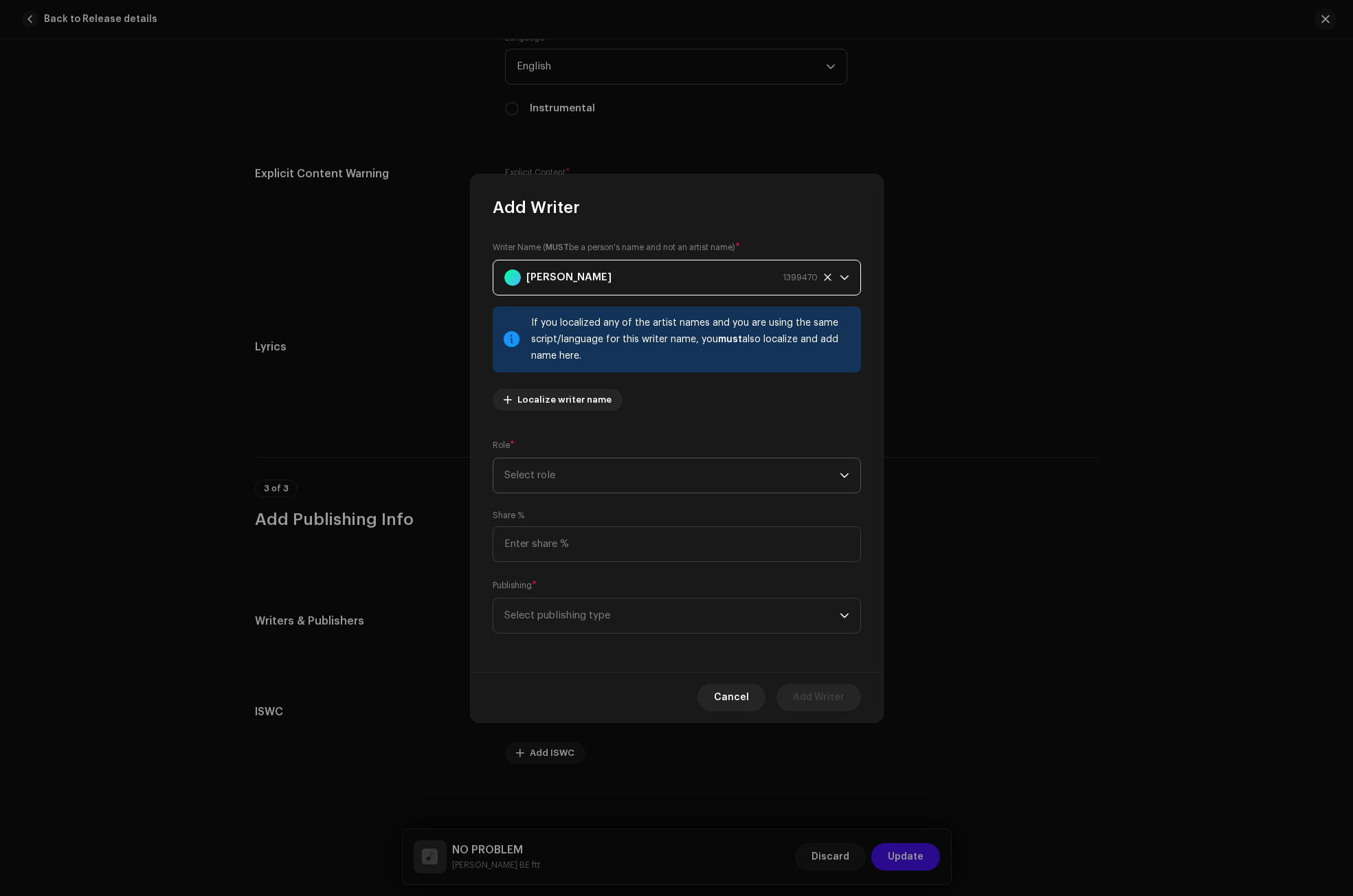
click at [579, 458] on span "Select role" at bounding box center [672, 476] width 336 height 34
click at [560, 587] on li "Composer & Lyricist" at bounding box center [676, 596] width 356 height 28
click at [553, 536] on input at bounding box center [677, 545] width 369 height 36
type input "100.00"
click at [561, 618] on span "Select publishing type" at bounding box center [672, 616] width 336 height 34
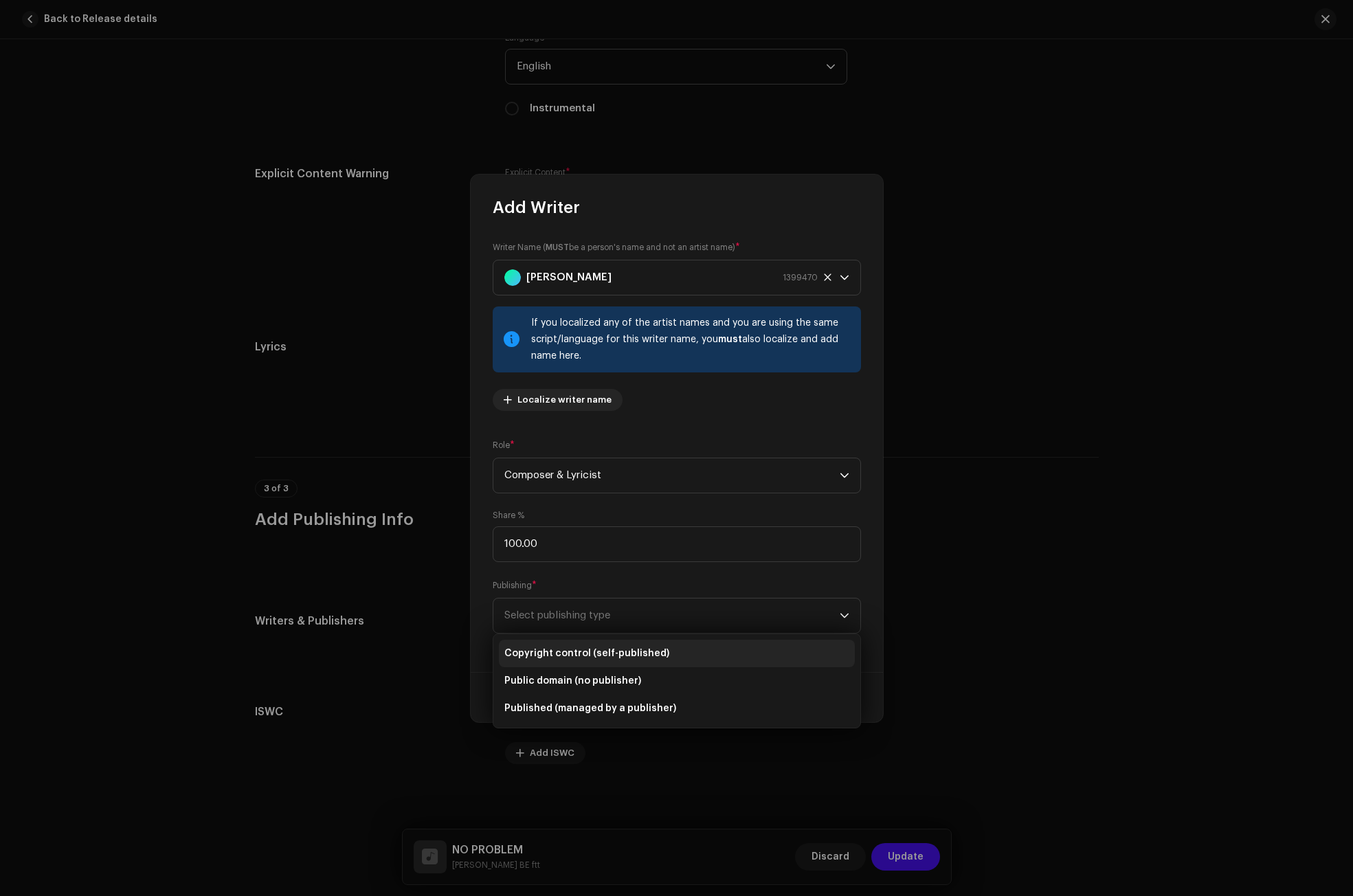
click at [574, 658] on span "Copyright control (self-published)" at bounding box center [587, 653] width 165 height 13
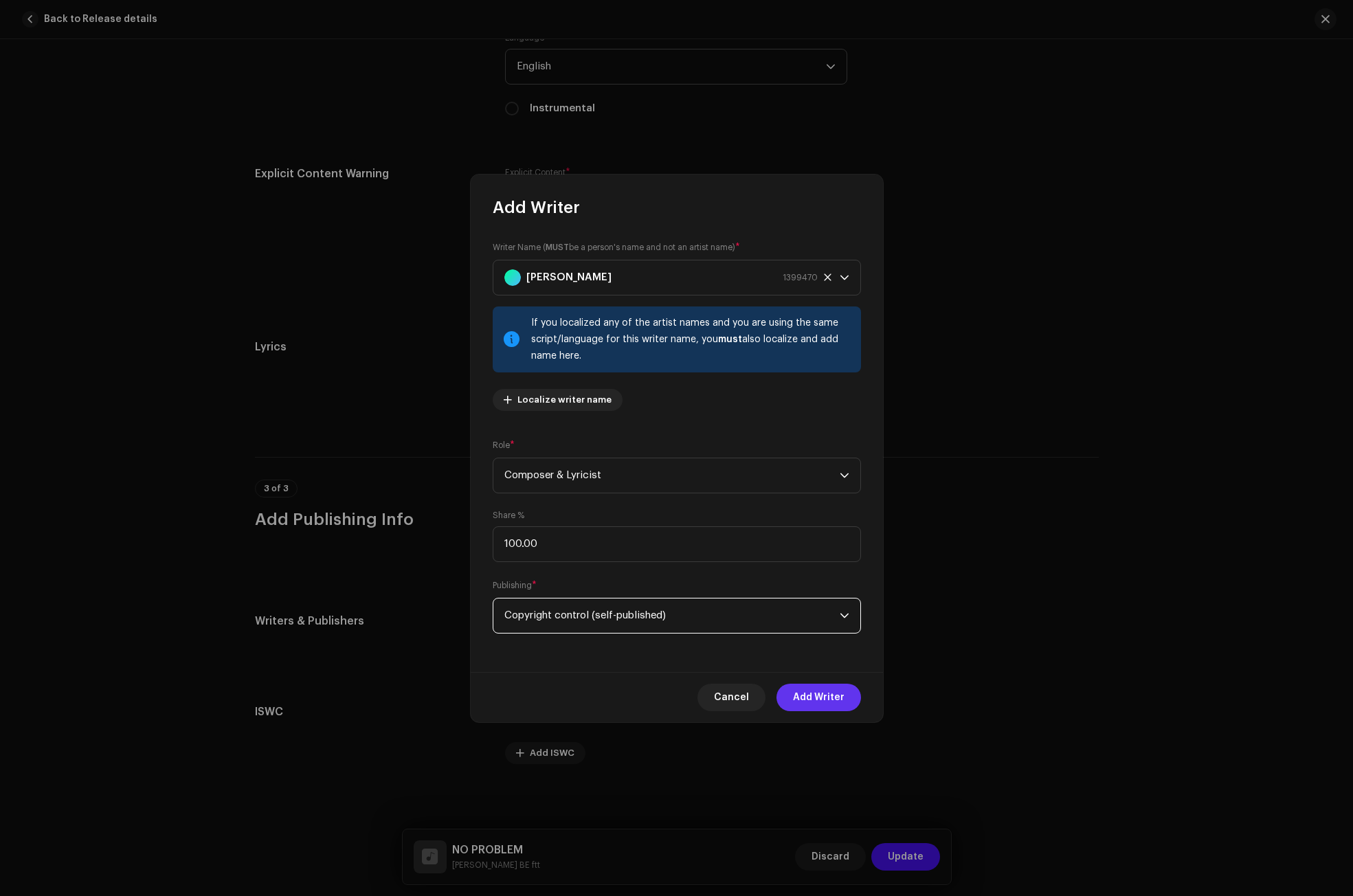
click at [823, 699] on span "Add Writer" at bounding box center [818, 697] width 52 height 28
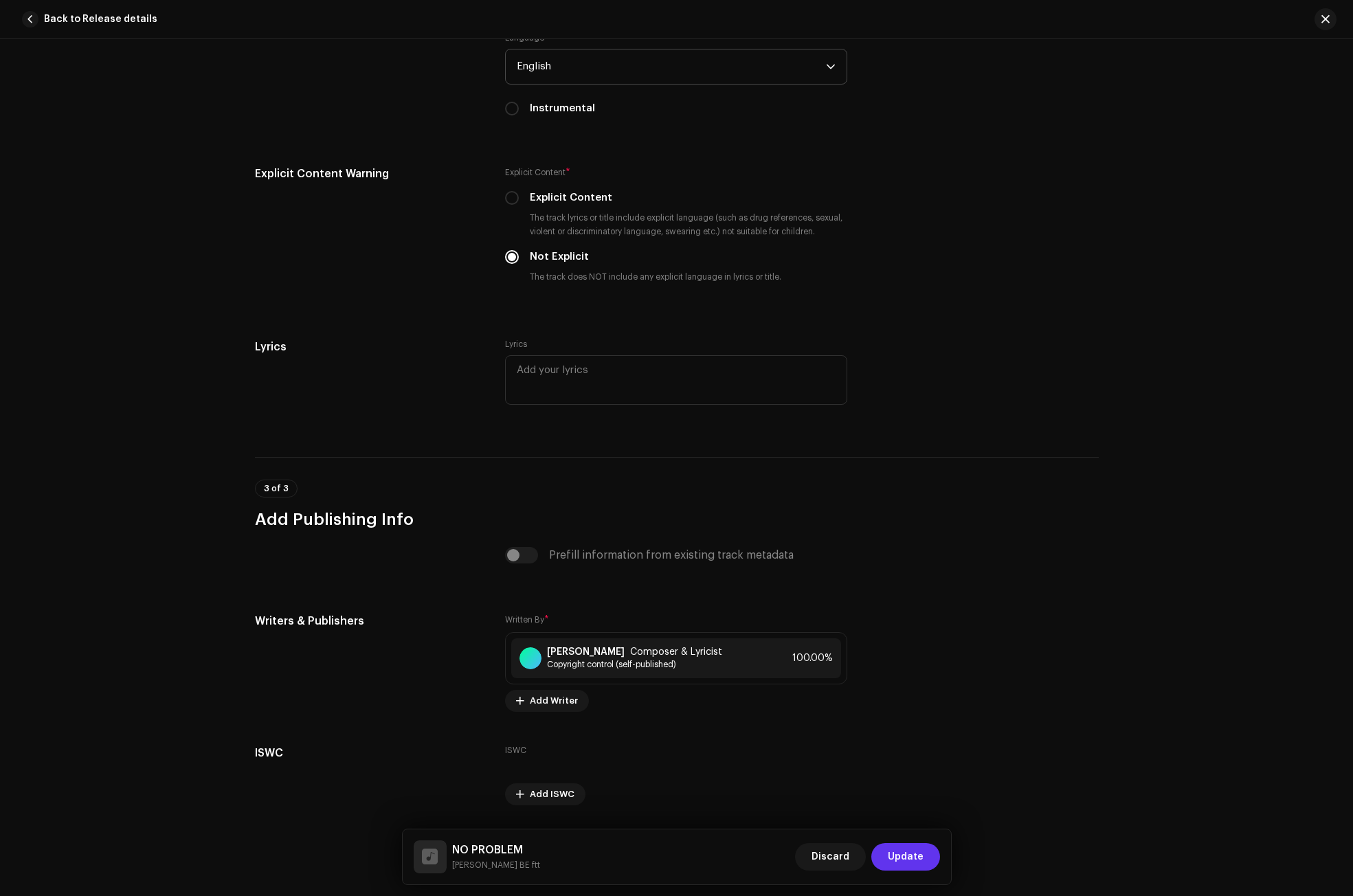
click at [908, 861] on span "Update" at bounding box center [906, 856] width 36 height 28
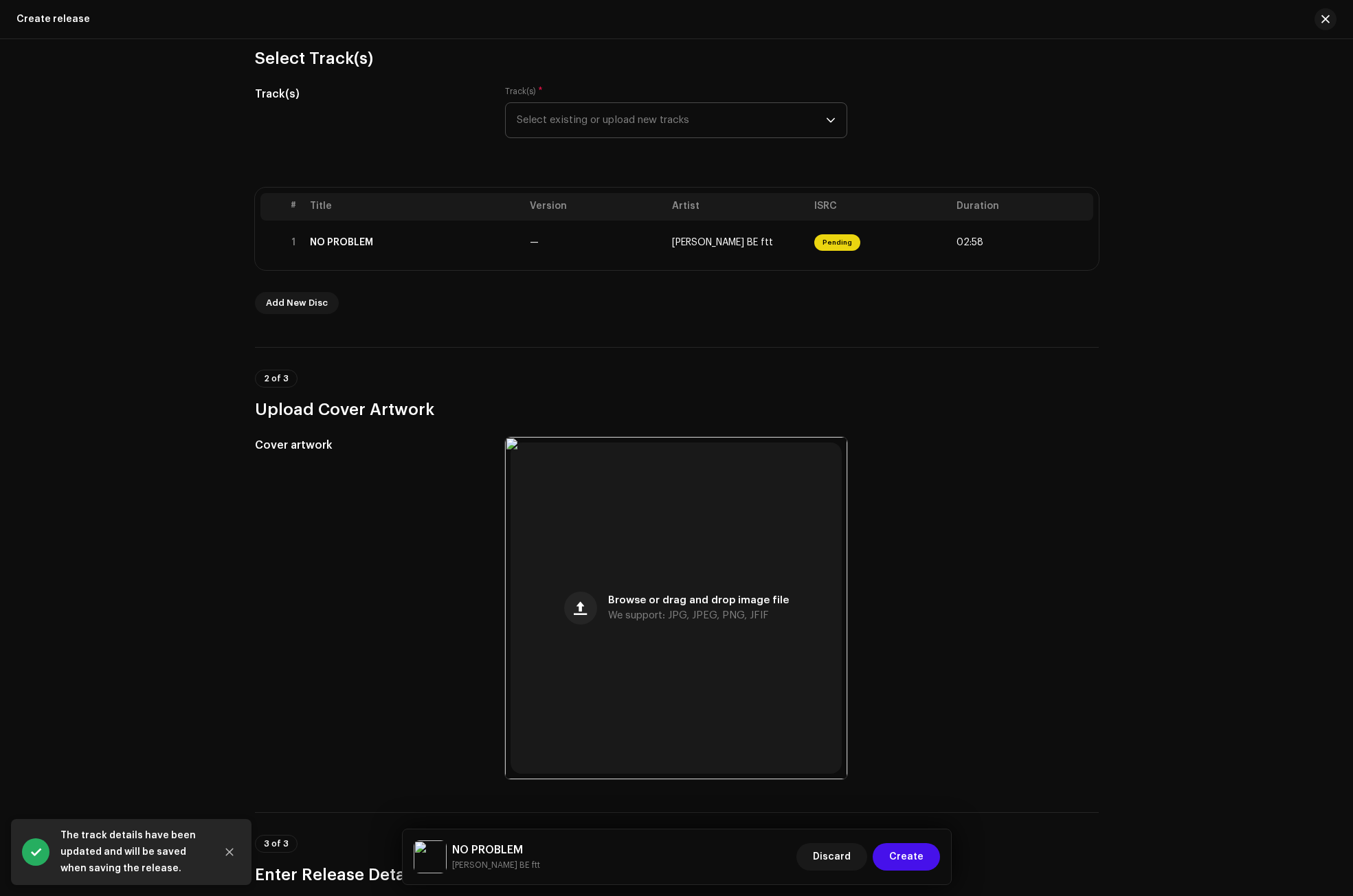
scroll to position [206, 0]
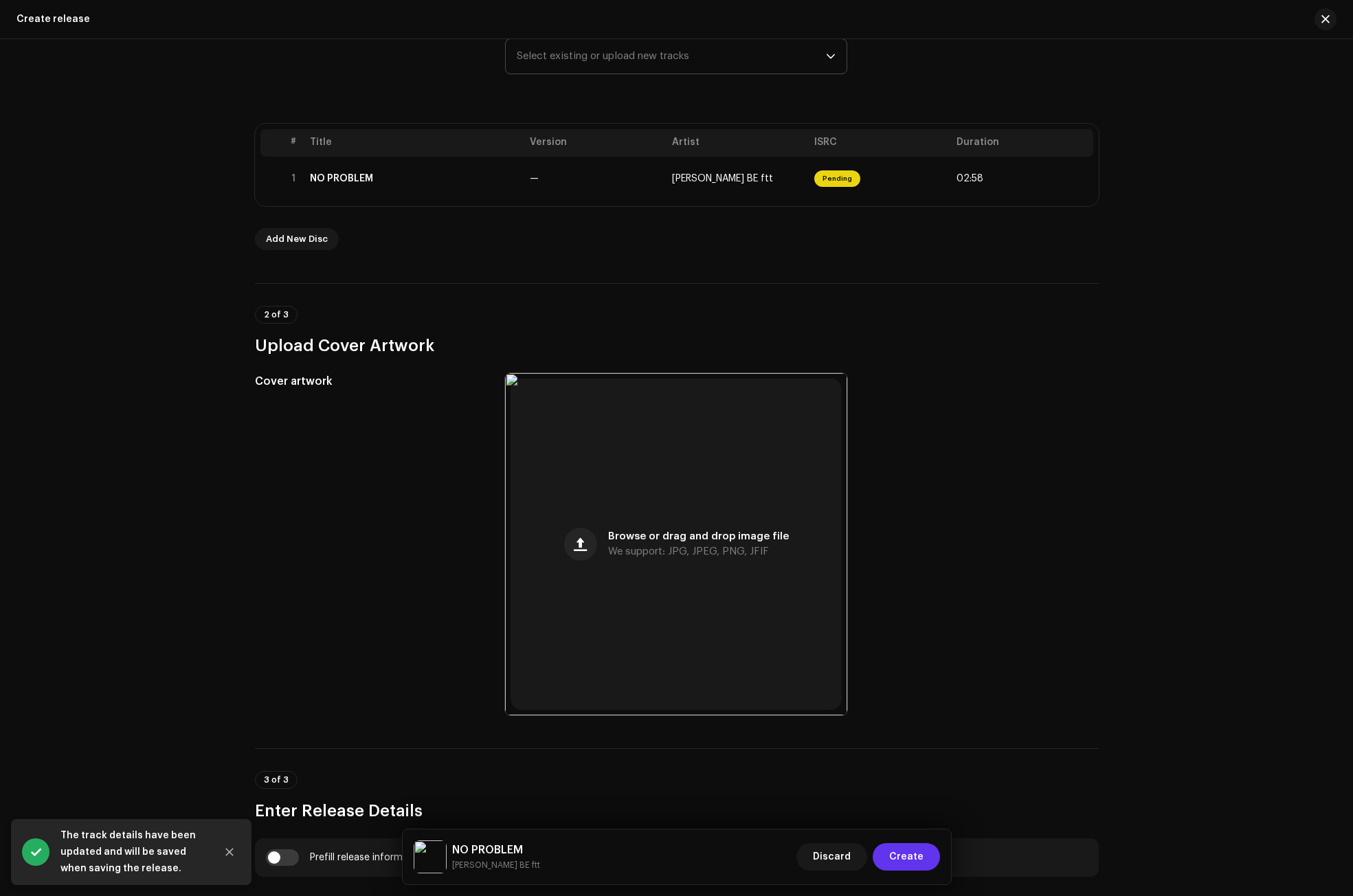
click at [898, 856] on span "Create" at bounding box center [906, 856] width 34 height 28
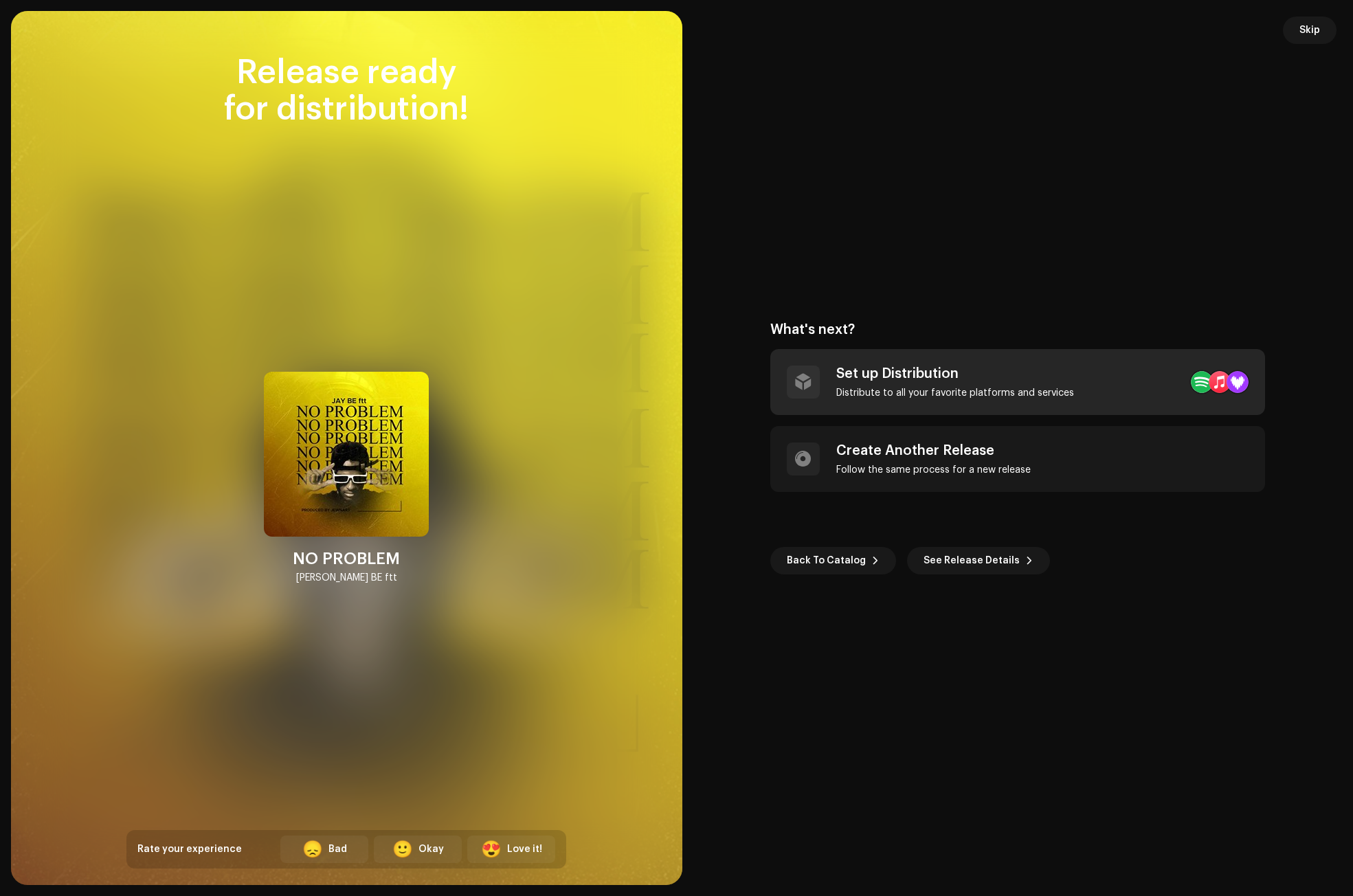
click at [921, 369] on div "Set up Distribution" at bounding box center [954, 374] width 237 height 16
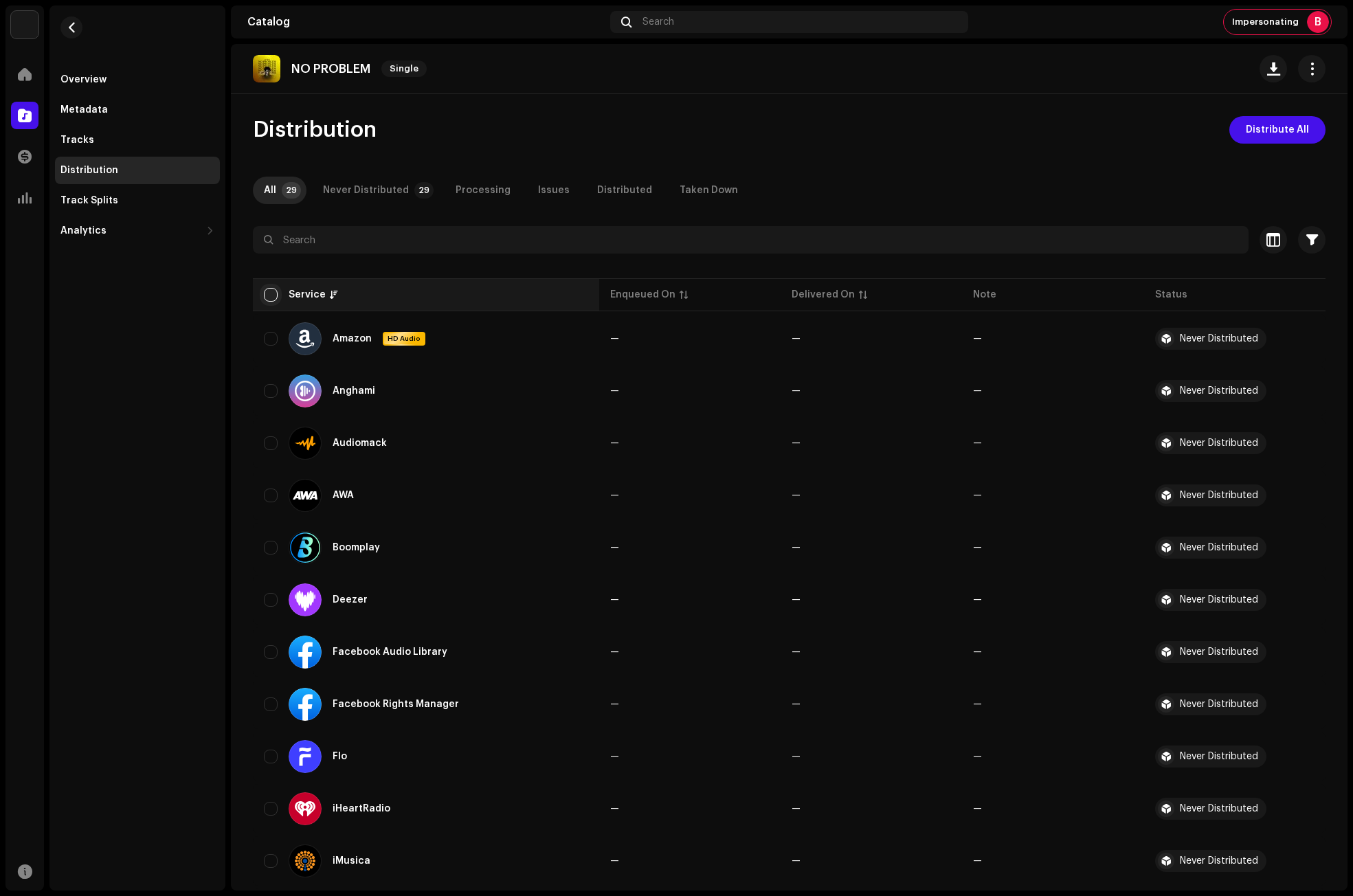
click at [267, 291] on input "checkbox" at bounding box center [270, 294] width 13 height 13
checkbox input "true"
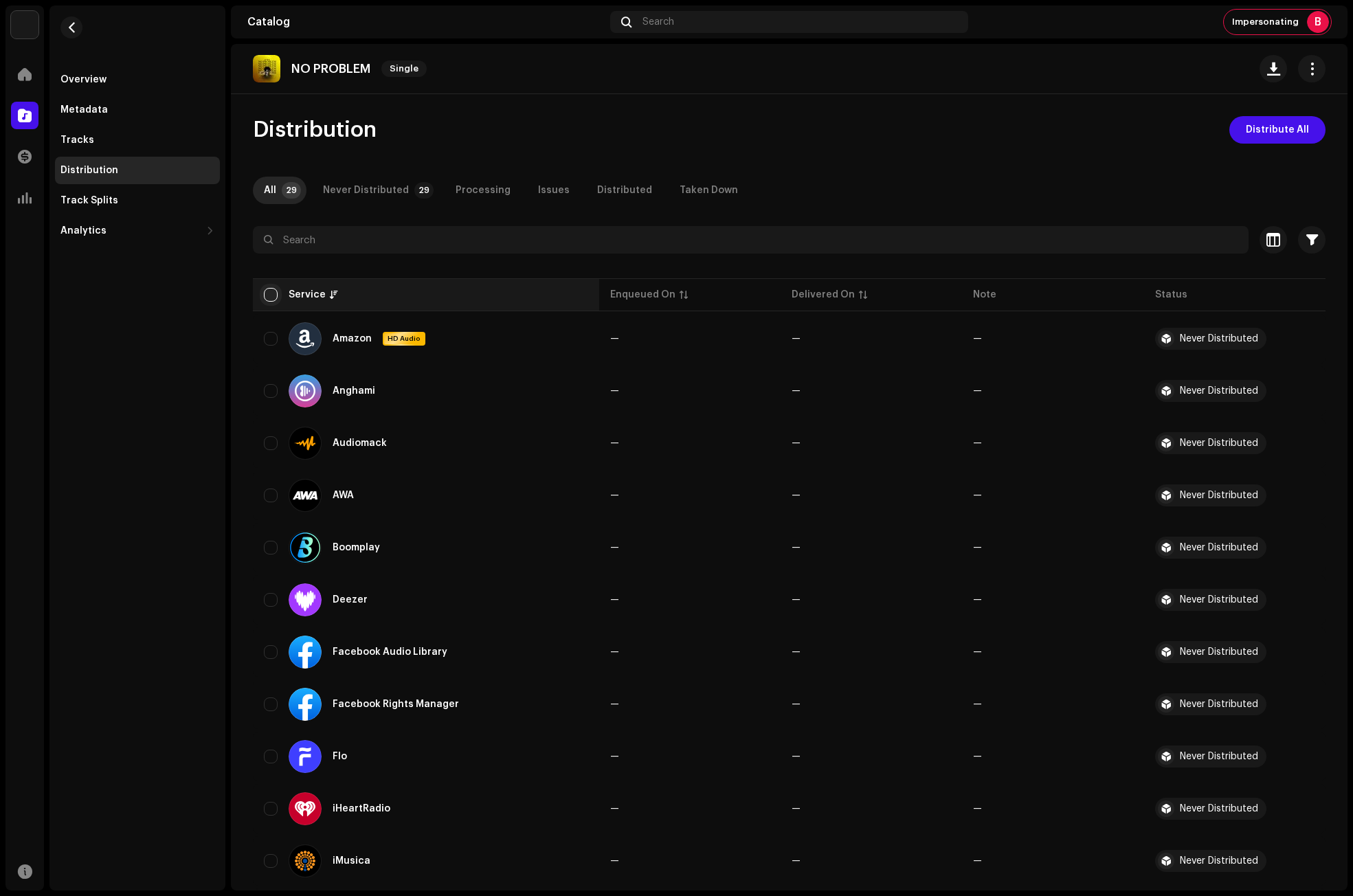
checkbox input "true"
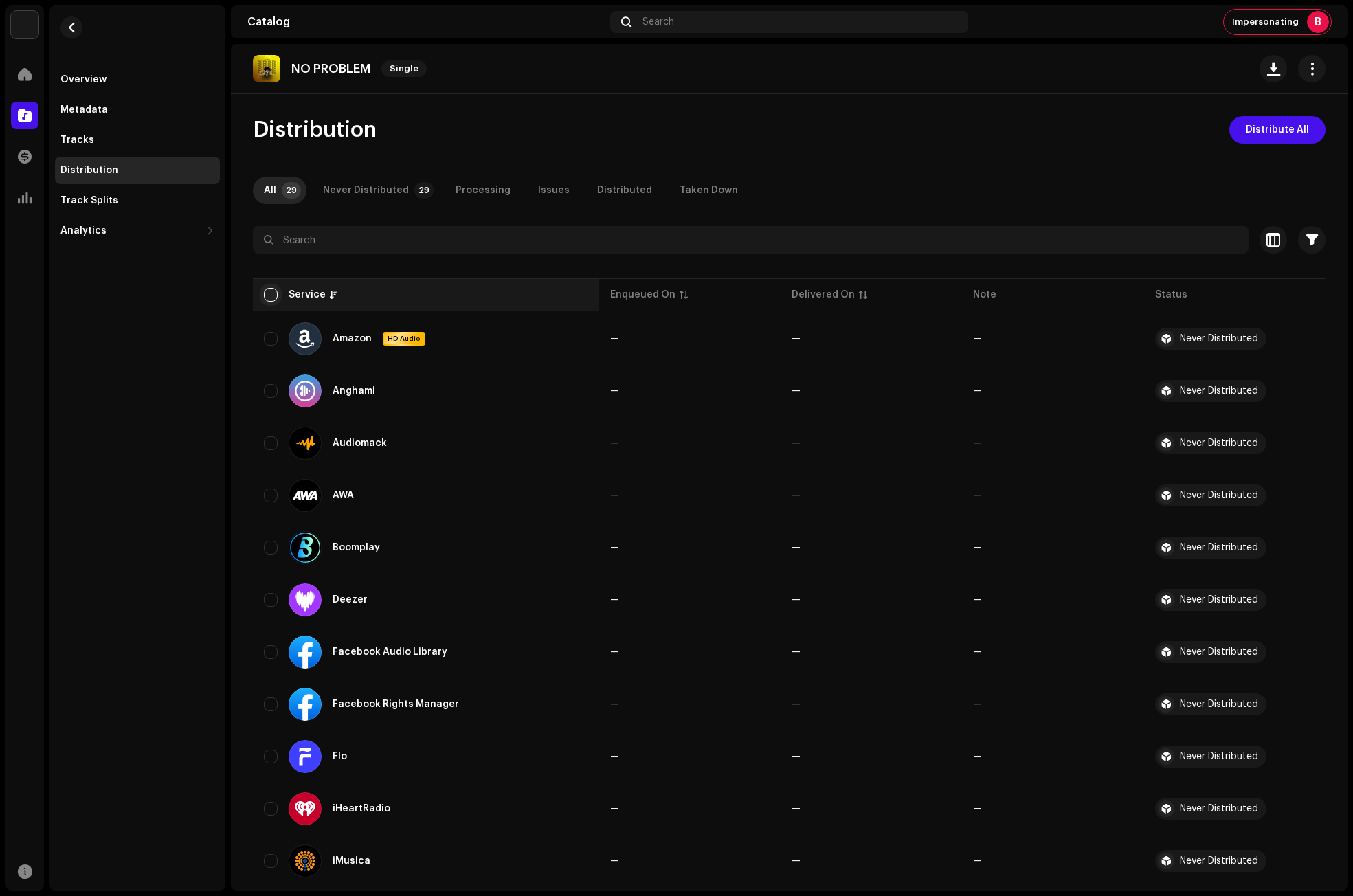
checkbox input "true"
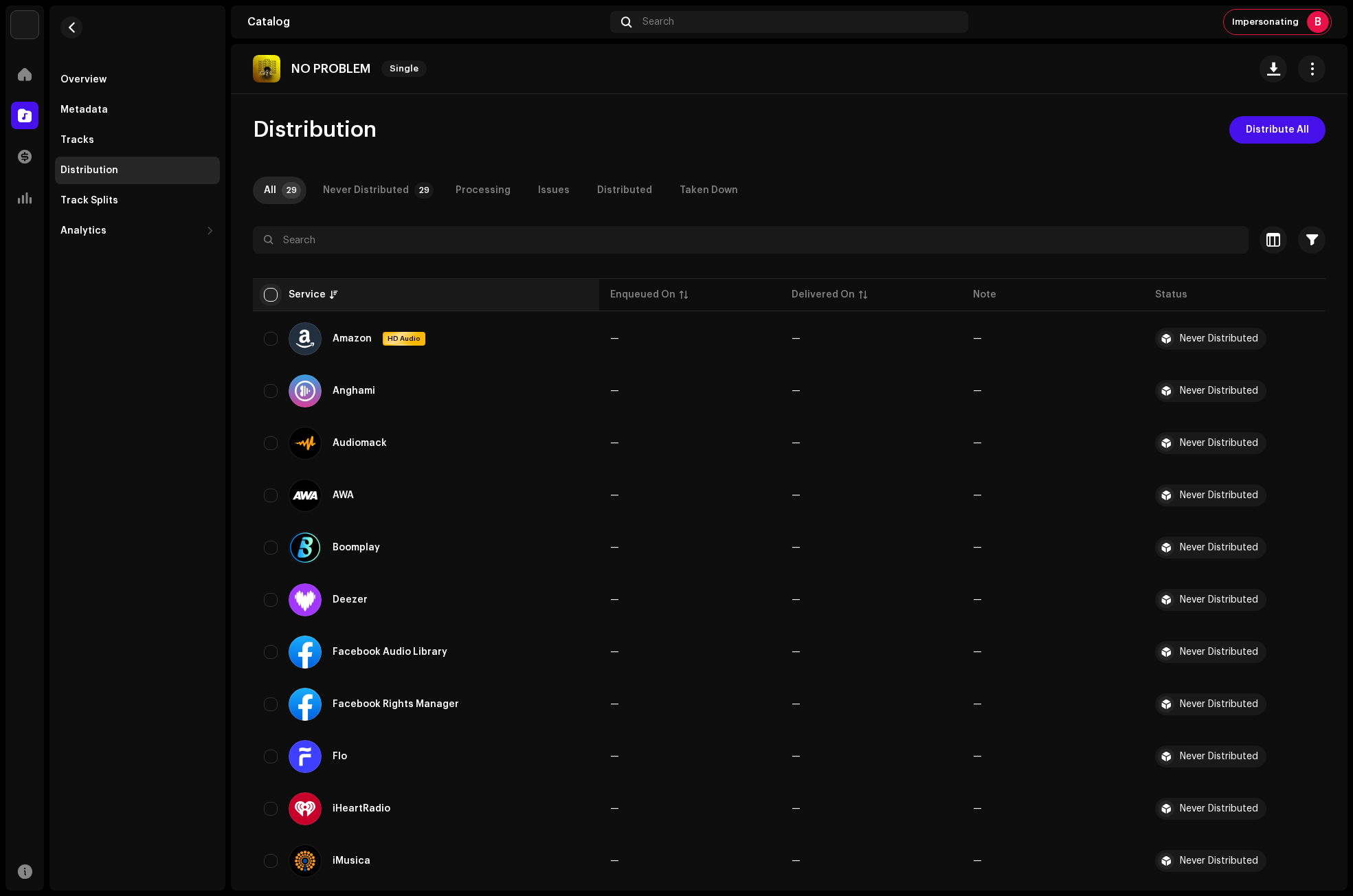
checkbox input "true"
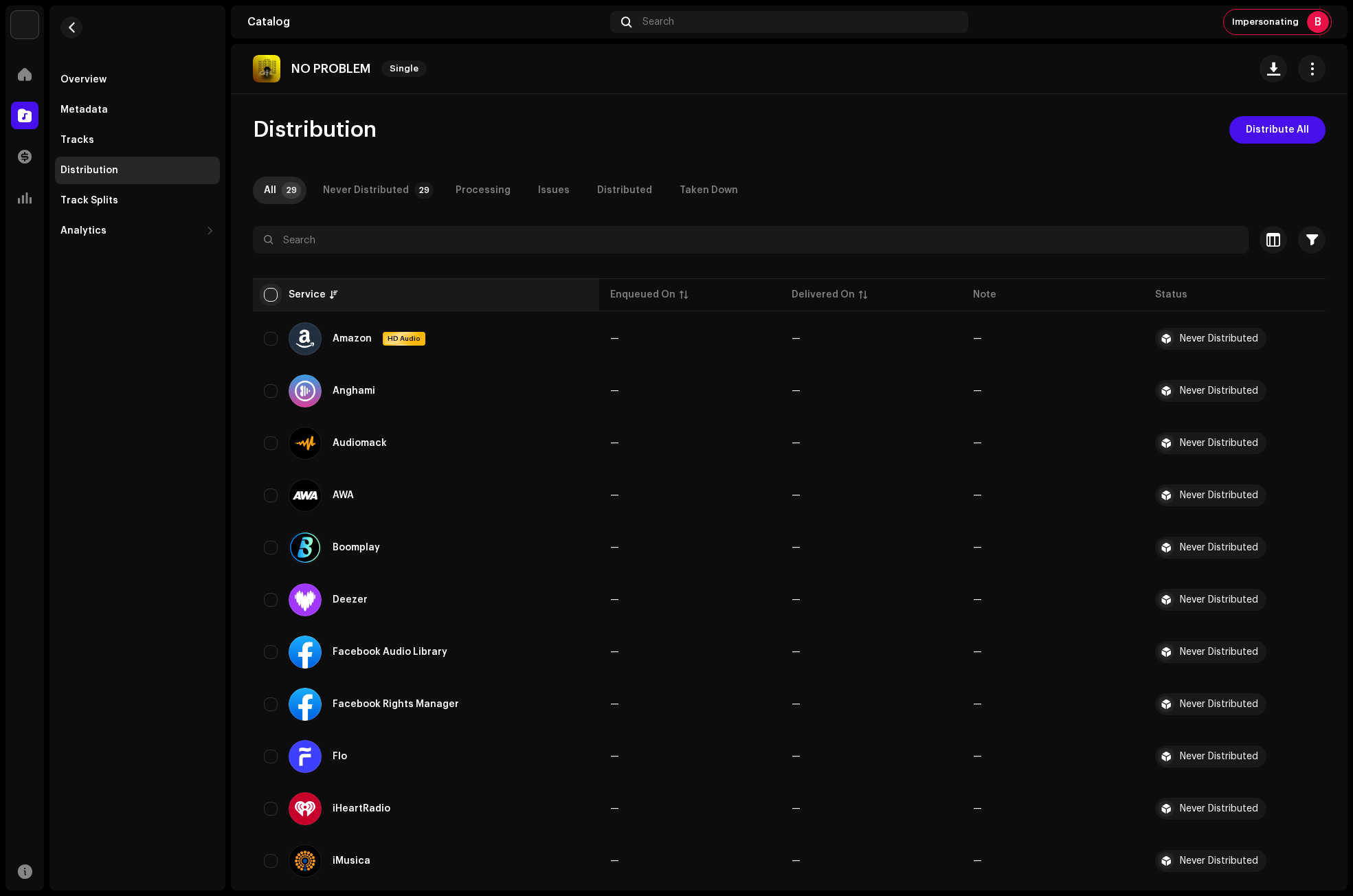
checkbox input "true"
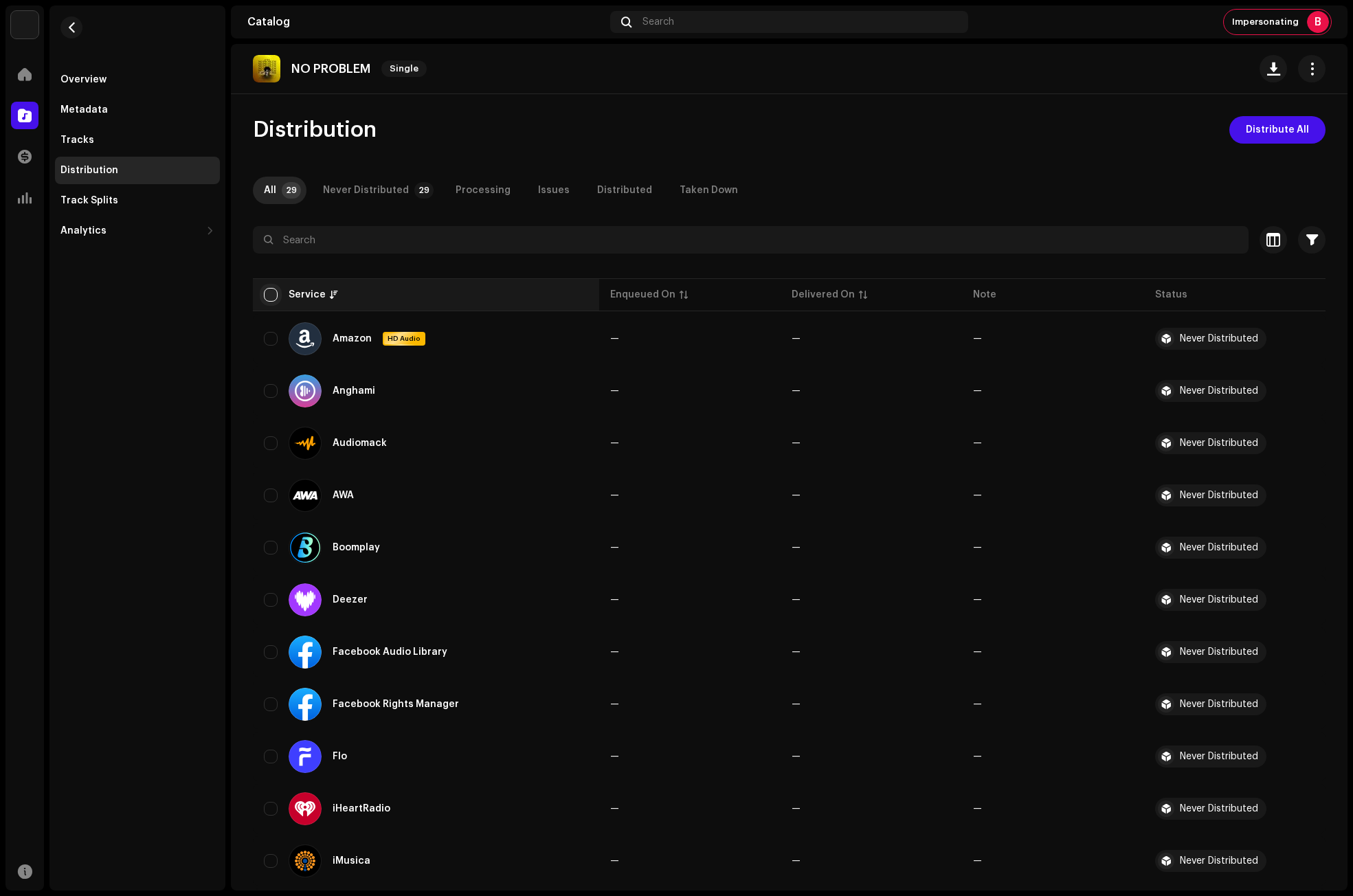
checkbox input "true"
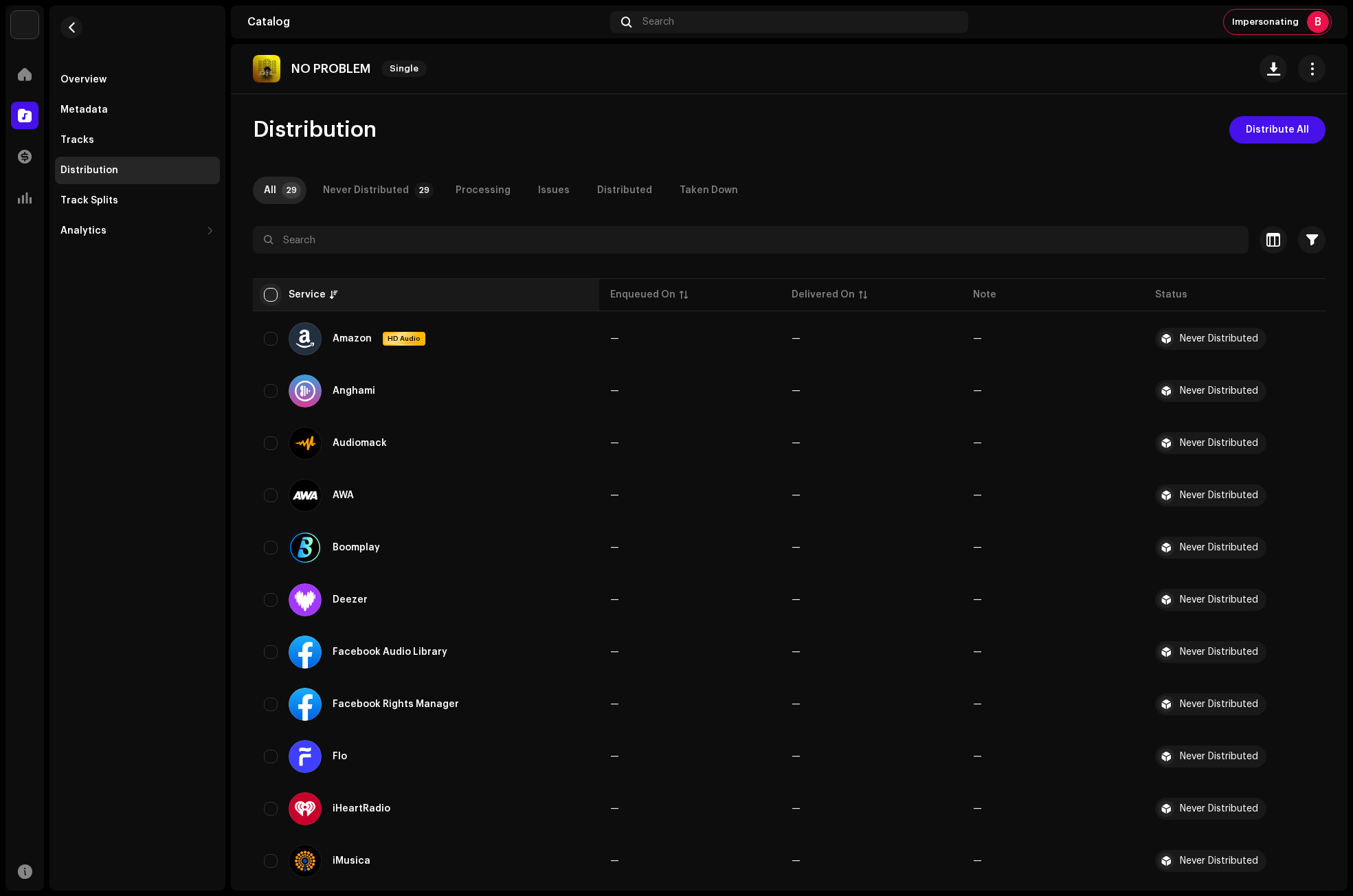
checkbox input "true"
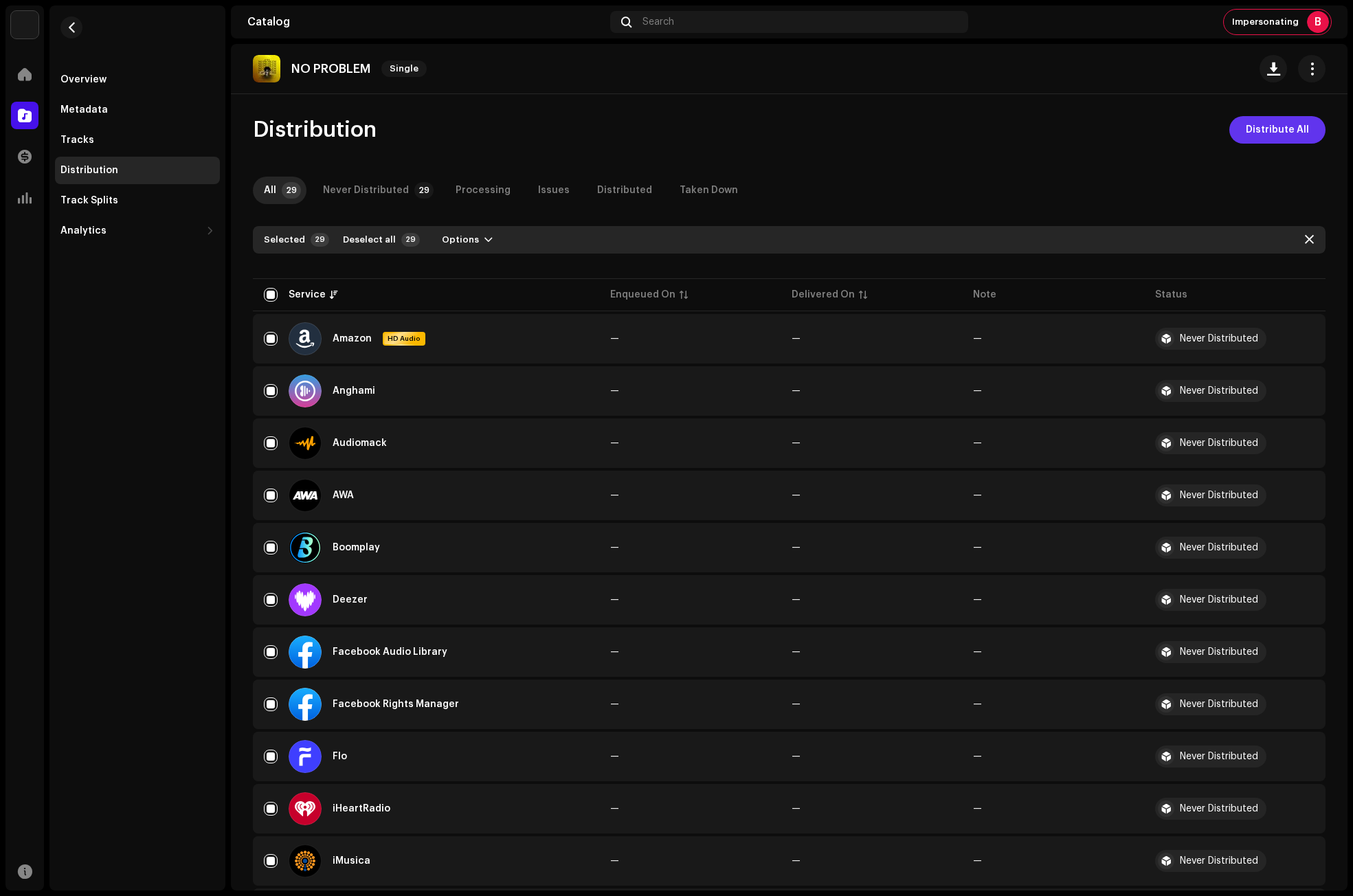
click at [1277, 129] on span "Distribute All" at bounding box center [1277, 130] width 63 height 28
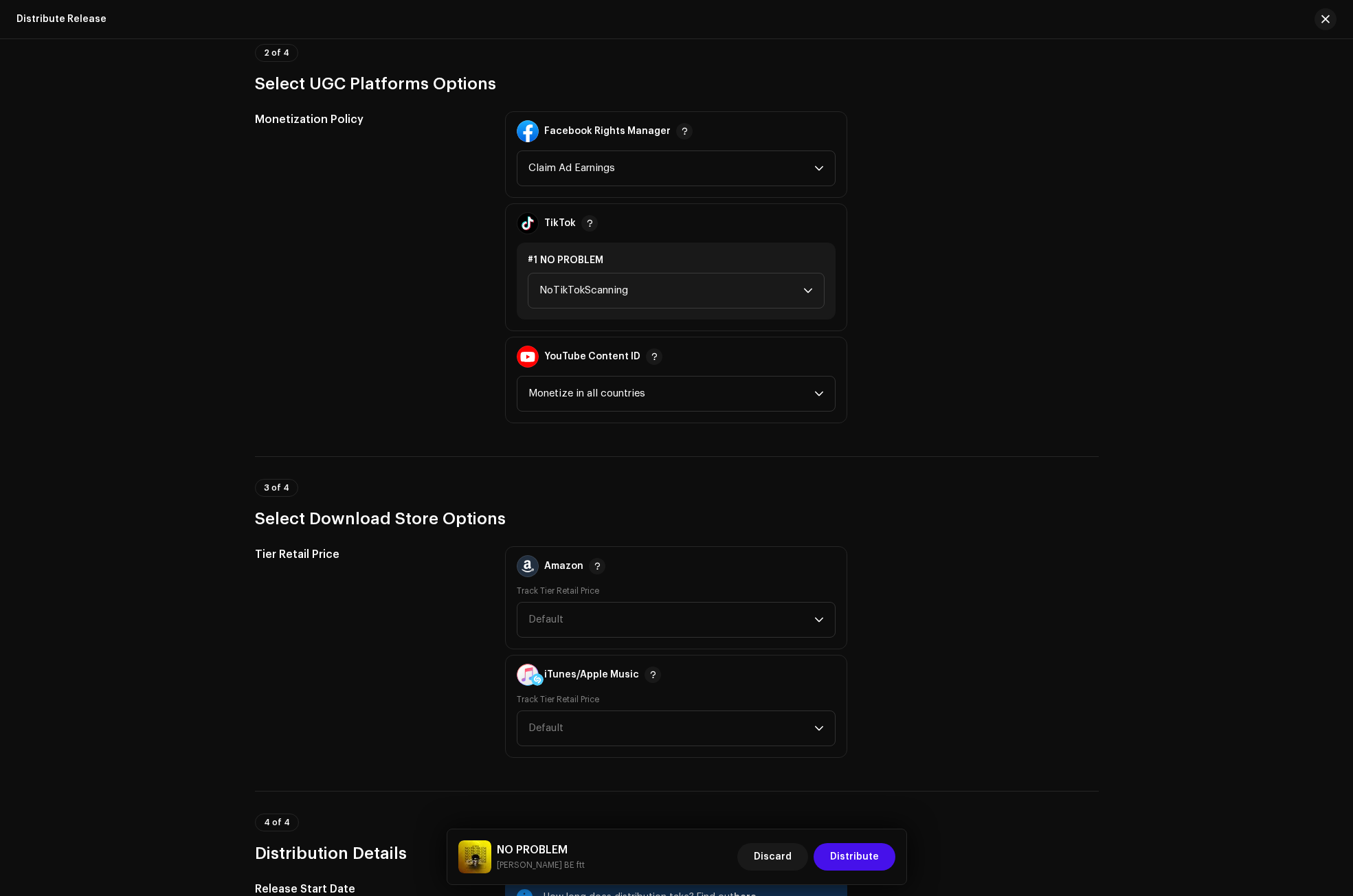
scroll to position [1512, 0]
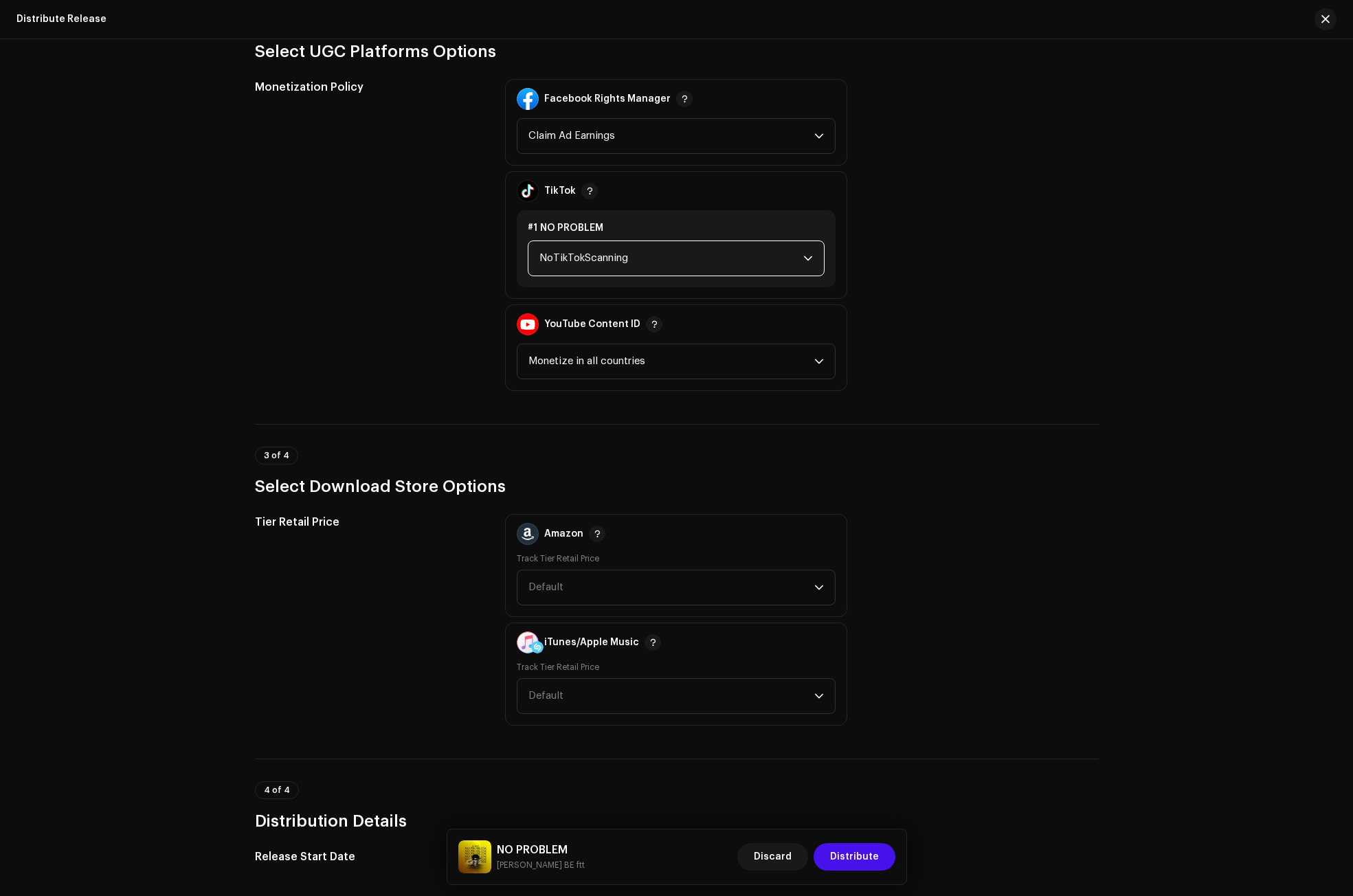
click at [593, 258] on span "NoTikTokScanning" at bounding box center [671, 258] width 264 height 34
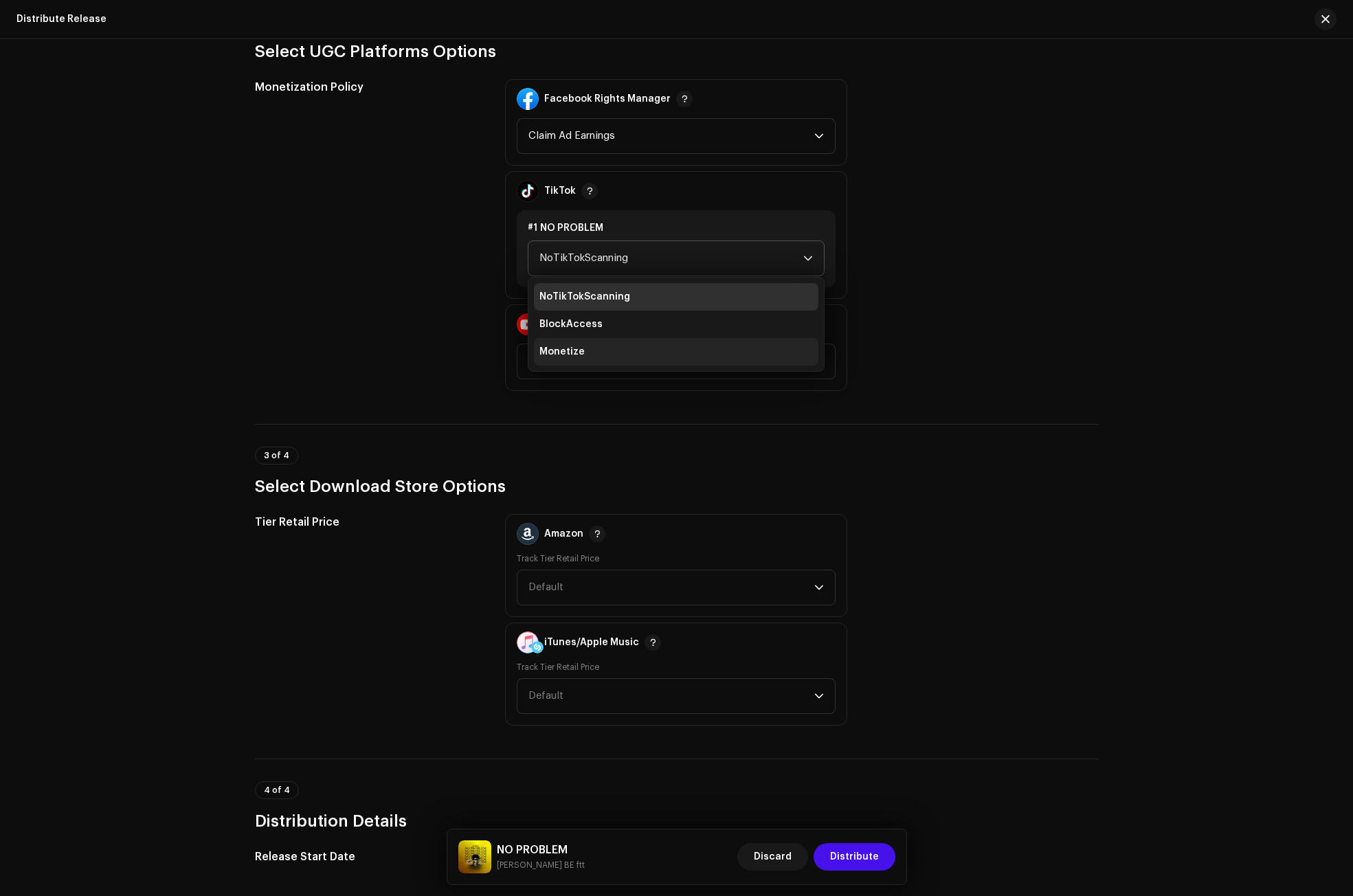
click at [576, 345] on span "Monetize" at bounding box center [562, 351] width 46 height 13
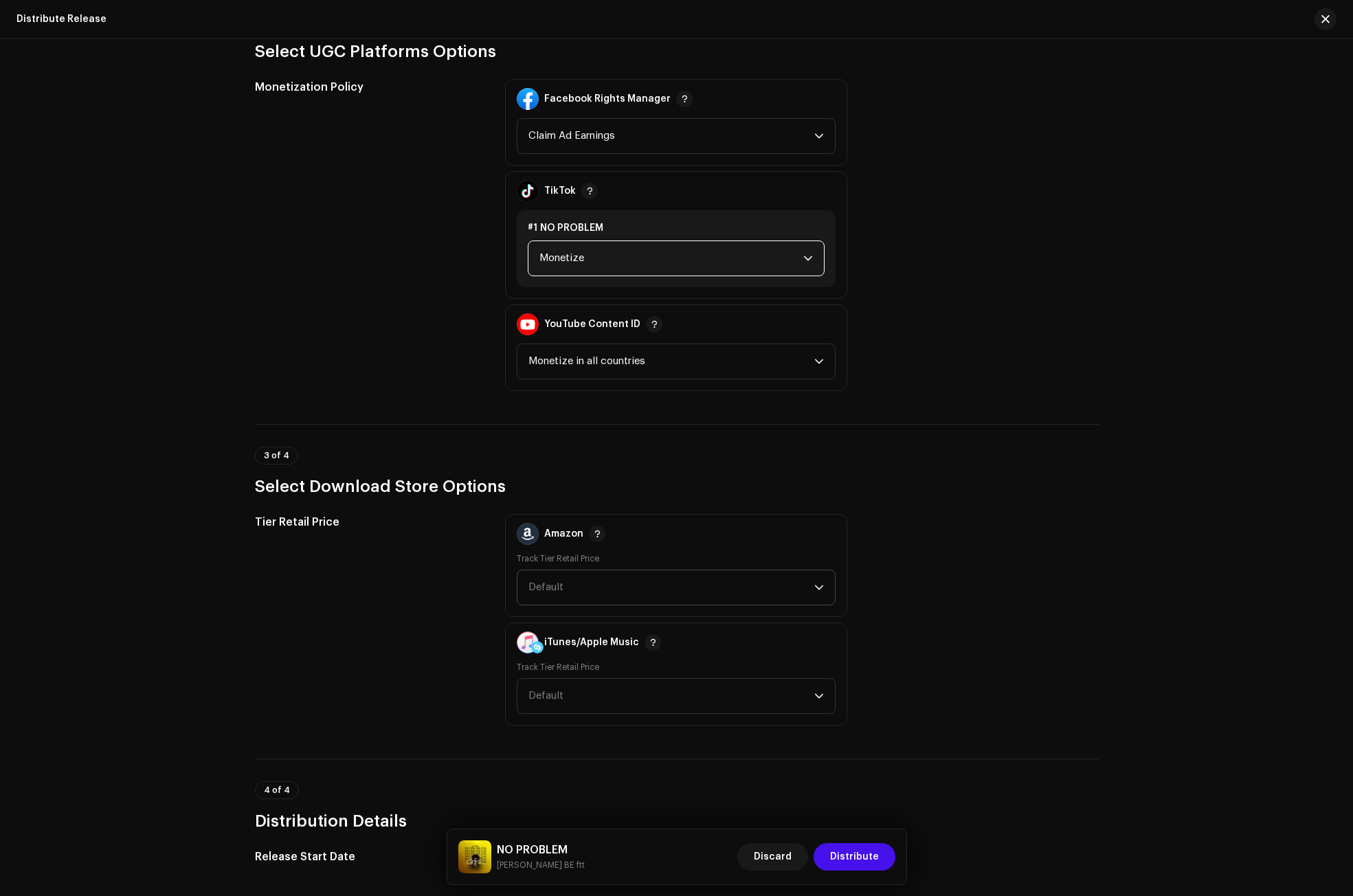
click at [535, 585] on span "Default" at bounding box center [545, 587] width 35 height 10
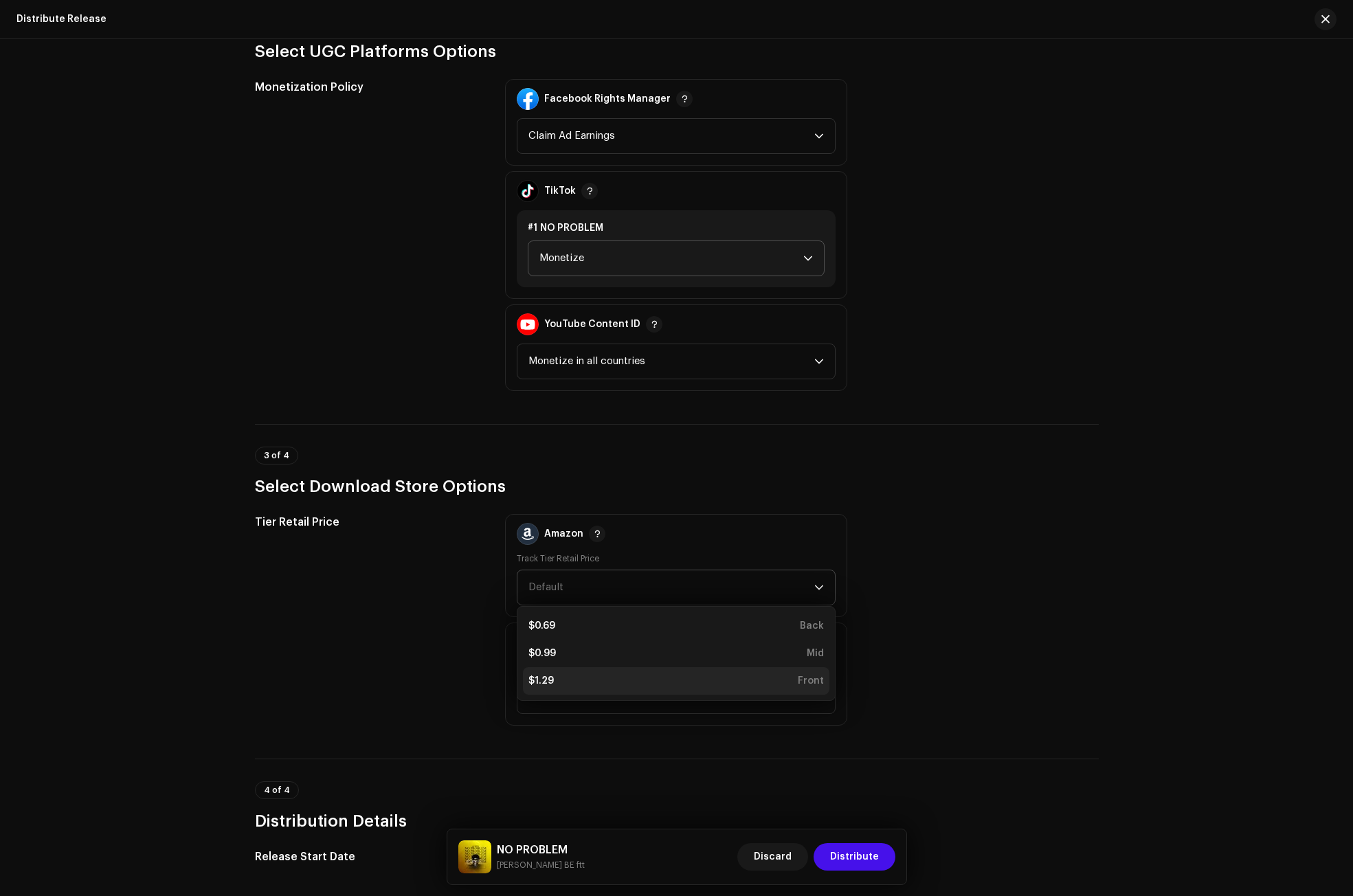
click at [568, 673] on li "$1.29 Front" at bounding box center [676, 681] width 306 height 28
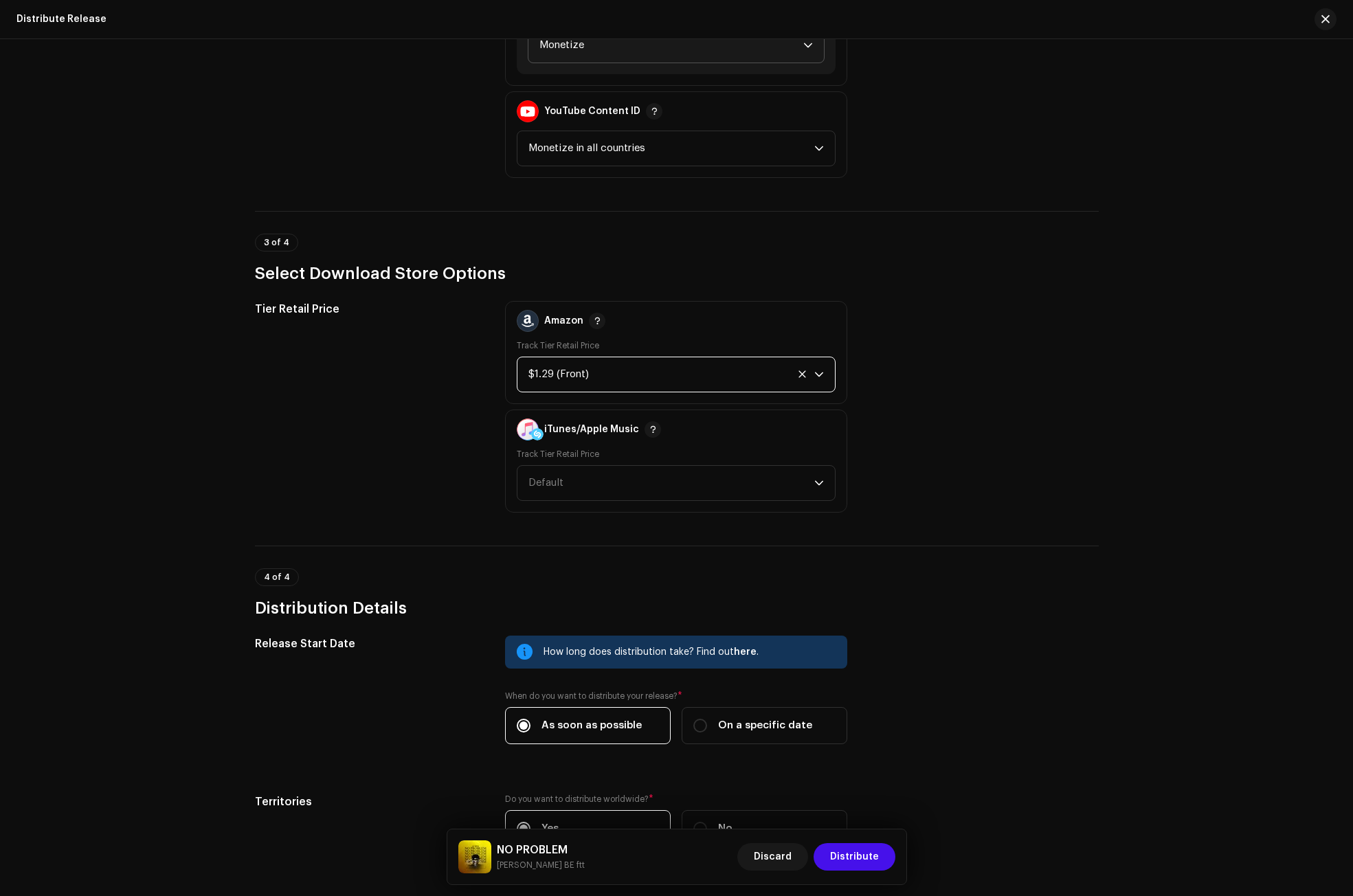
scroll to position [1787, 0]
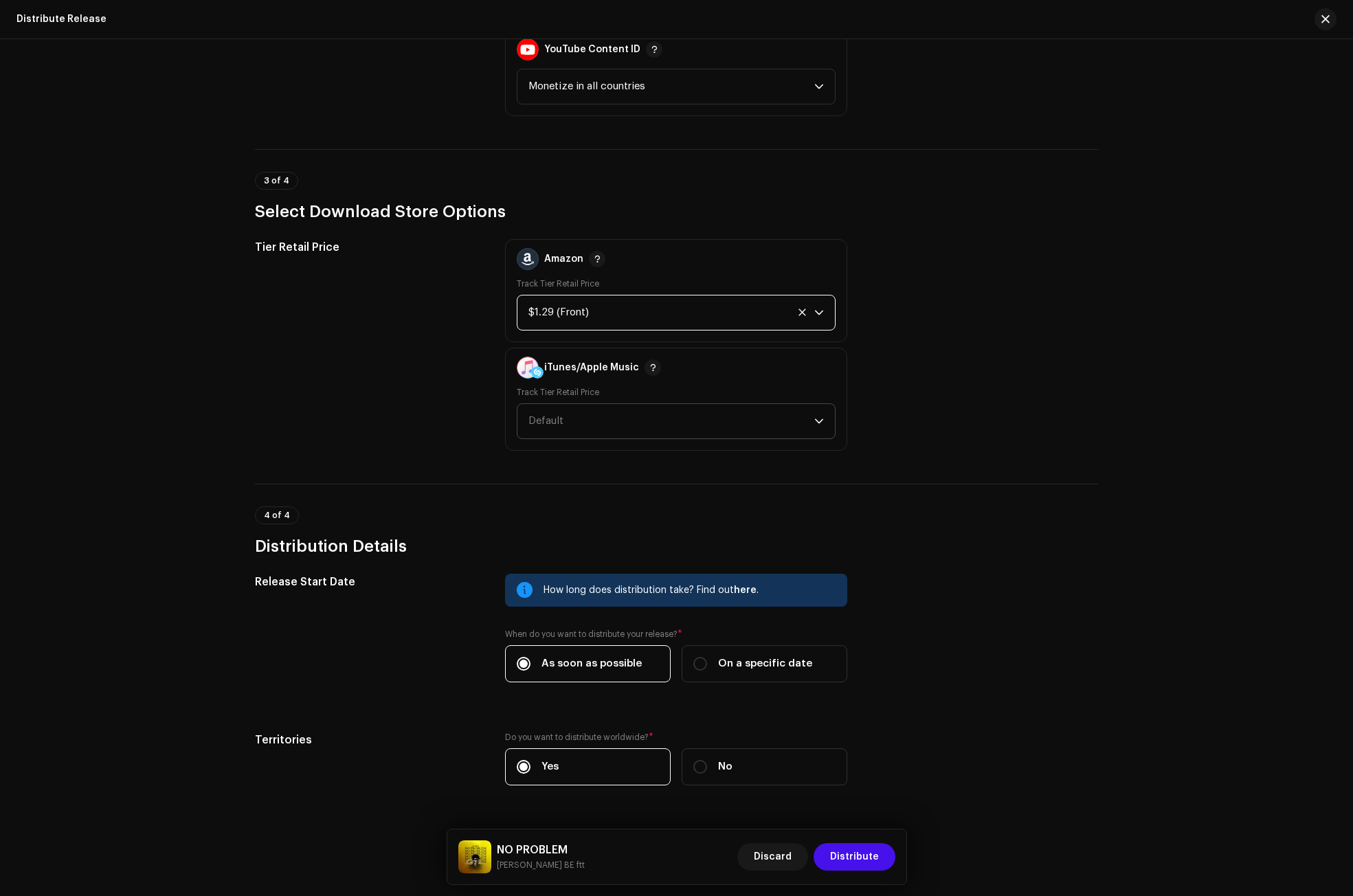
click at [561, 423] on span "Default" at bounding box center [671, 421] width 286 height 34
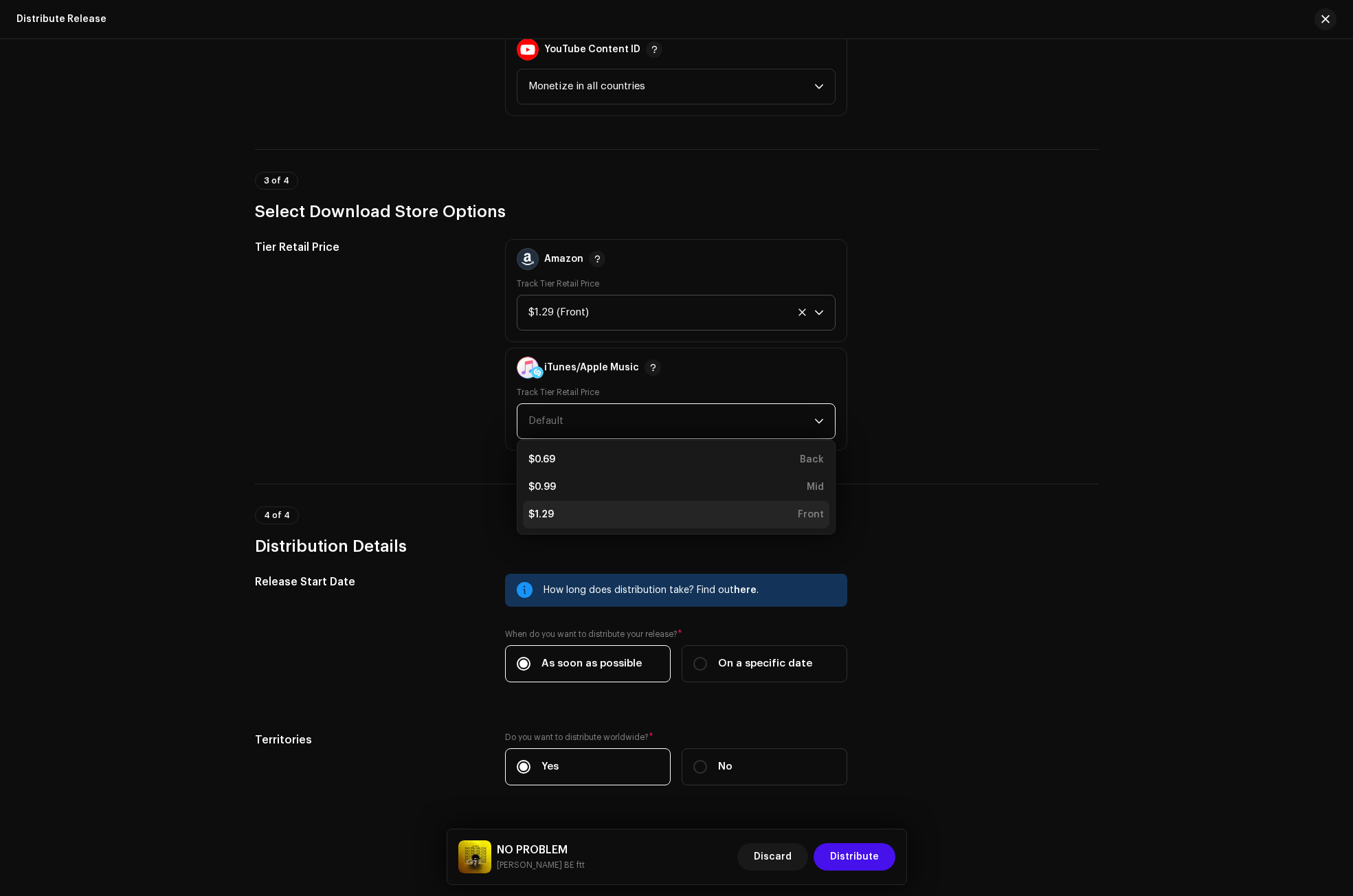
click at [551, 504] on li "$1.29 Front" at bounding box center [676, 515] width 306 height 28
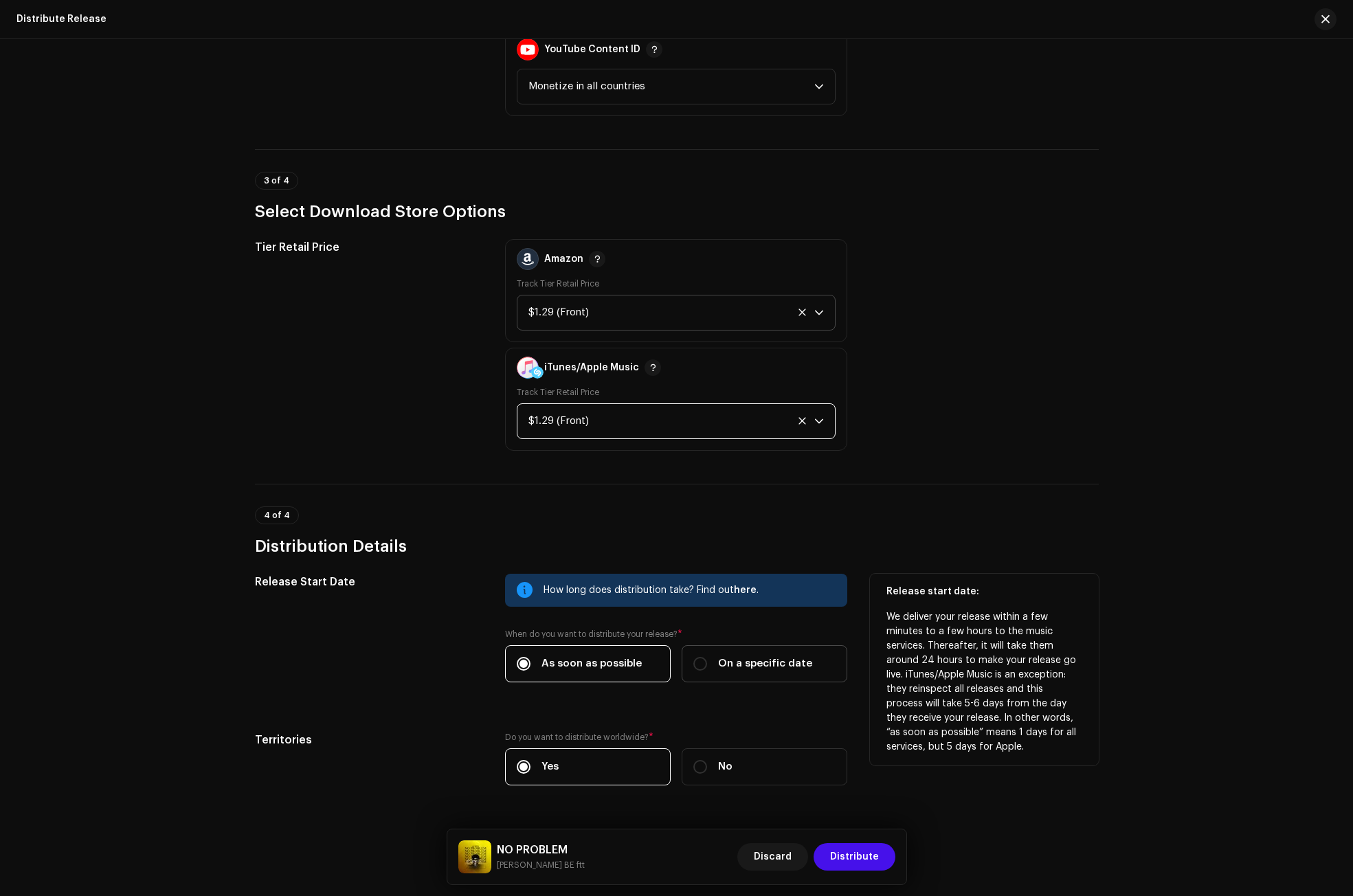
click at [709, 661] on div "On a specific date" at bounding box center [752, 664] width 119 height 15
click at [707, 661] on input "On a specific date" at bounding box center [700, 664] width 13 height 13
radio input "true"
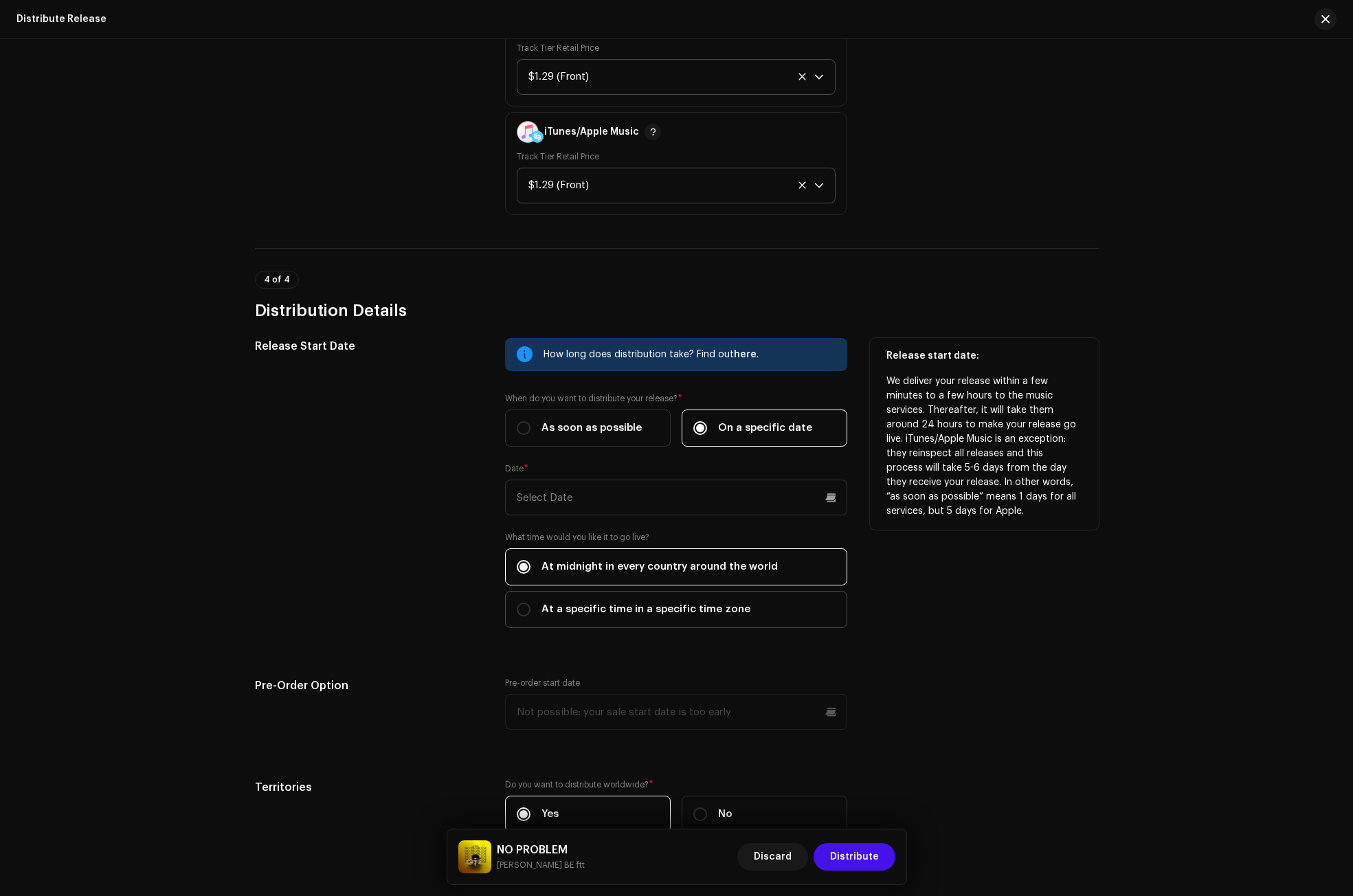
scroll to position [2061, 0]
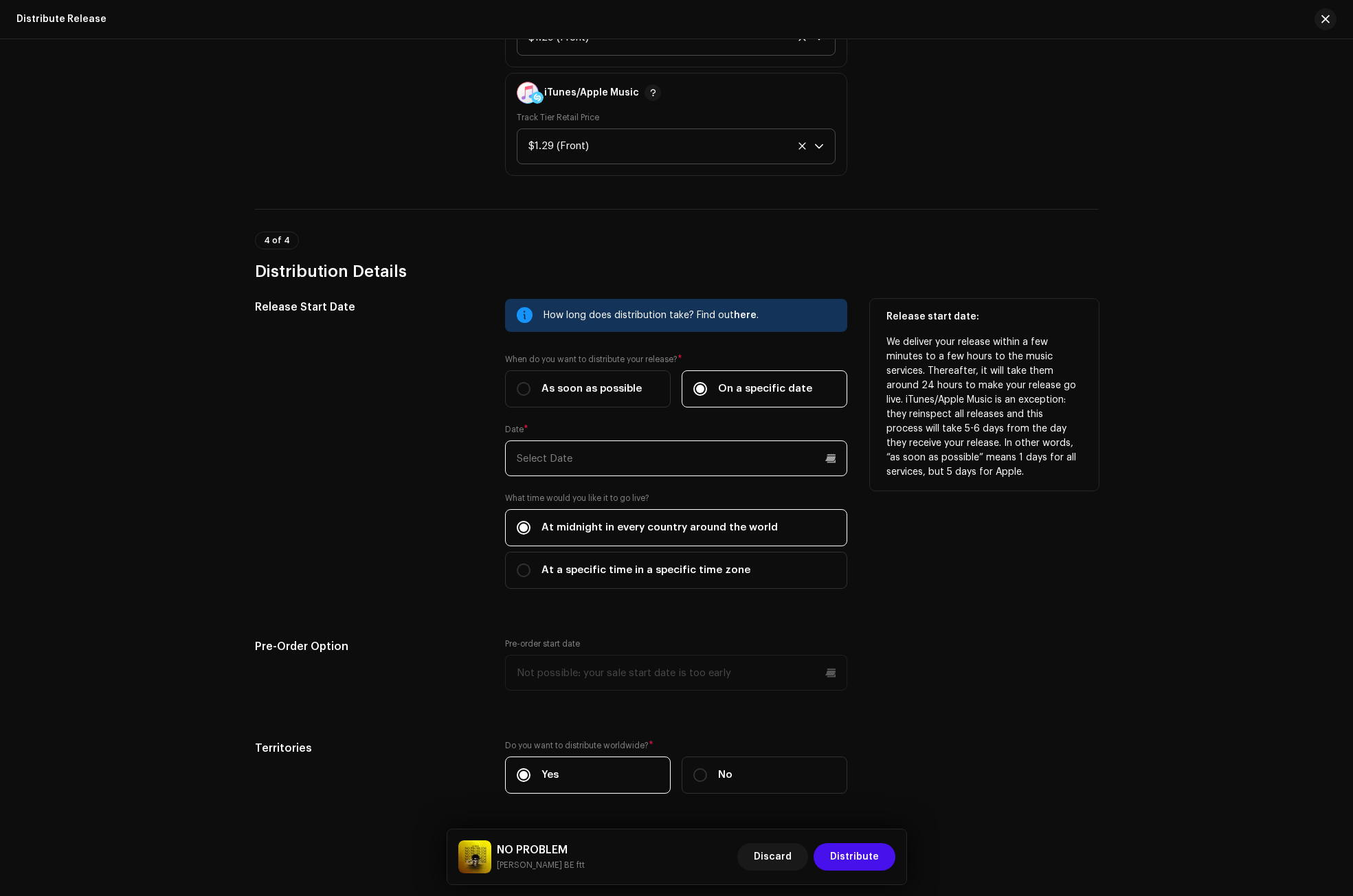
click at [534, 452] on input "text" at bounding box center [676, 458] width 342 height 36
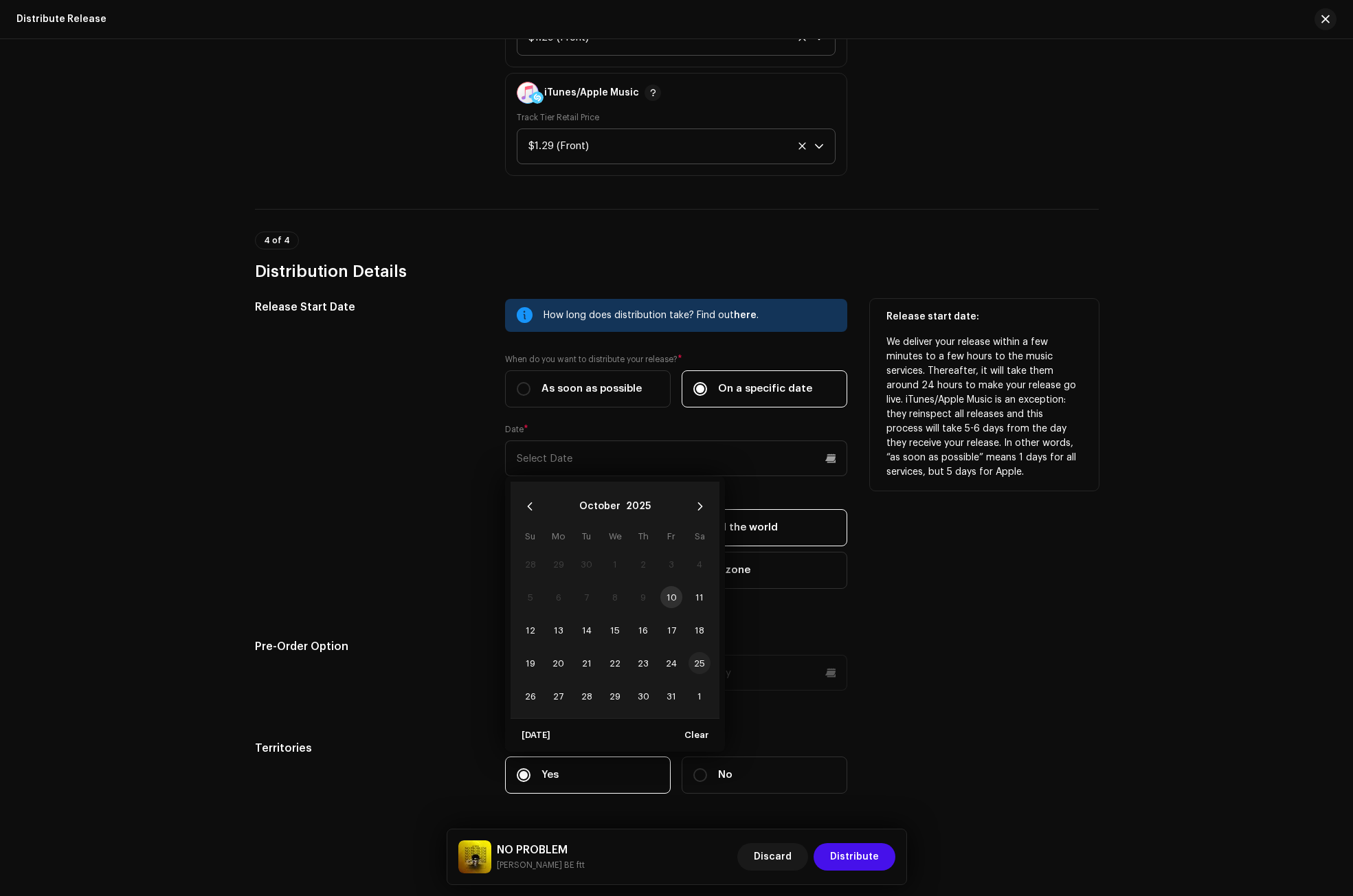
click at [694, 659] on span "25" at bounding box center [699, 662] width 22 height 22
type input "[DATE]"
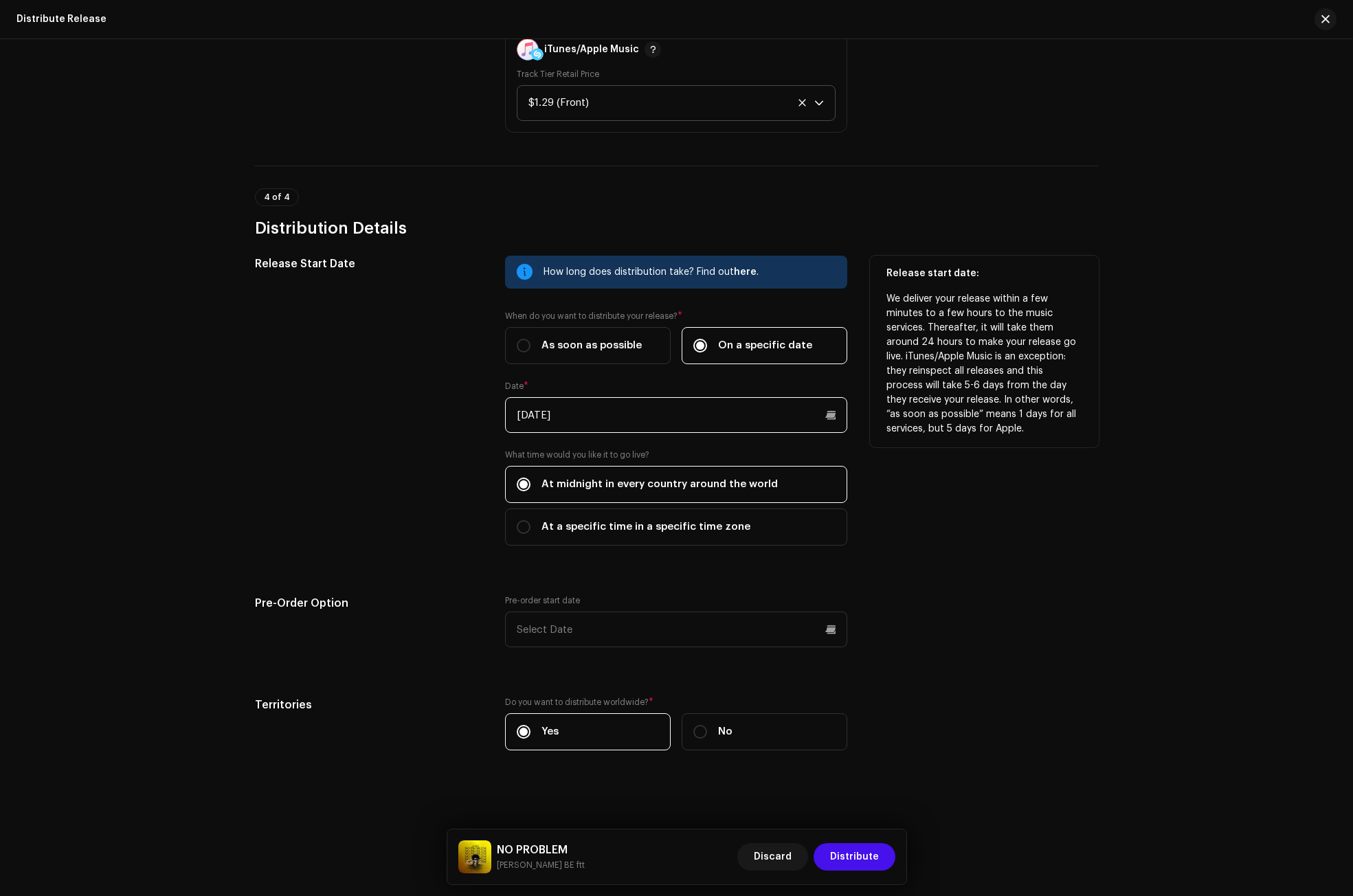
scroll to position [2107, 0]
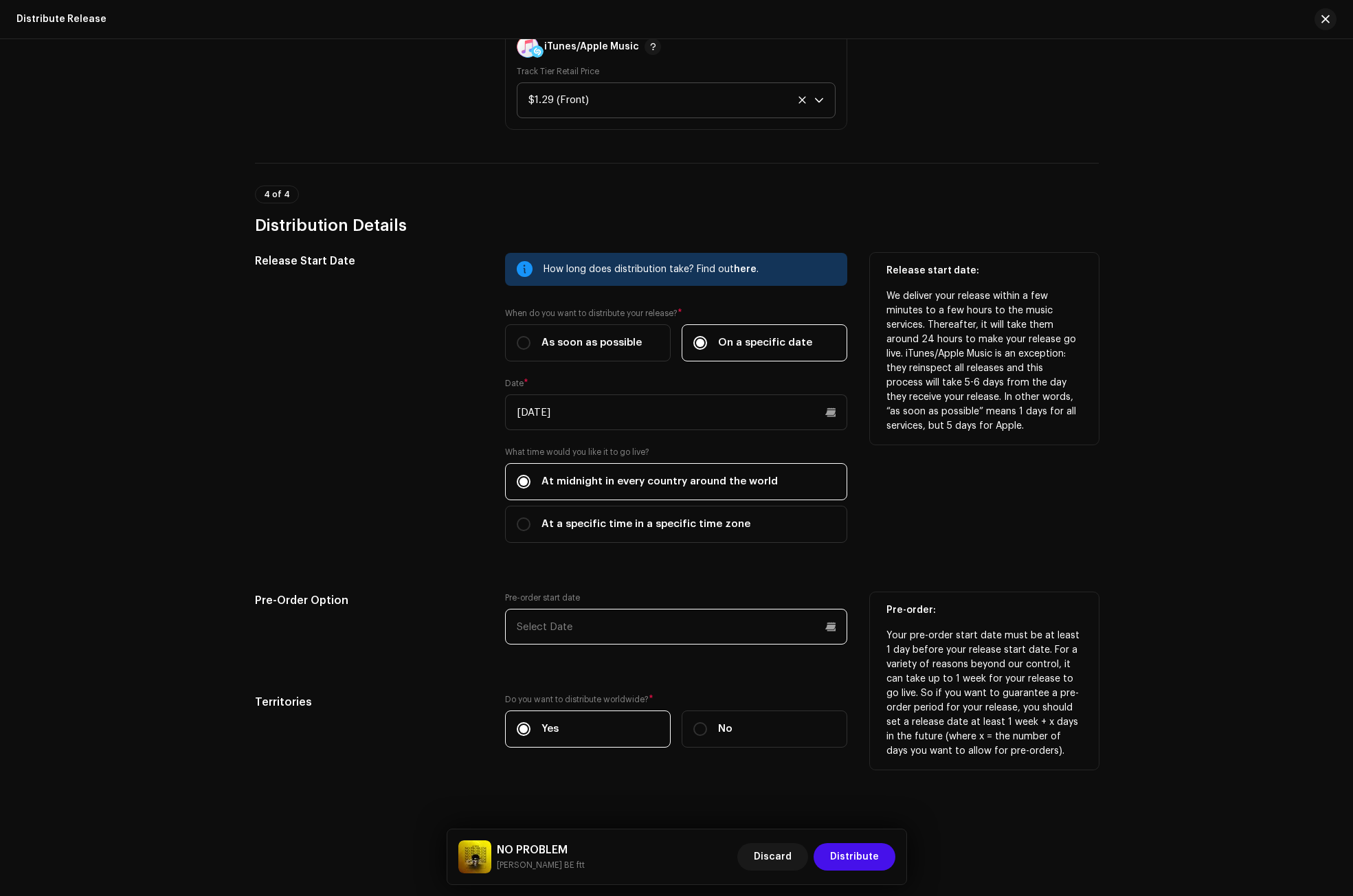
click at [590, 635] on input "text" at bounding box center [676, 627] width 342 height 36
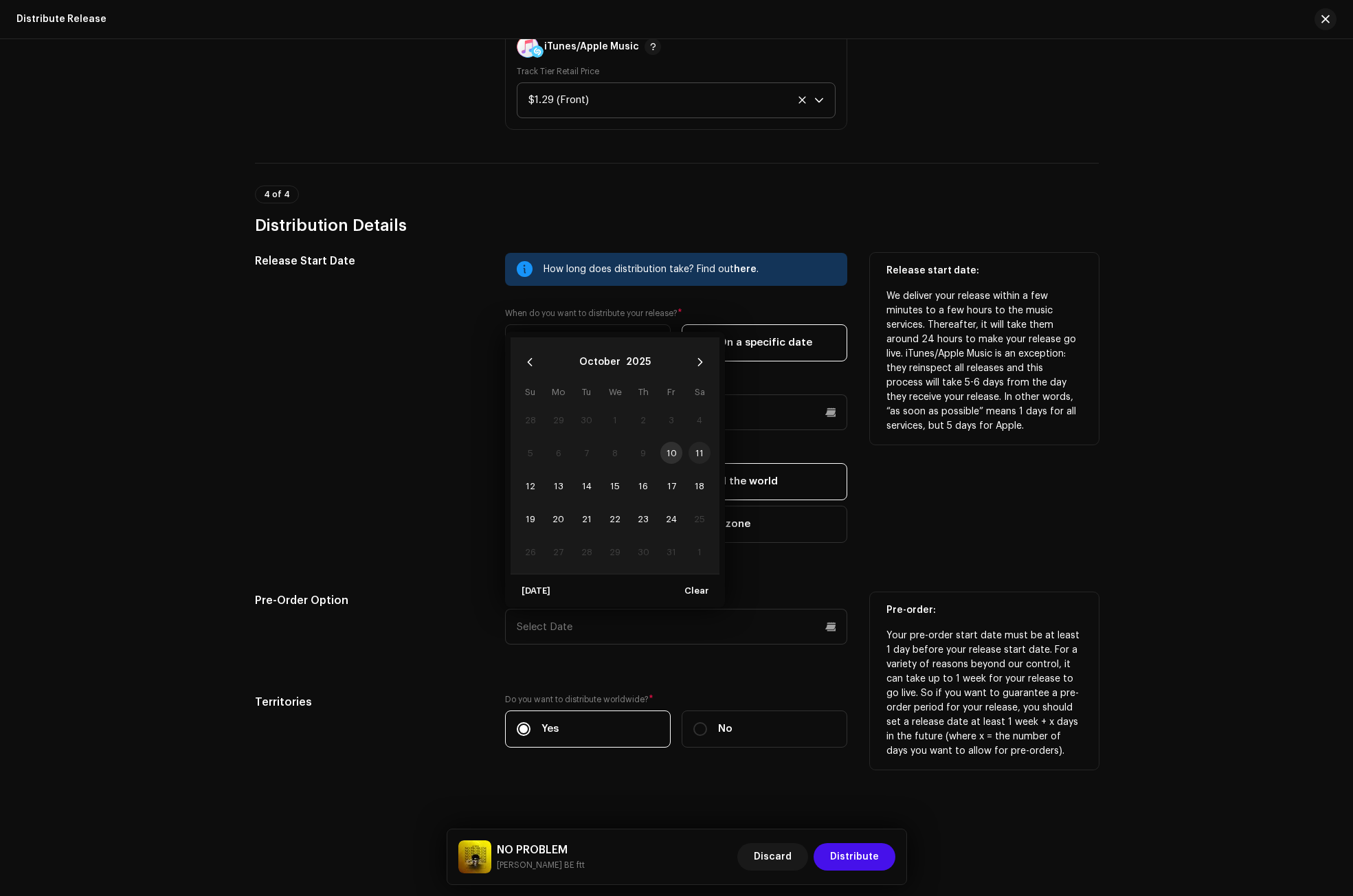
click at [701, 449] on span "11" at bounding box center [699, 452] width 22 height 22
type input "[DATE]"
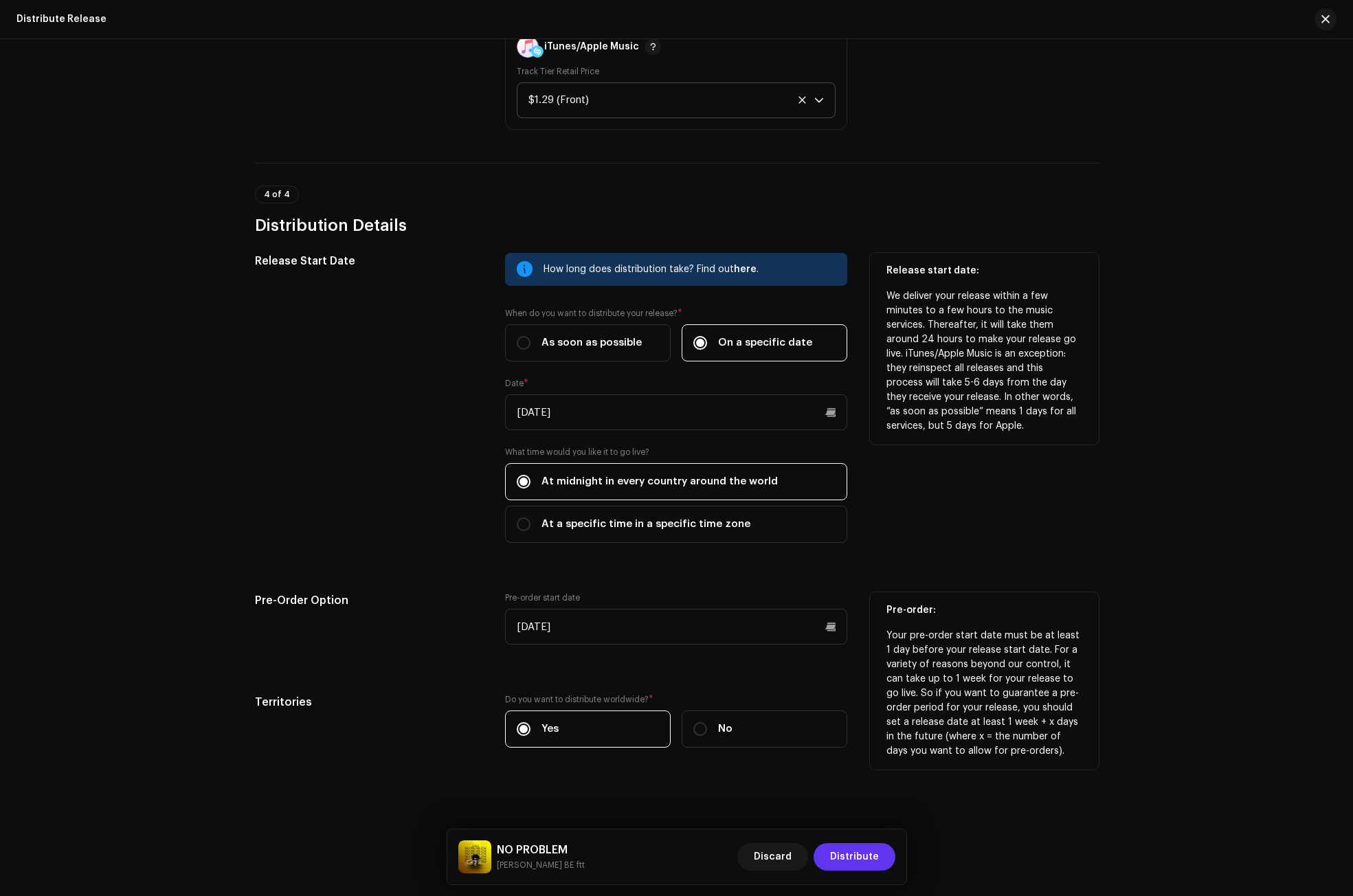
click at [859, 861] on span "Distribute" at bounding box center [854, 856] width 49 height 28
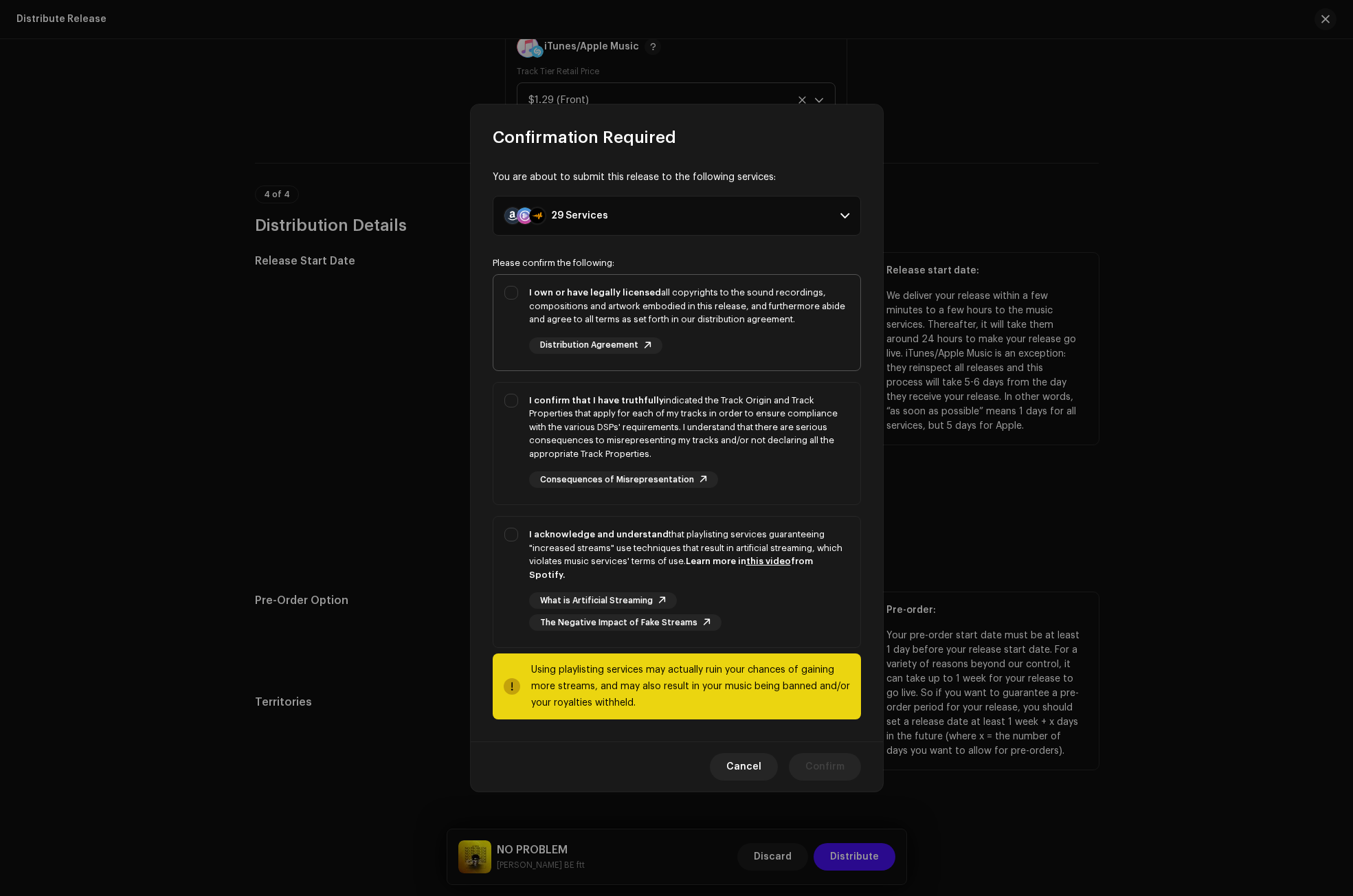
click at [527, 311] on div "I own or have legally licensed all copyrights to the sound recordings, composit…" at bounding box center [676, 320] width 367 height 90
checkbox input "true"
click at [527, 409] on div "I confirm that I have truthfully indicated the Track Origin and Track Propertie…" at bounding box center [676, 441] width 367 height 117
checkbox input "true"
click at [529, 539] on strong "I acknowledge and understand" at bounding box center [599, 534] width 139 height 9
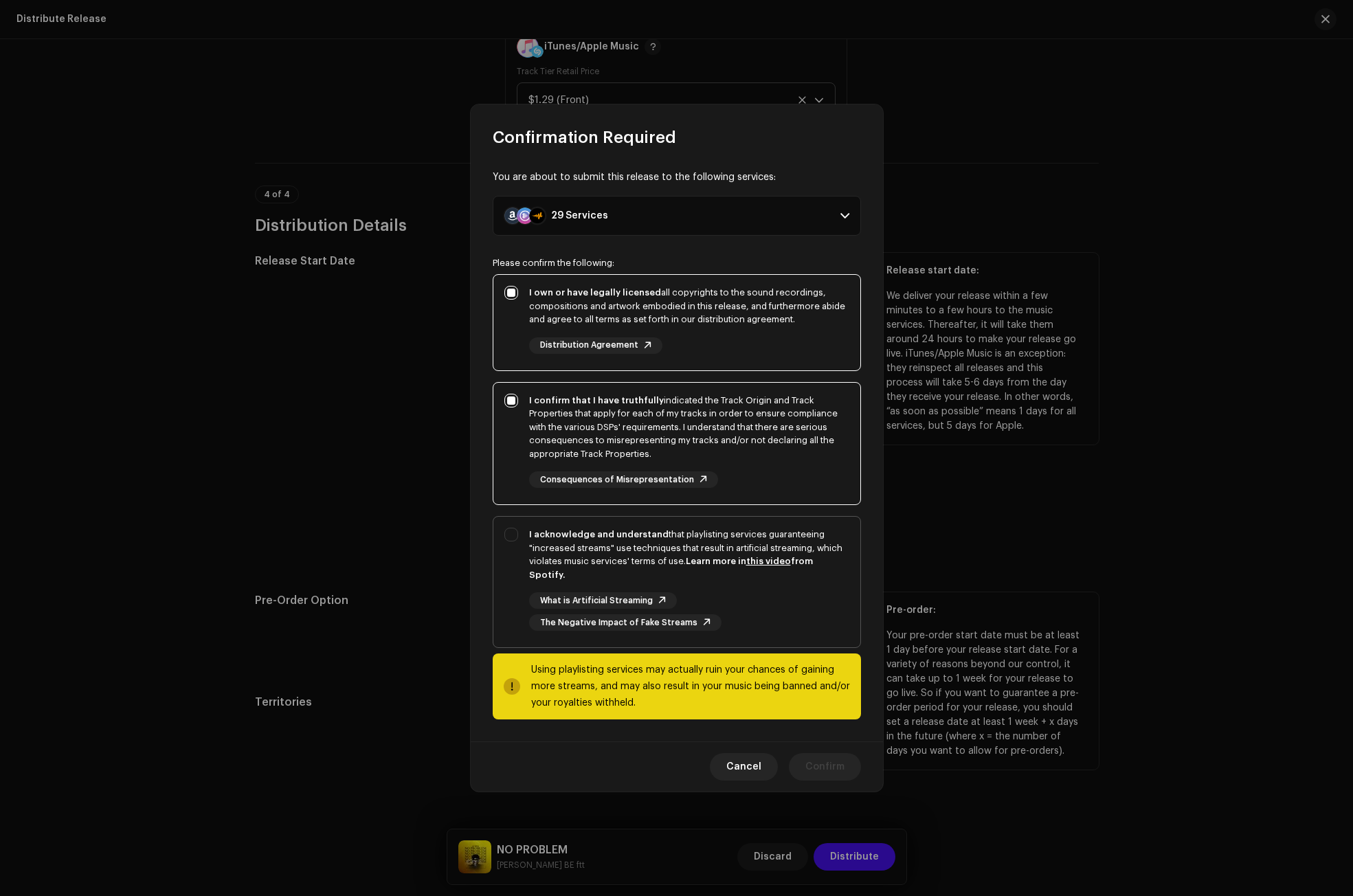
checkbox input "true"
click at [812, 753] on span "Confirm" at bounding box center [825, 766] width 39 height 28
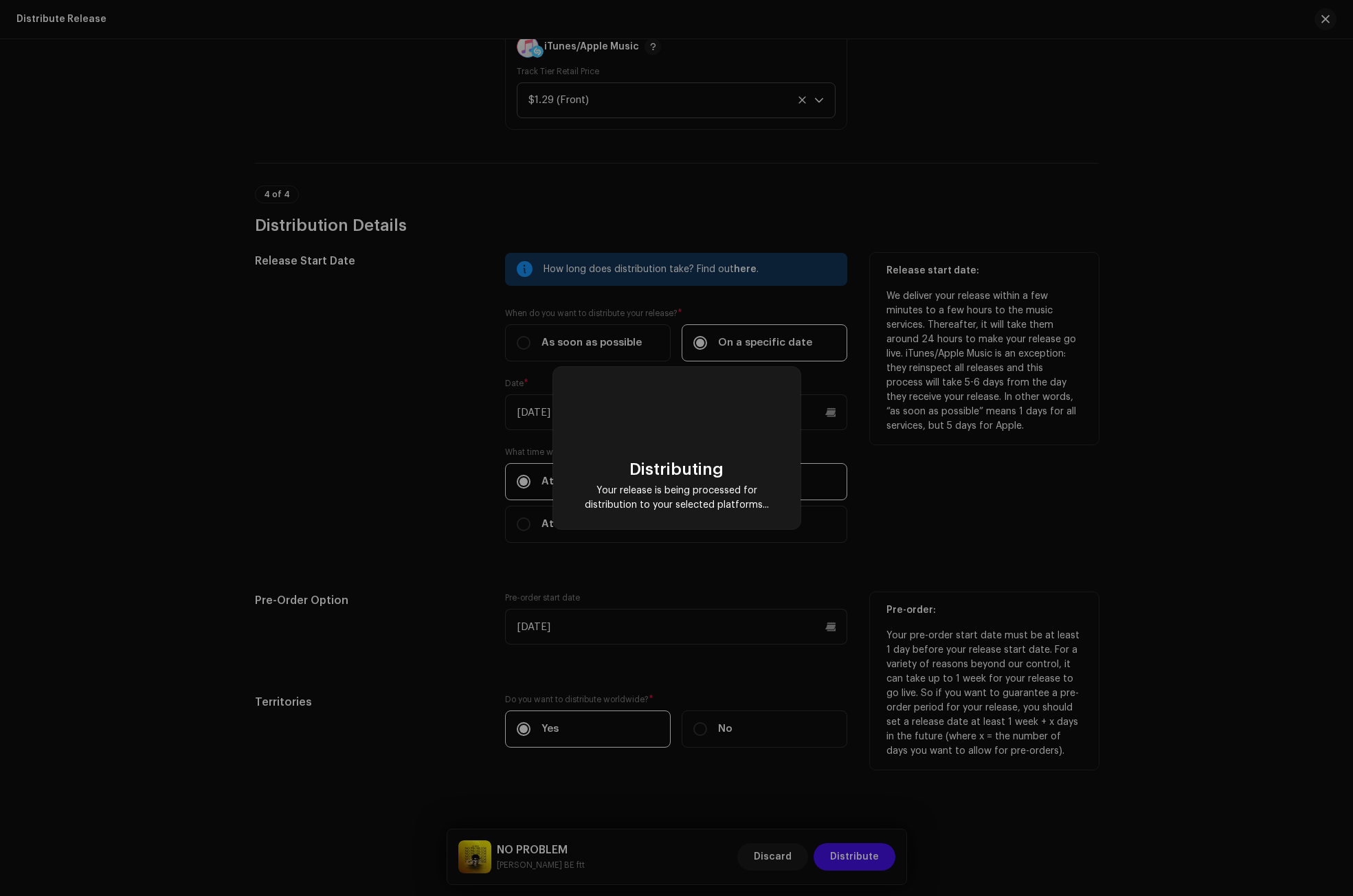
checkbox input "false"
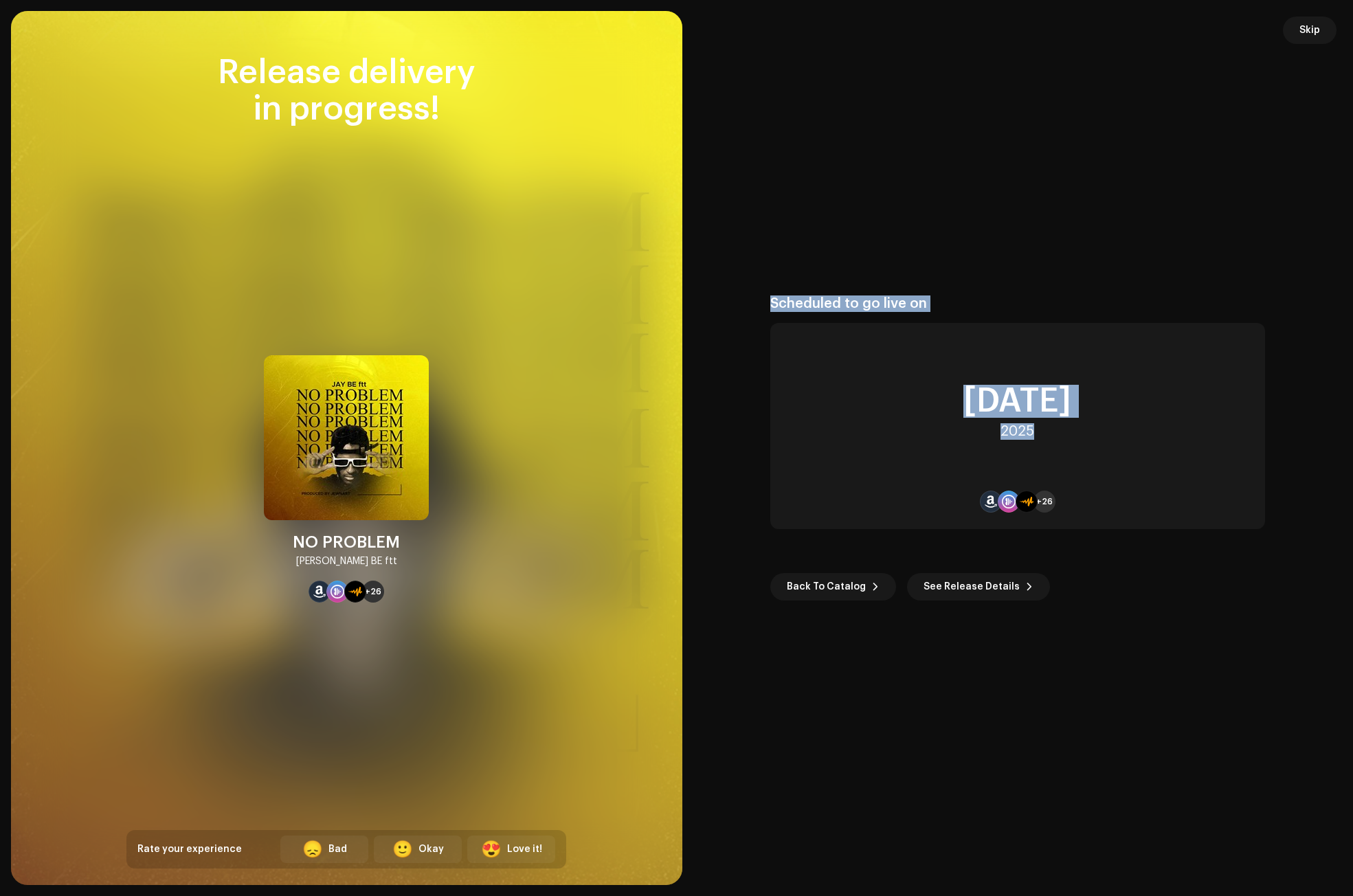
drag, startPoint x: 1038, startPoint y: 435, endPoint x: 774, endPoint y: 304, distance: 294.7
click at [774, 304] on div "Scheduled to go live on [DATE] +26" at bounding box center [1017, 412] width 494 height 234
copy div "Scheduled to go live on [DATE]"
click at [370, 564] on div "NO PROBLEM [PERSON_NAME] BE ftt" at bounding box center [346, 550] width 107 height 38
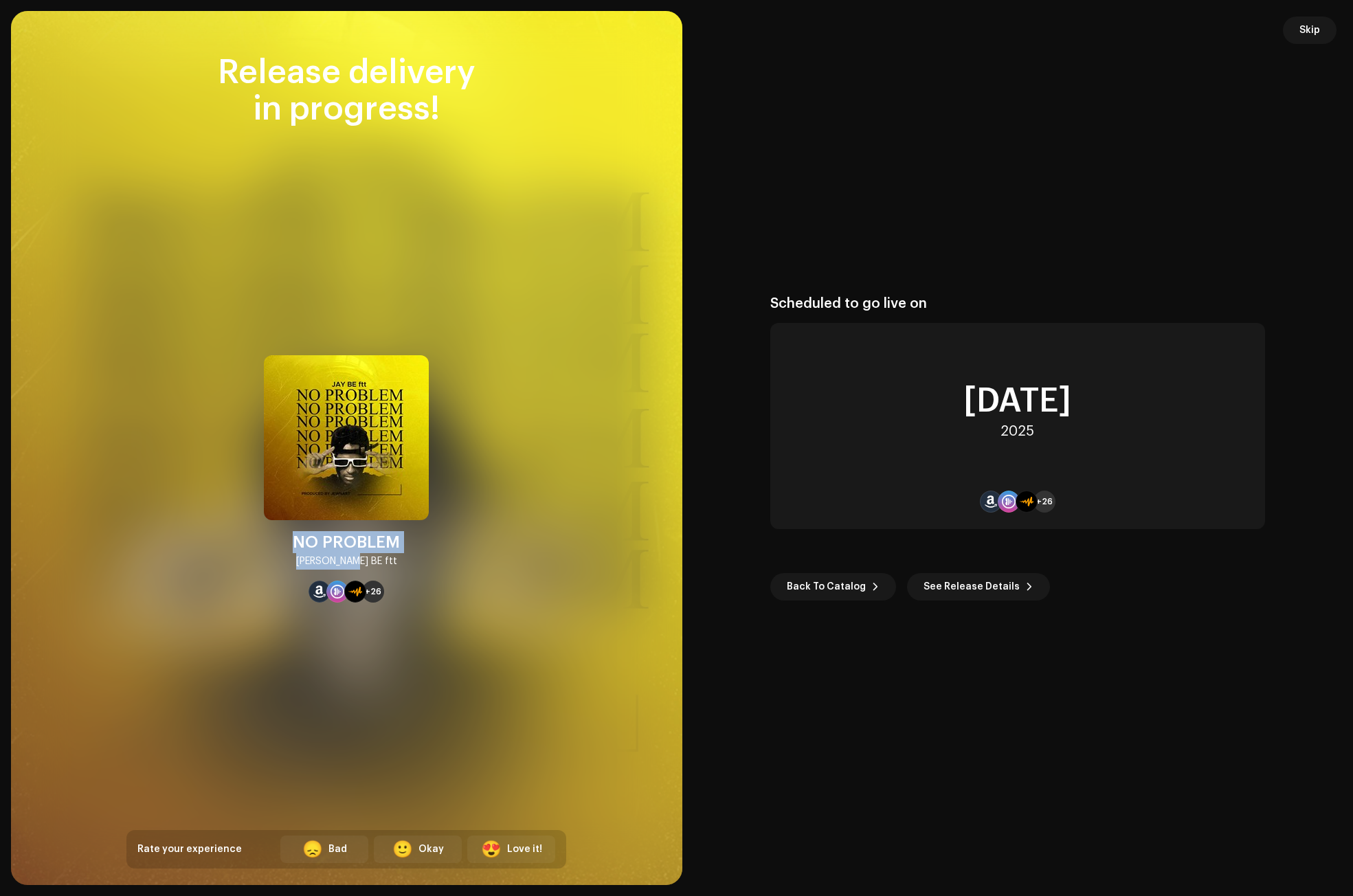
drag, startPoint x: 371, startPoint y: 562, endPoint x: 294, endPoint y: 545, distance: 78.9
click at [294, 545] on div "NO PROBLEM [PERSON_NAME] BE ftt" at bounding box center [346, 550] width 107 height 38
copy div "NO PROBLEM [PERSON_NAME] BE ftt"
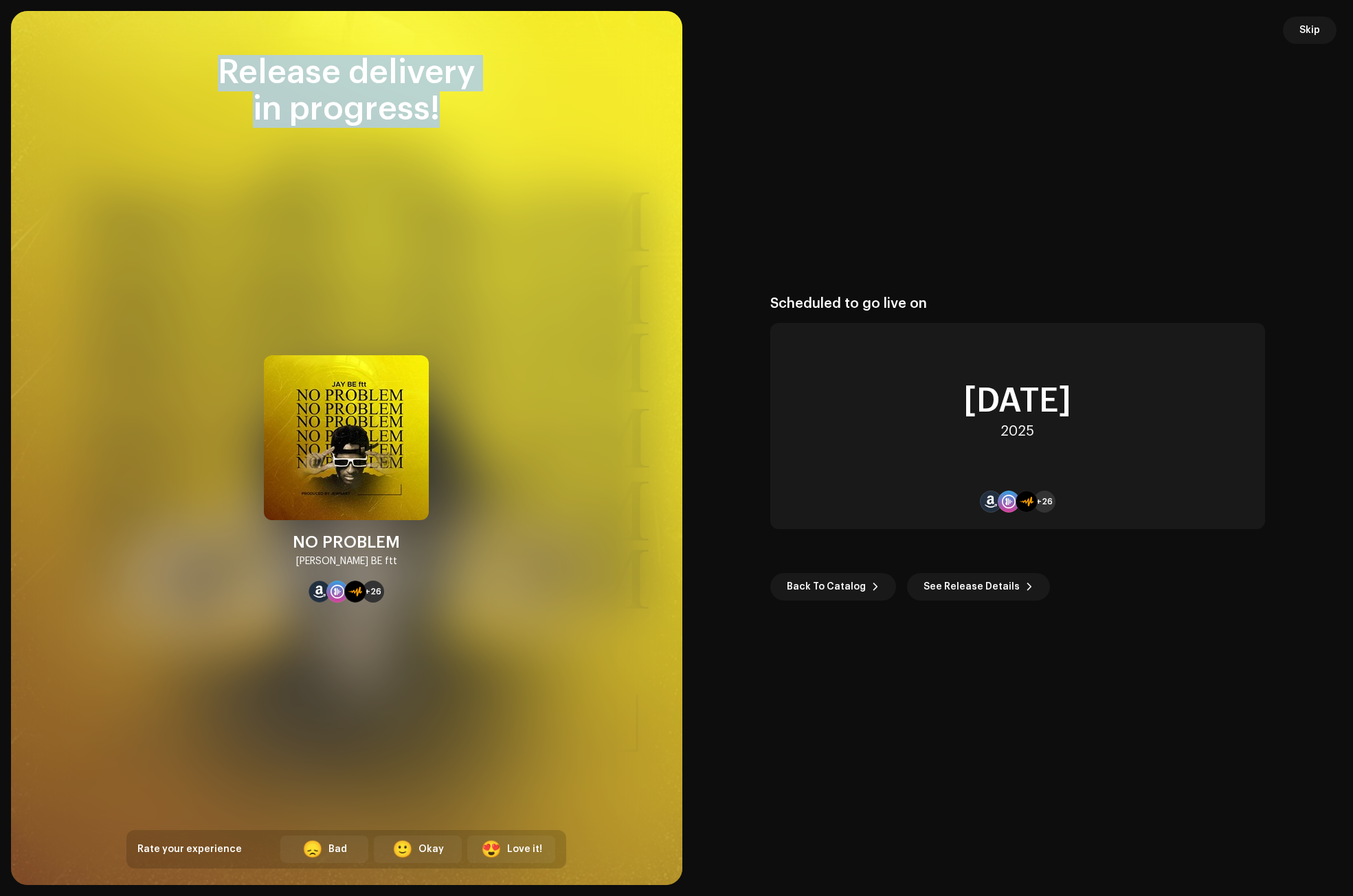
drag, startPoint x: 444, startPoint y: 117, endPoint x: 192, endPoint y: 70, distance: 256.3
click at [192, 70] on div "Release delivery in progress!" at bounding box center [346, 91] width 440 height 73
copy div "Release delivery in progress!"
click at [1324, 31] on button "Skip" at bounding box center [1310, 30] width 54 height 28
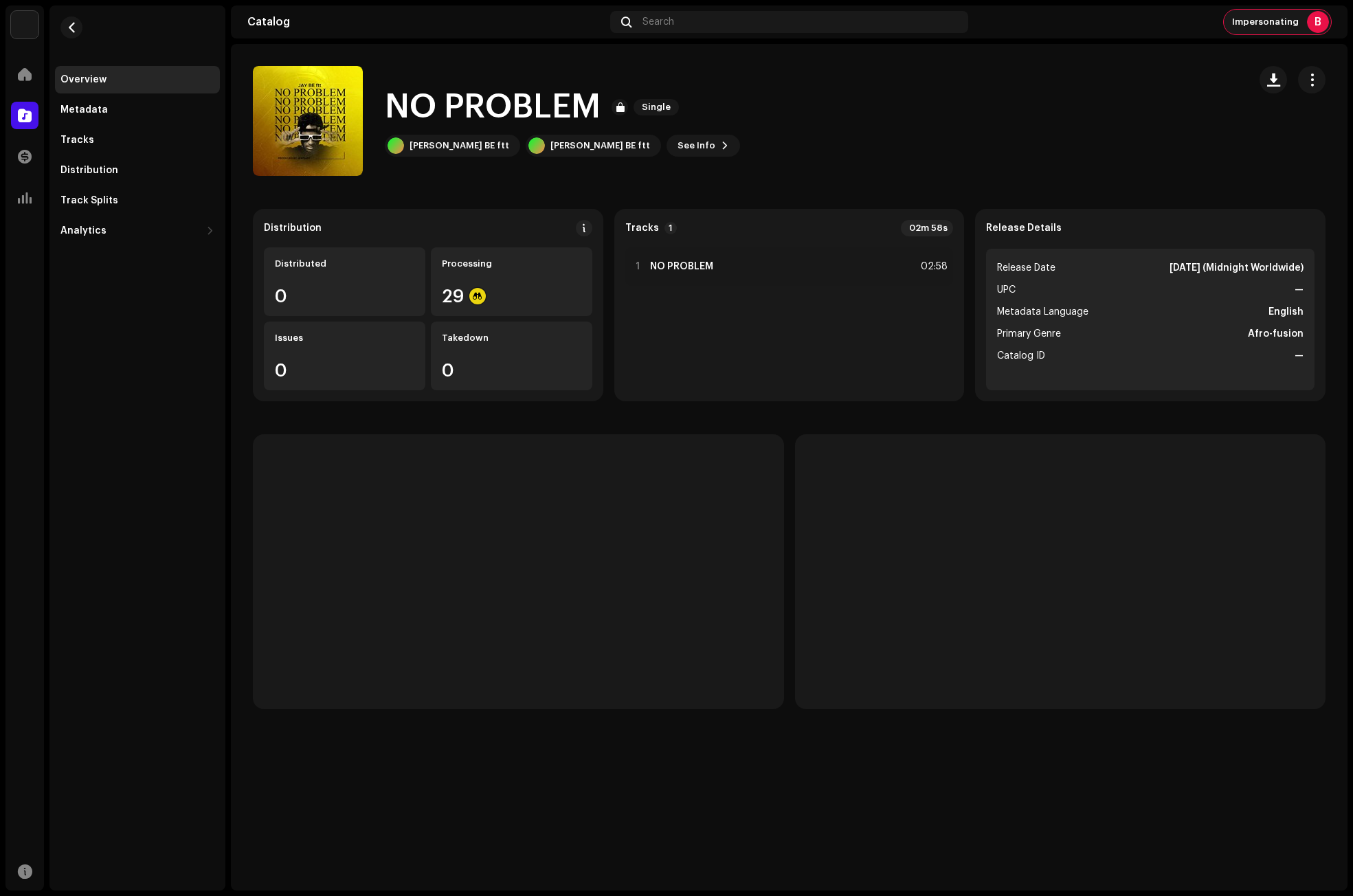
click at [1283, 21] on span "Impersonating" at bounding box center [1265, 22] width 67 height 11
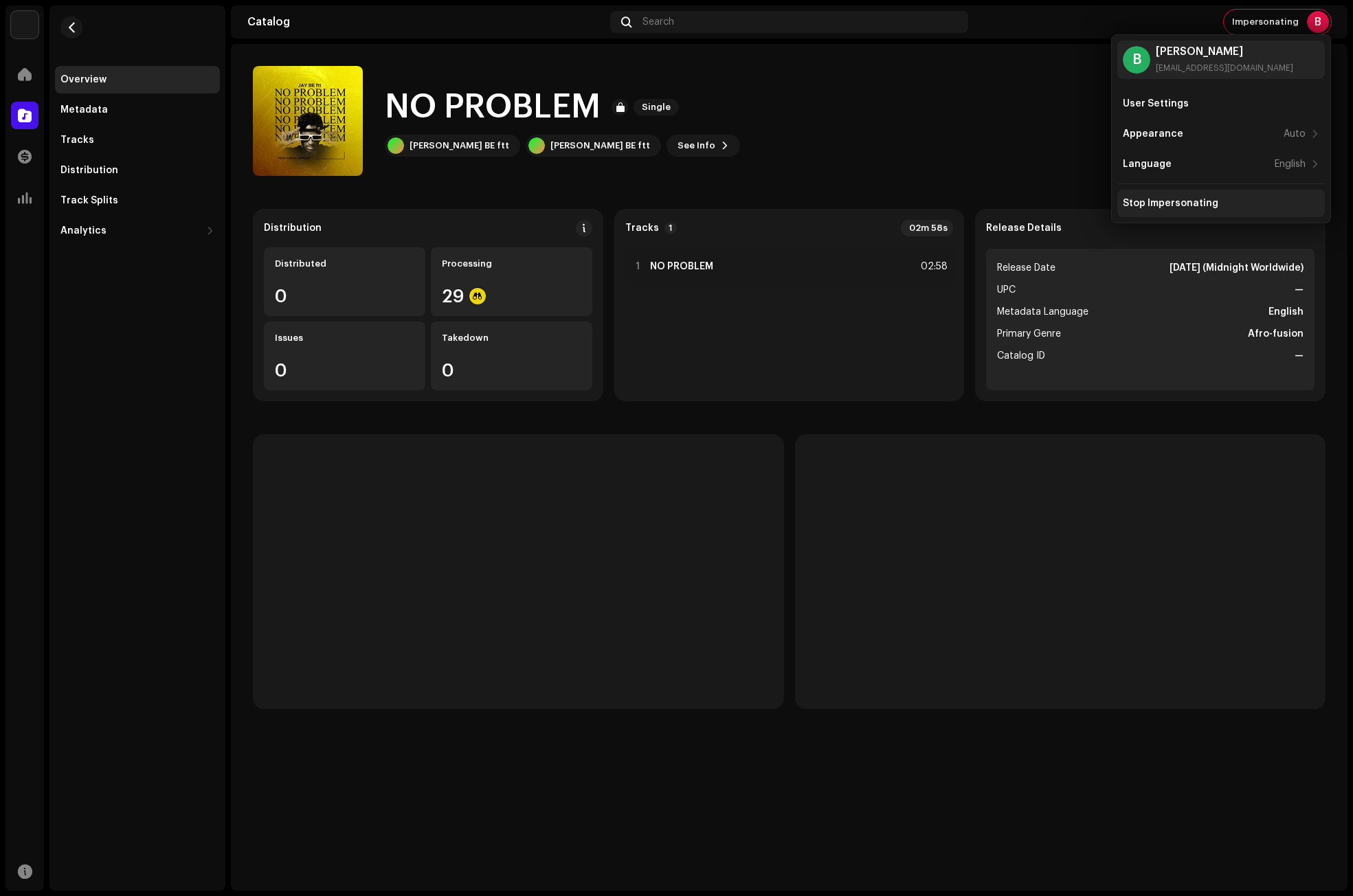
click at [1177, 202] on div "Stop Impersonating" at bounding box center [1170, 203] width 95 height 11
